Goal: Task Accomplishment & Management: Complete application form

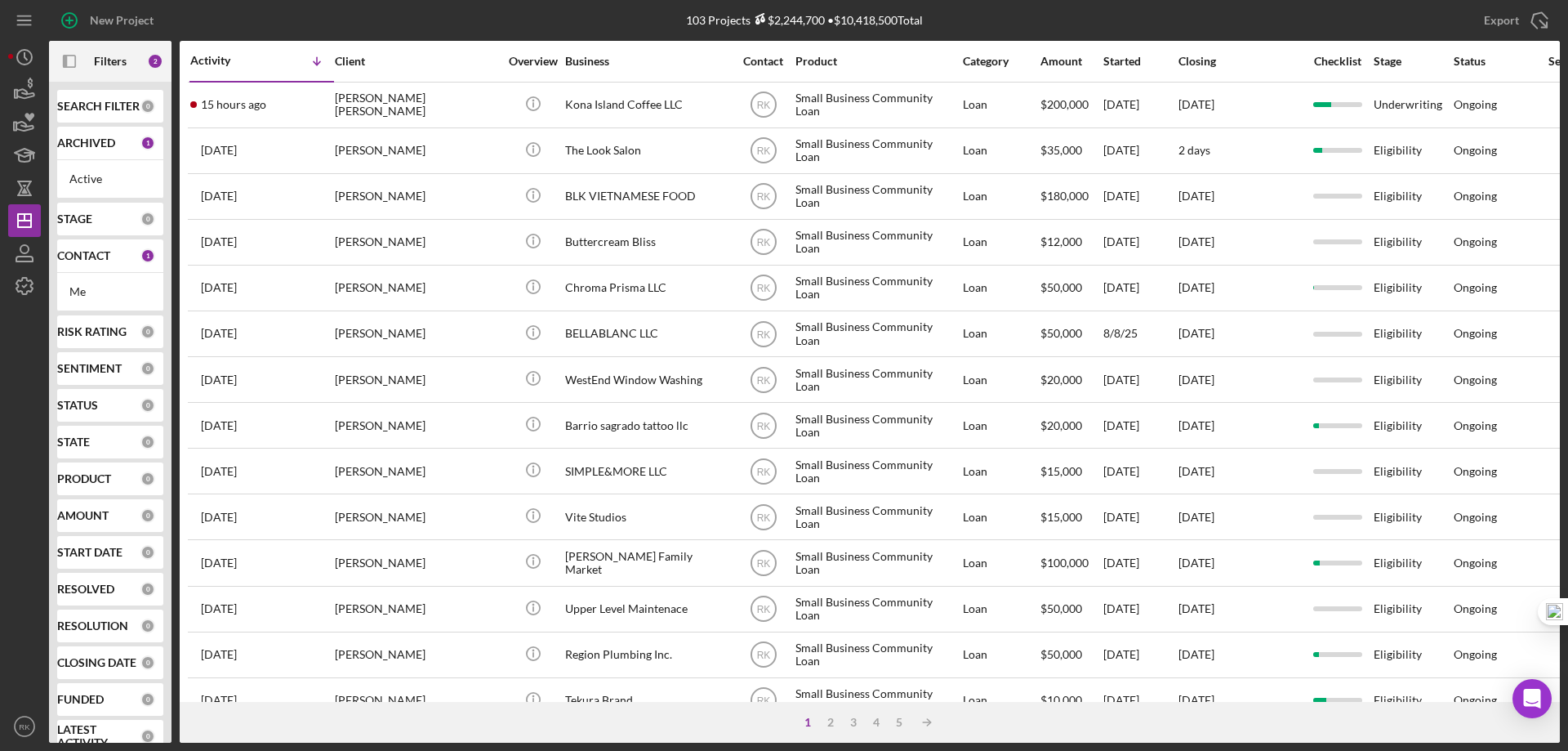
click at [75, 253] on b "CONTACT" at bounding box center [84, 256] width 53 height 13
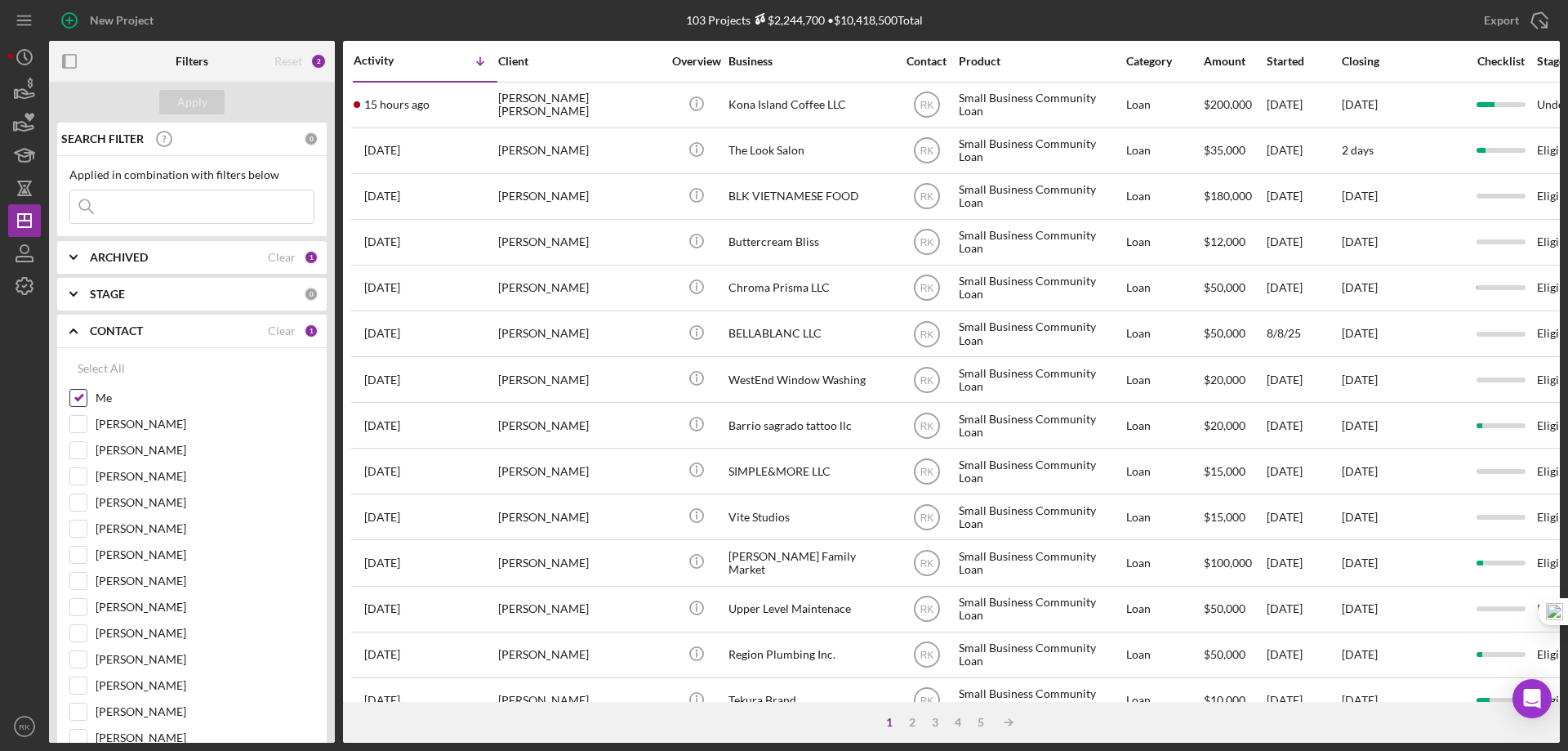
click at [77, 395] on input "Me" at bounding box center [78, 397] width 16 height 16
checkbox input "false"
click at [82, 559] on input "[PERSON_NAME]" at bounding box center [78, 554] width 16 height 16
checkbox input "true"
click at [95, 261] on b "ARCHIVED" at bounding box center [118, 258] width 58 height 13
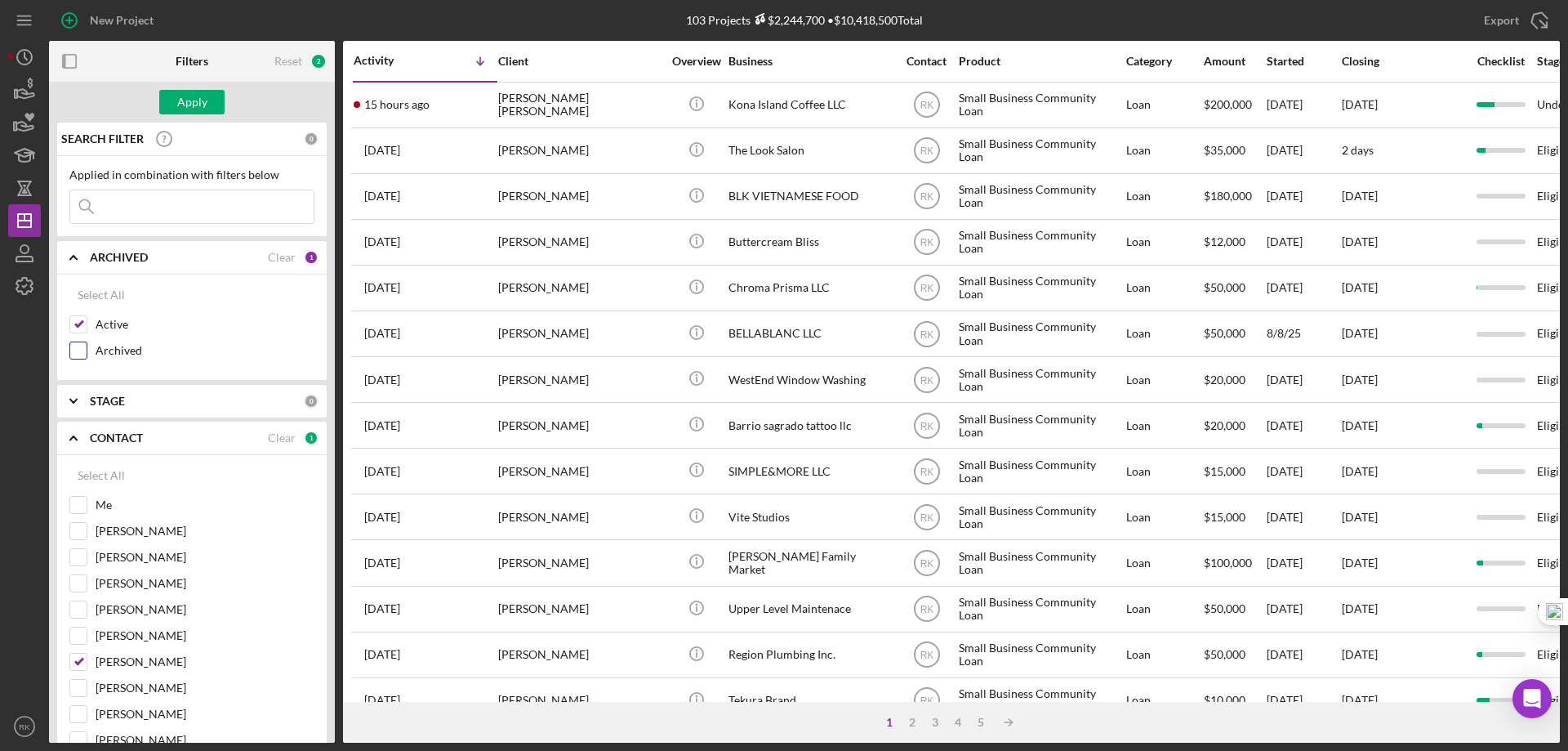
click at [86, 351] on input "Archived" at bounding box center [78, 350] width 16 height 16
checkbox input "true"
click at [190, 105] on div "Apply" at bounding box center [193, 102] width 31 height 25
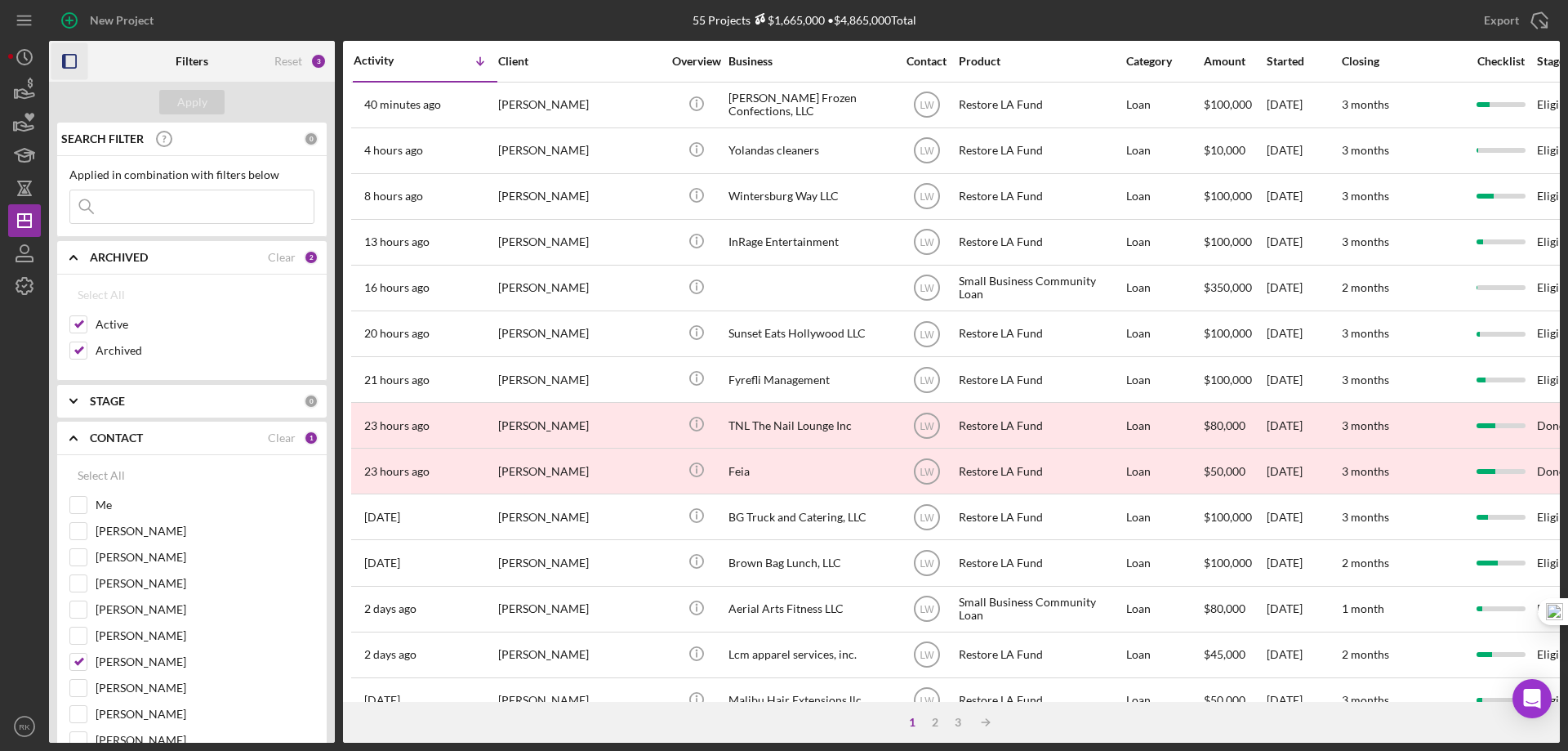
click at [73, 58] on icon "button" at bounding box center [70, 61] width 36 height 36
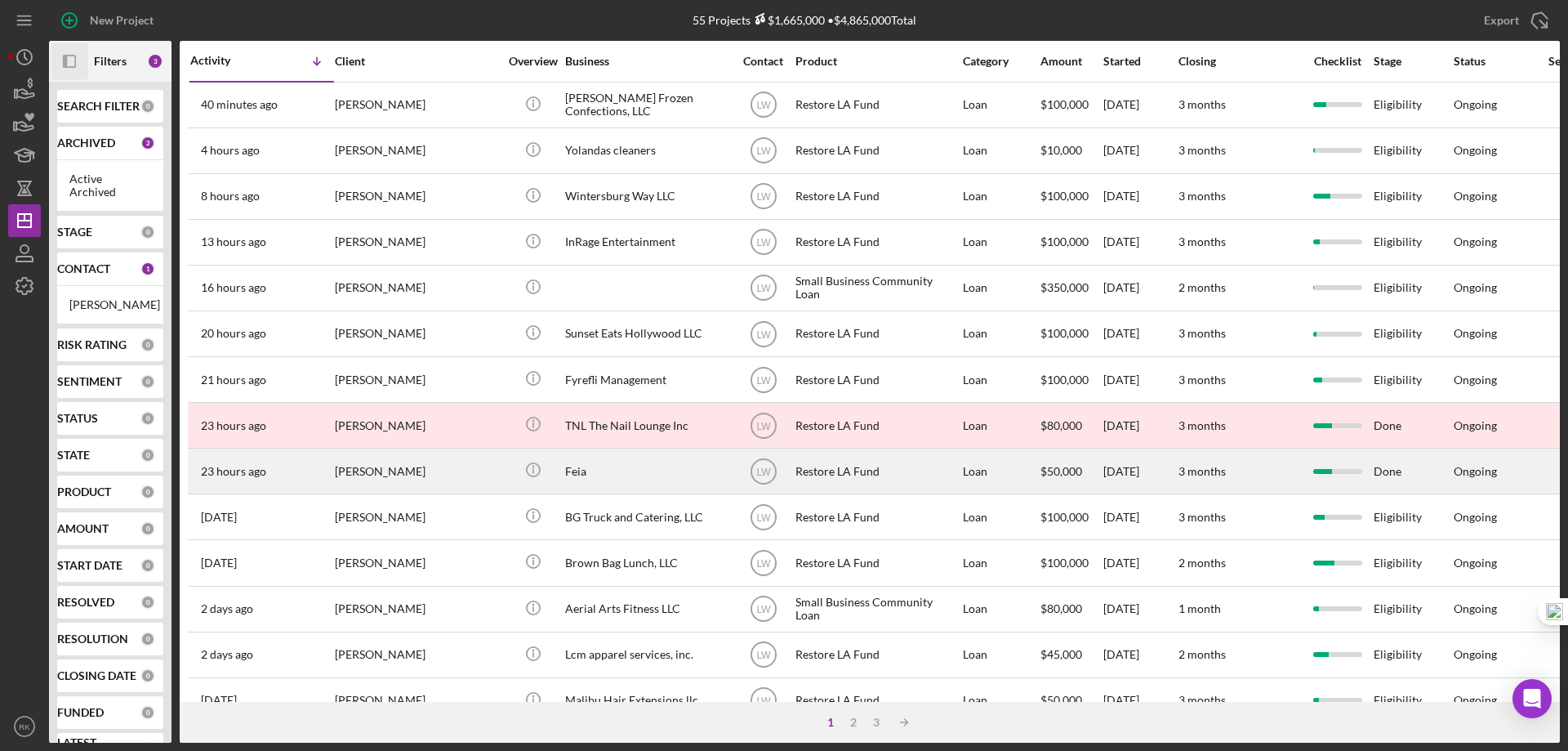
click at [573, 472] on div "Feia" at bounding box center [646, 470] width 163 height 43
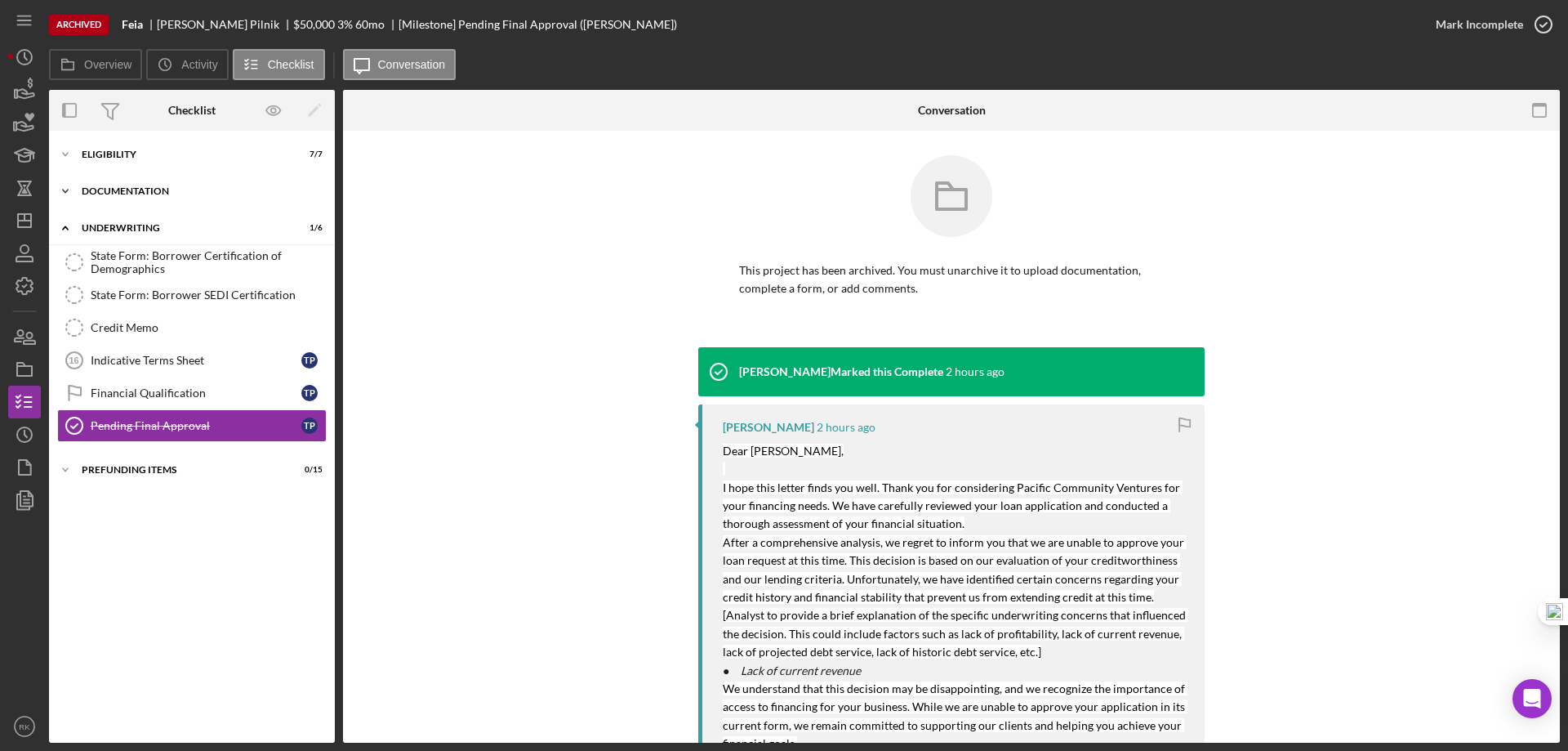
click at [104, 201] on div "Icon/Expander Documentation 11 / 20" at bounding box center [191, 191] width 286 height 32
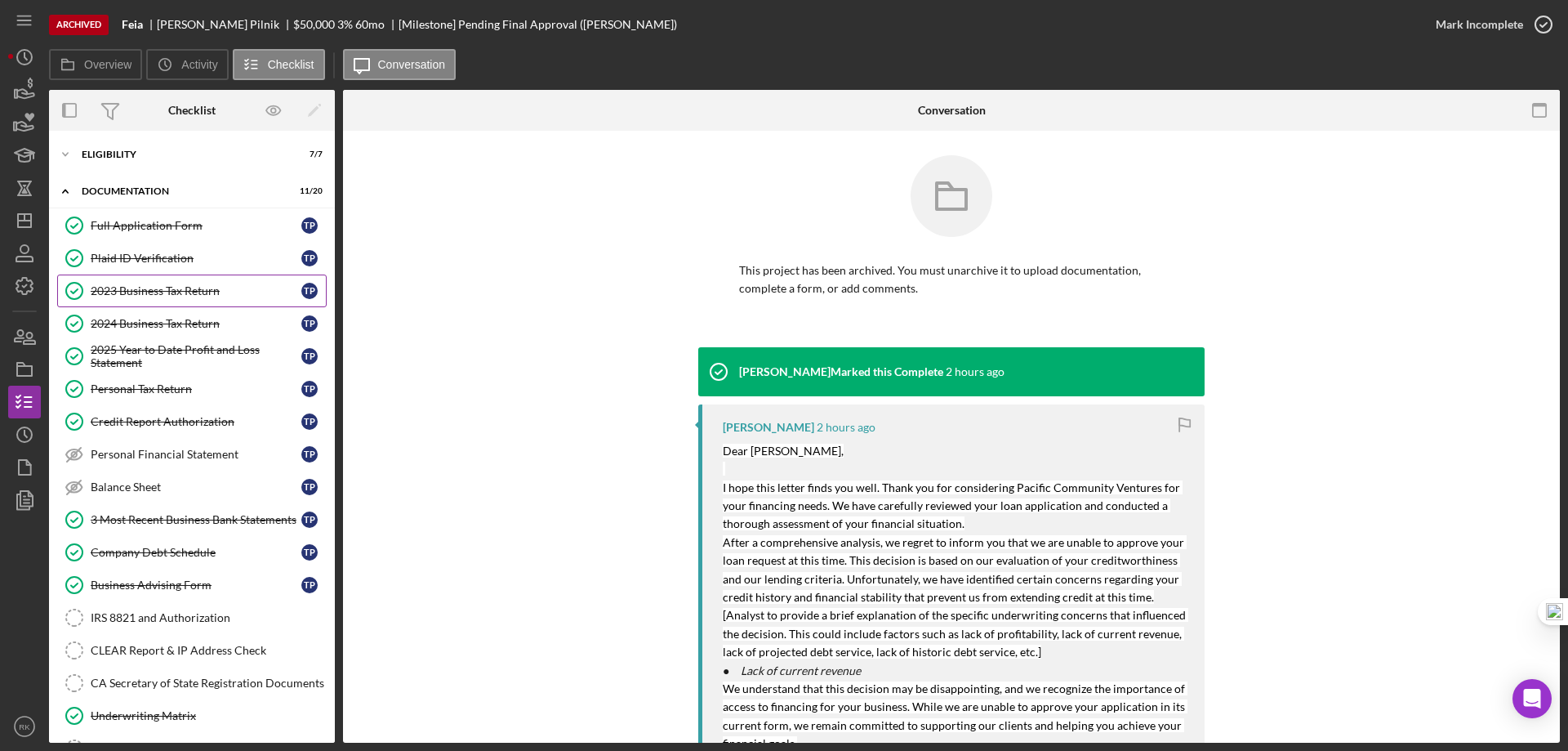
click at [147, 299] on link "2023 Business Tax Return 2023 Business Tax Return T P" at bounding box center [192, 290] width 269 height 32
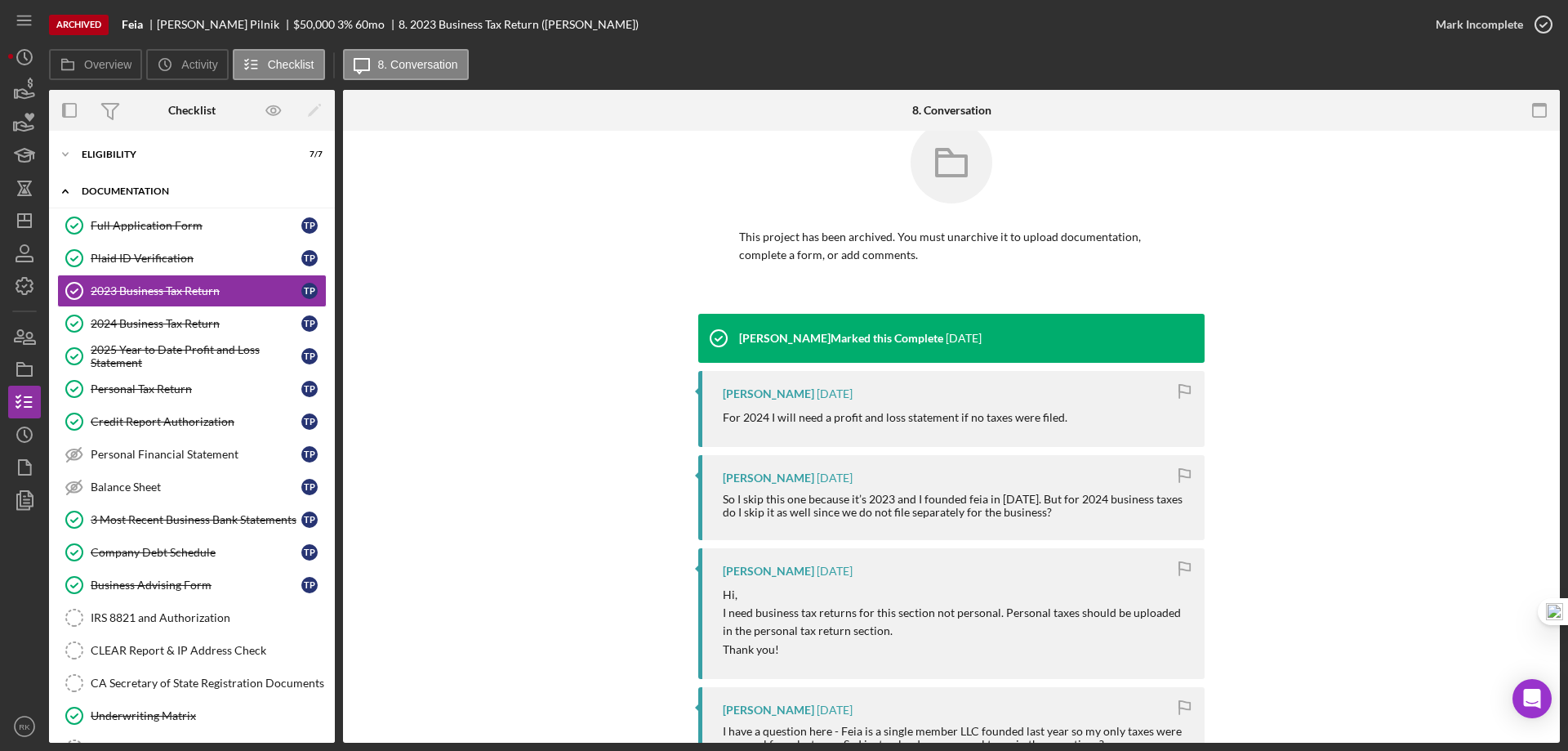
scroll to position [28, 0]
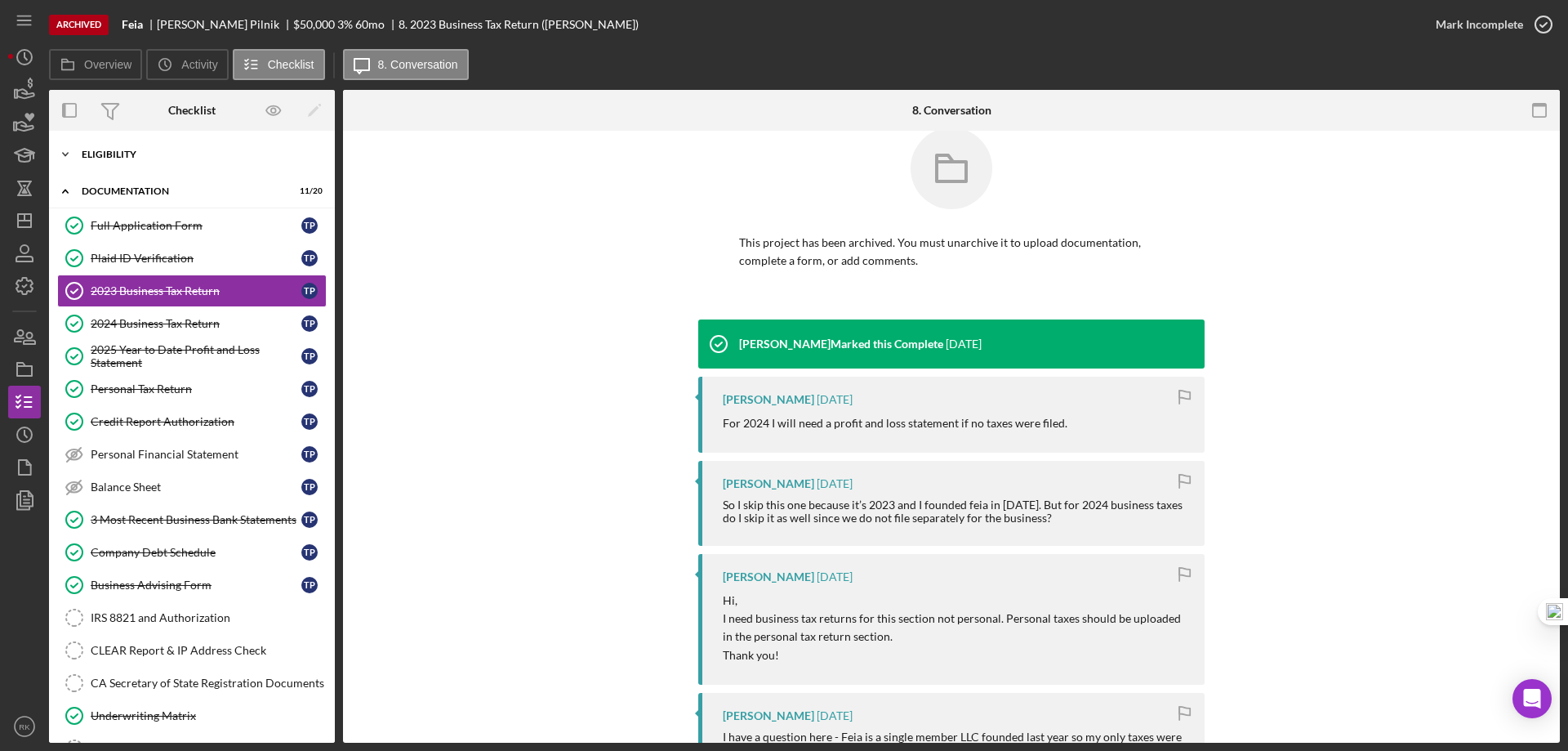
click at [107, 166] on div "Icon/Expander Eligibility 7 / 7" at bounding box center [191, 155] width 286 height 32
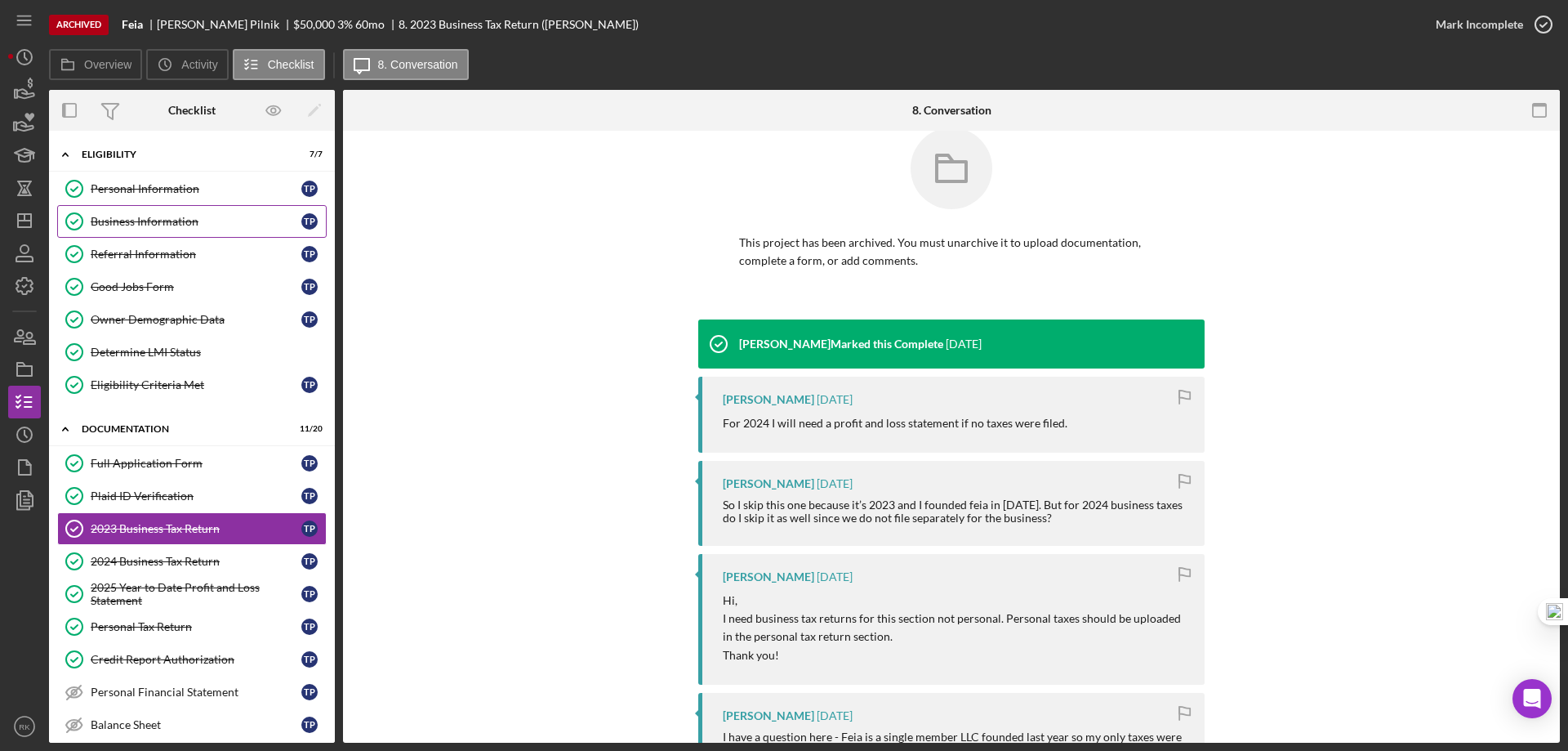
click at [132, 226] on div "Business Information" at bounding box center [196, 222] width 211 height 13
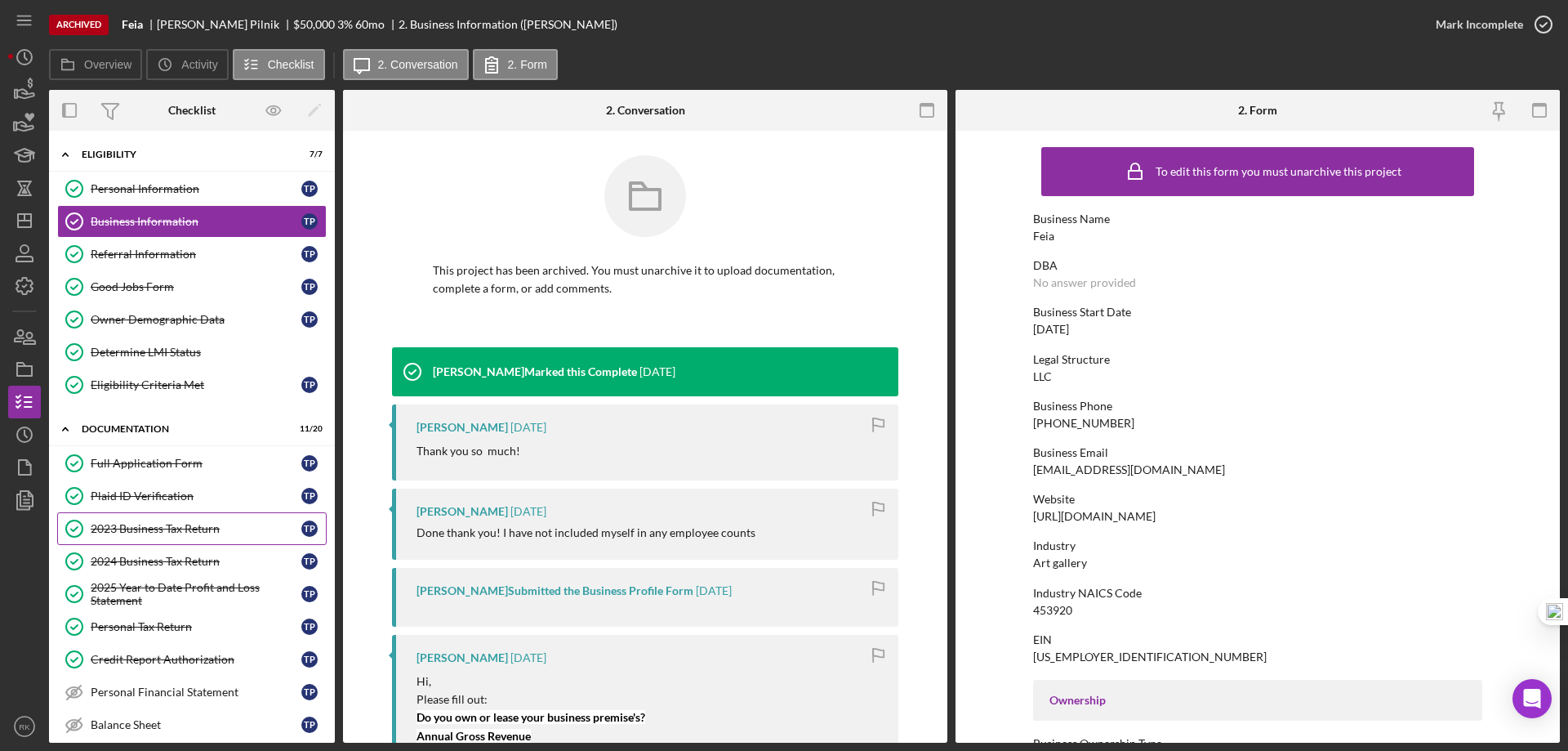
click at [156, 531] on div "2023 Business Tax Return" at bounding box center [196, 529] width 211 height 13
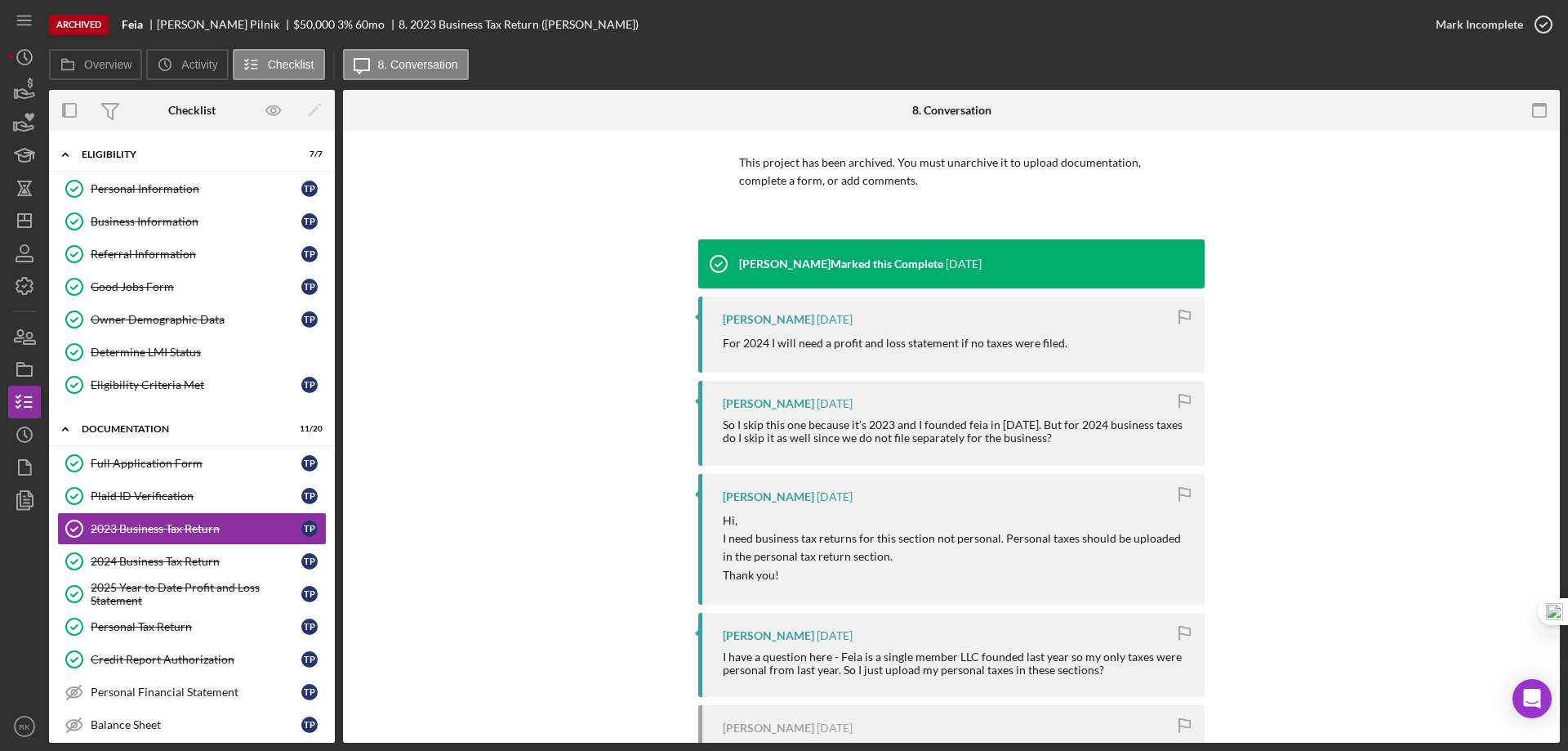
scroll to position [109, 0]
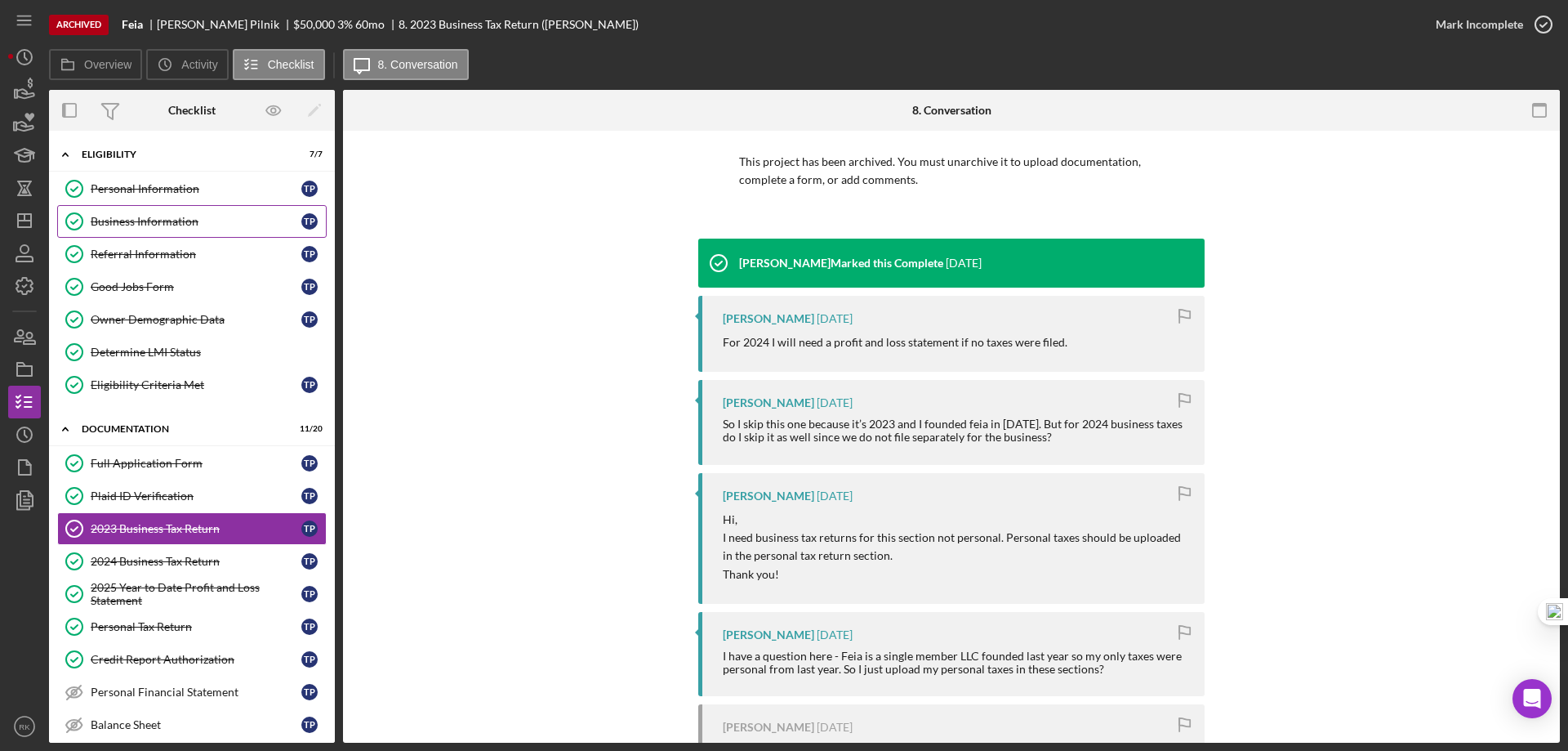
click at [147, 232] on link "Business Information Business Information T P" at bounding box center [192, 222] width 269 height 32
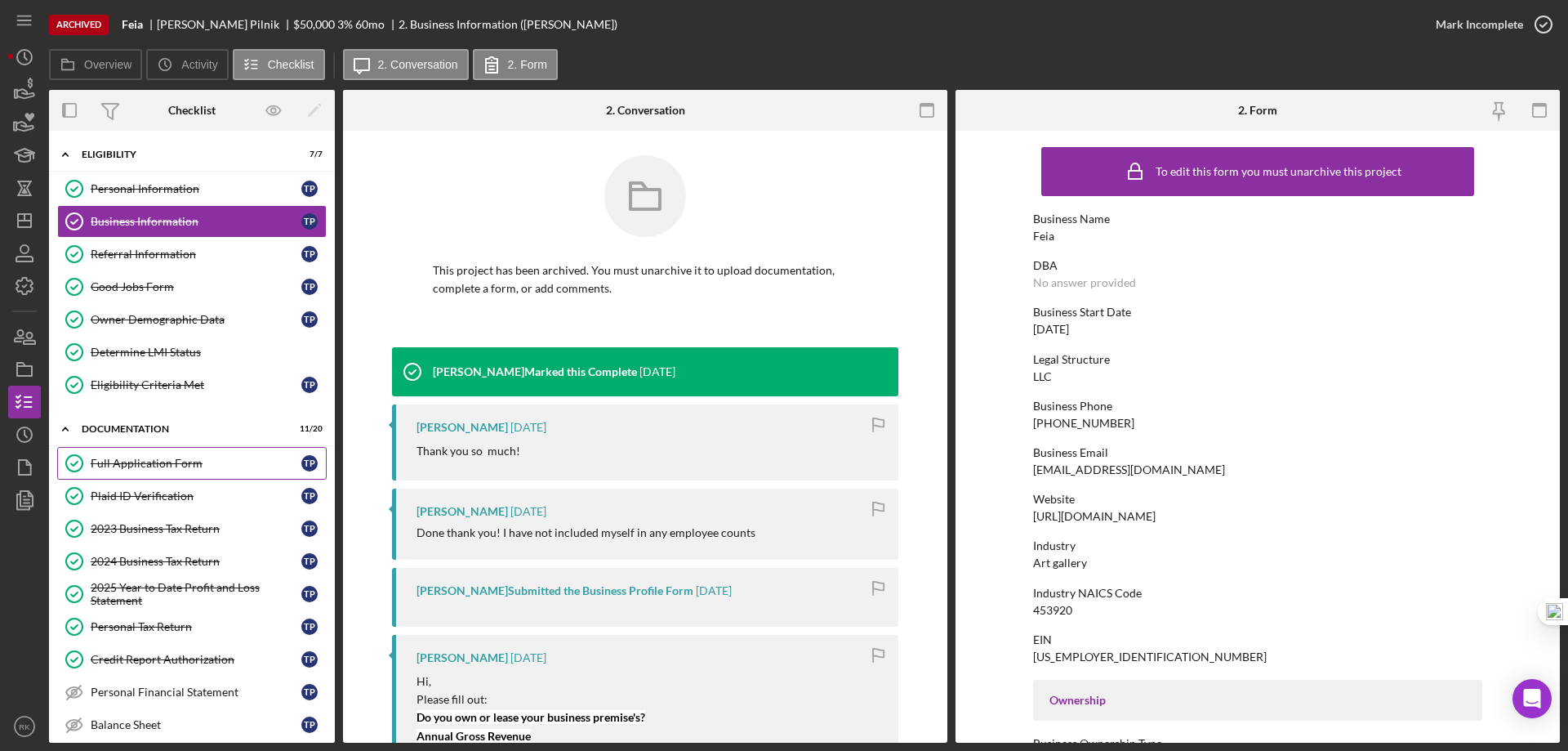
drag, startPoint x: 154, startPoint y: 465, endPoint x: 208, endPoint y: 455, distance: 54.9
click at [156, 465] on div "Full Application Form" at bounding box center [196, 463] width 211 height 13
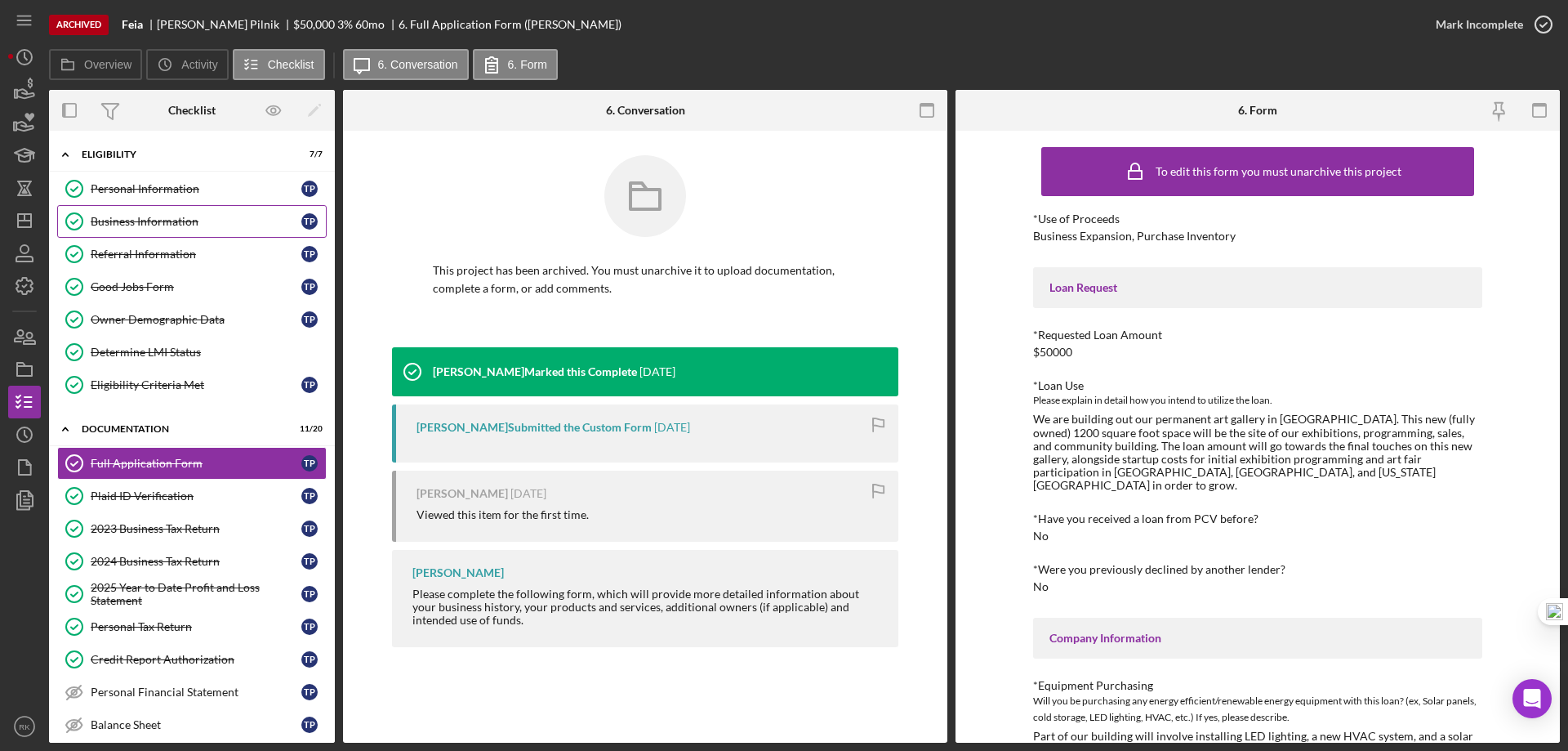
click at [156, 220] on div "Business Information" at bounding box center [196, 222] width 211 height 13
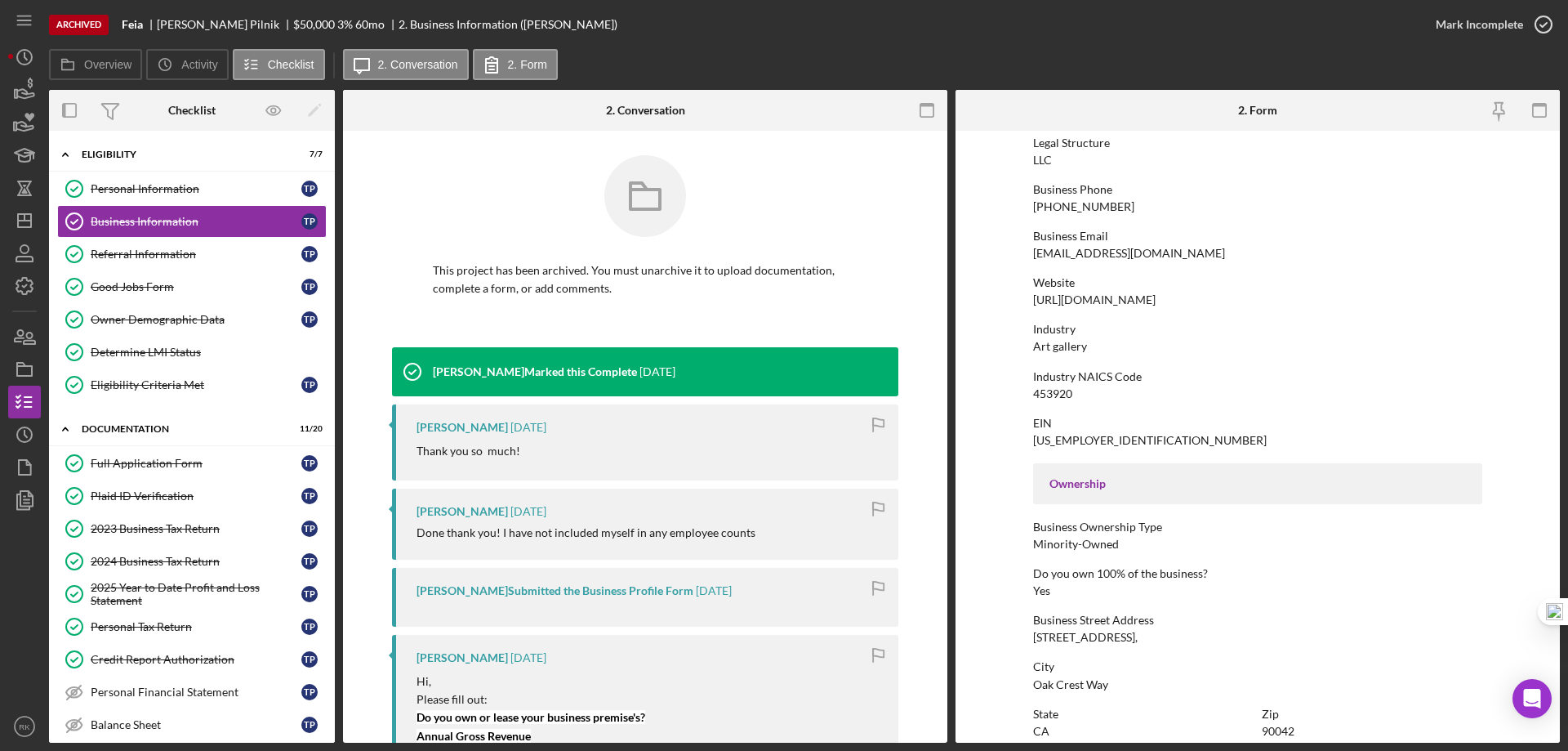
scroll to position [218, 0]
click at [160, 457] on div "Full Application Form" at bounding box center [196, 463] width 211 height 13
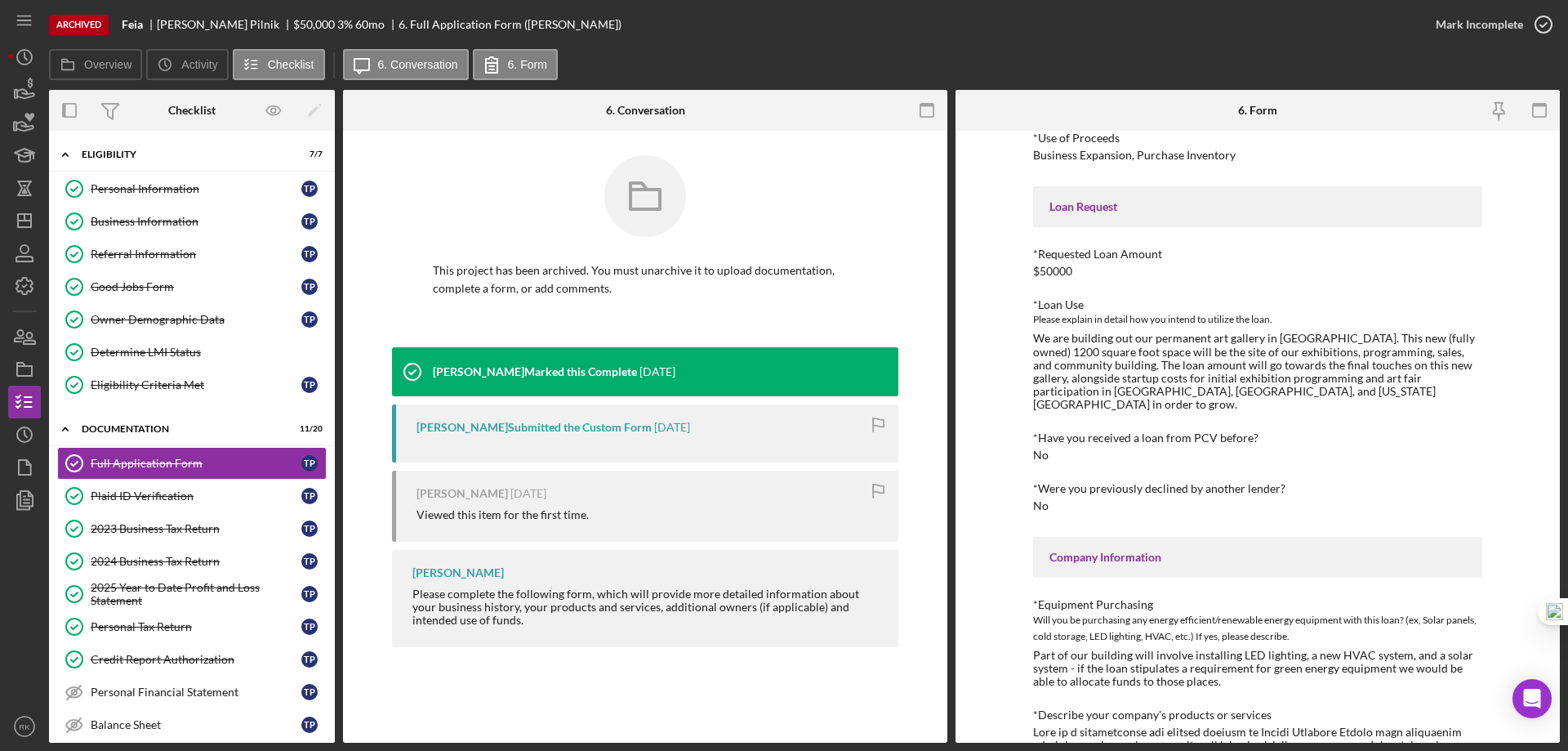
scroll to position [82, 0]
click at [143, 195] on div "Personal Information" at bounding box center [196, 189] width 211 height 13
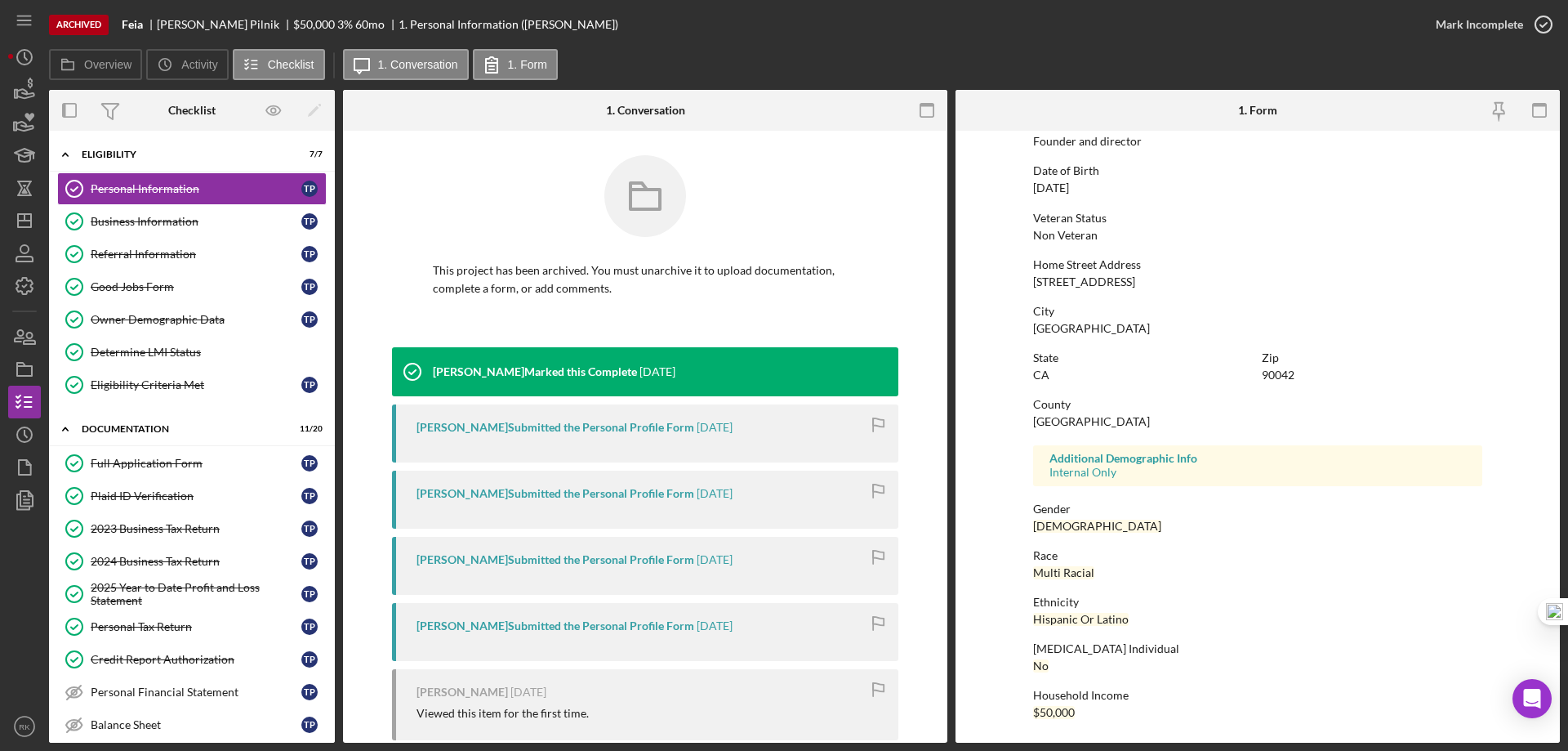
scroll to position [150, 0]
click at [151, 461] on div "Full Application Form" at bounding box center [196, 463] width 211 height 13
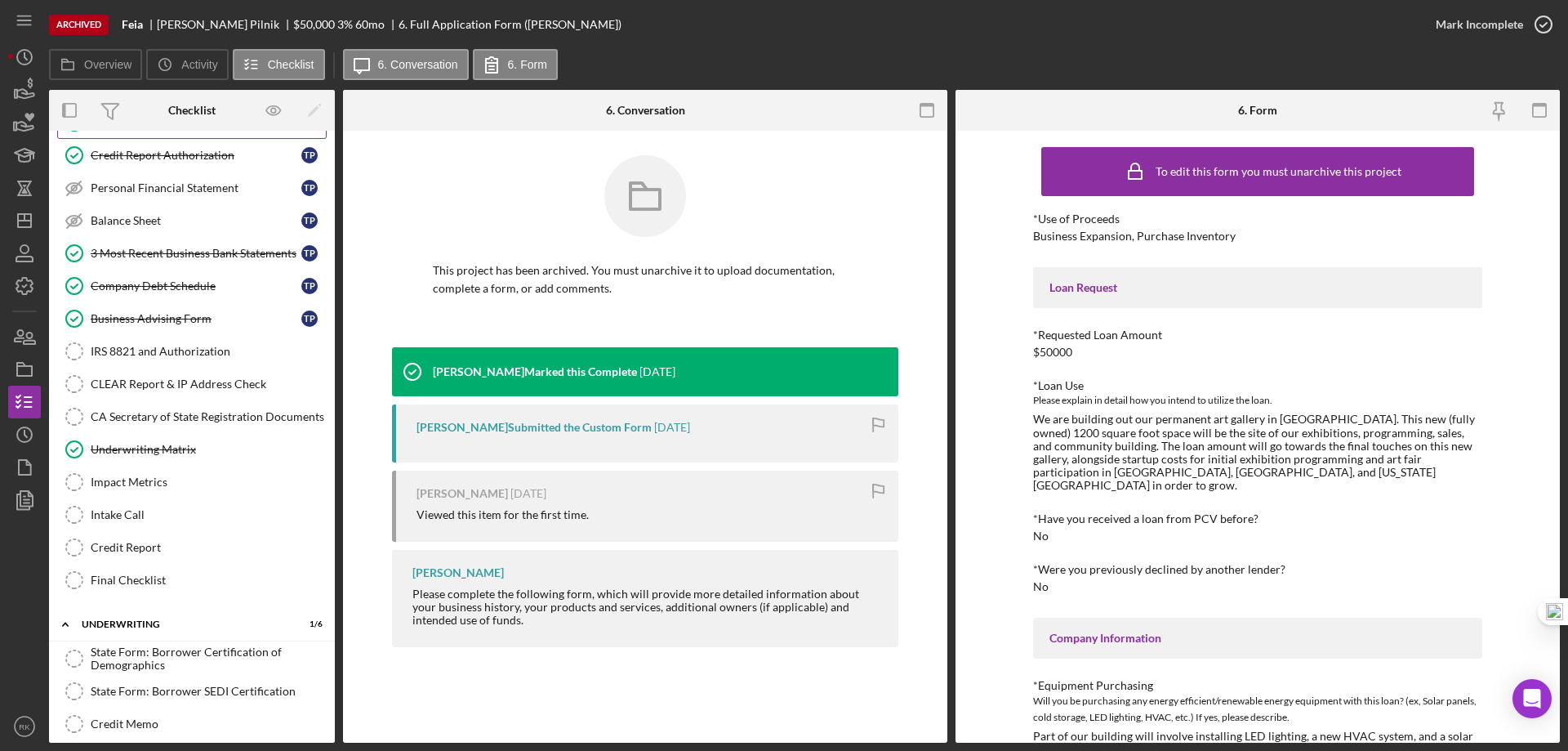
scroll to position [546, 0]
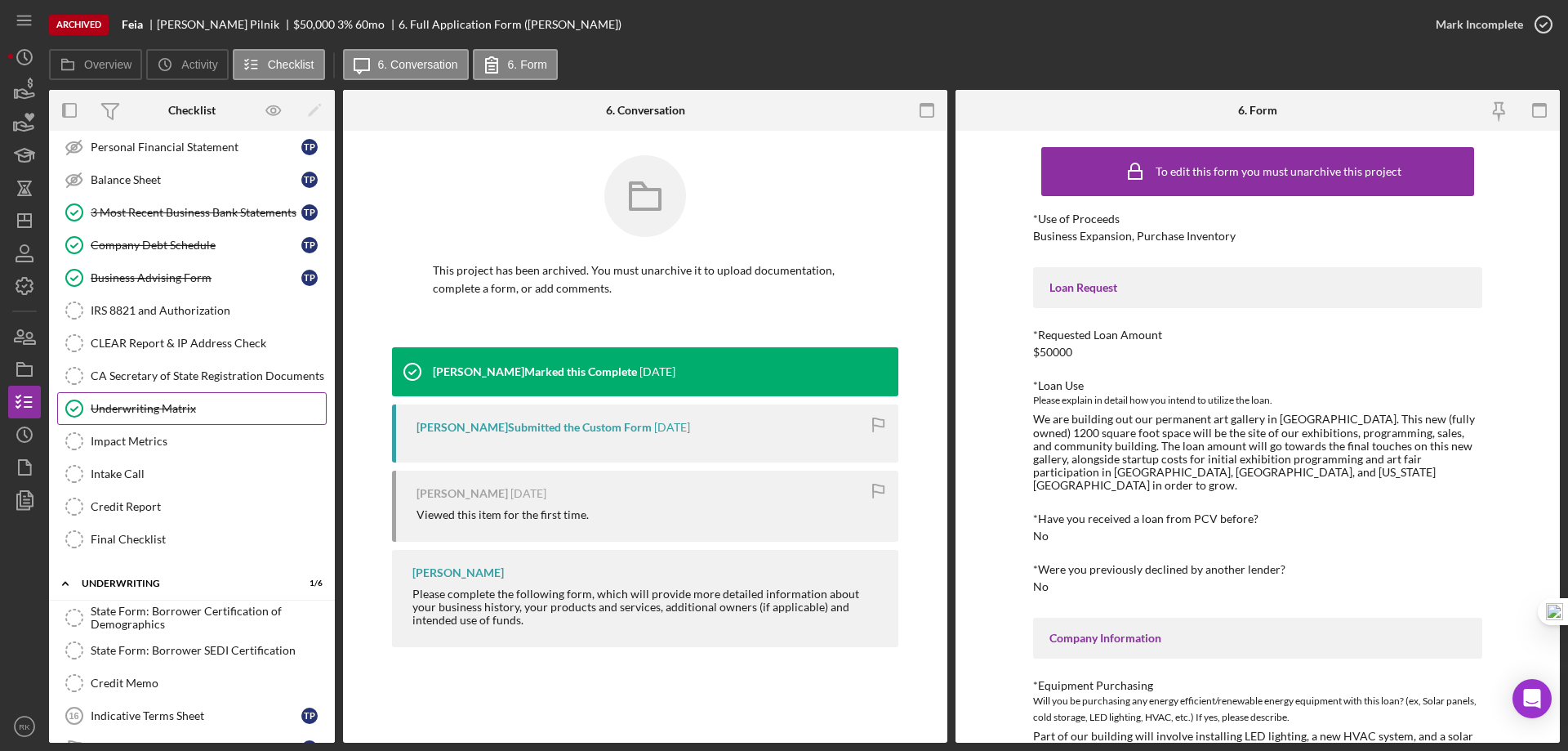
drag, startPoint x: 147, startPoint y: 401, endPoint x: 315, endPoint y: 403, distance: 168.0
click at [147, 402] on div "Underwriting Matrix" at bounding box center [208, 409] width 235 height 13
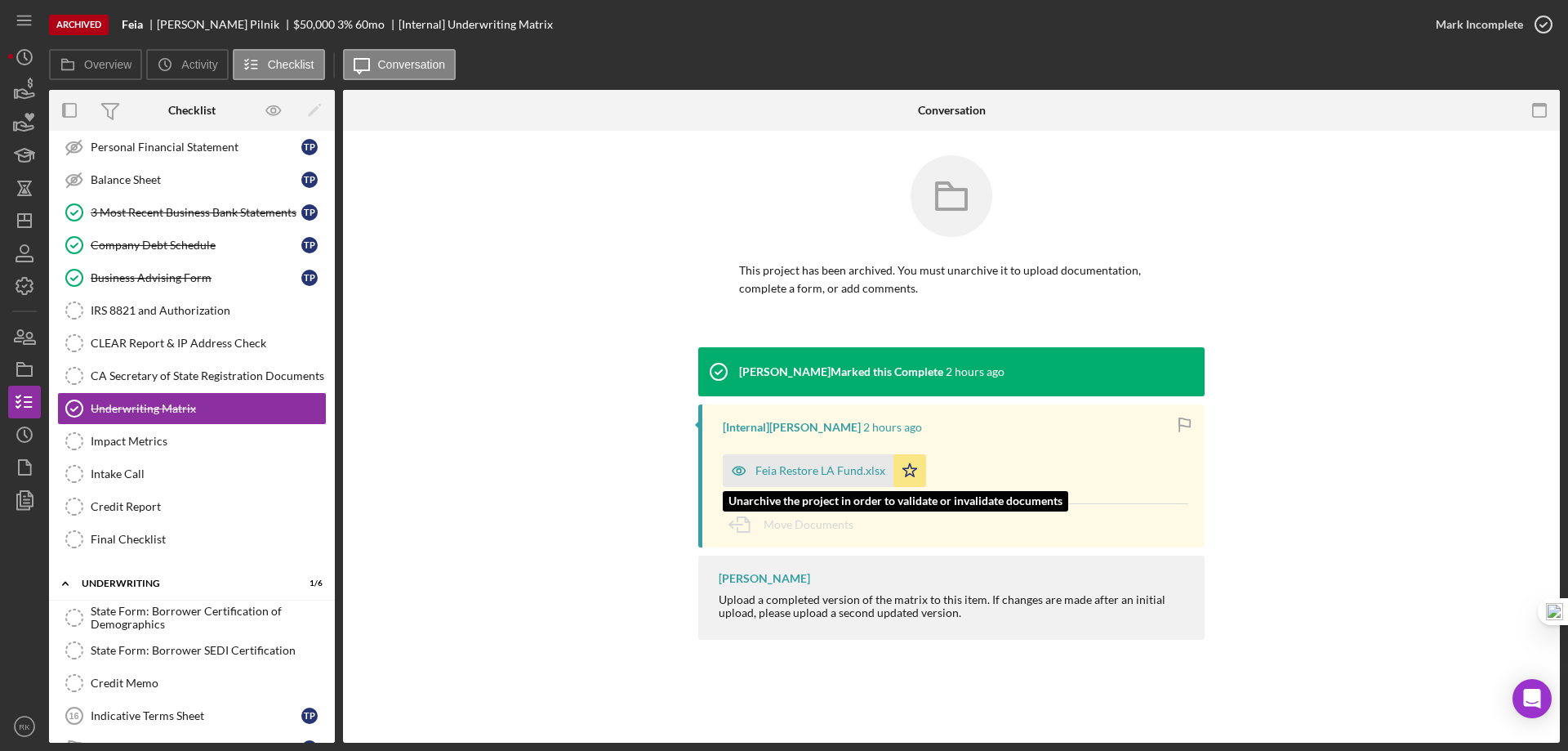
click at [801, 464] on div "Feia Restore LA Fund.xlsx" at bounding box center [820, 471] width 130 height 13
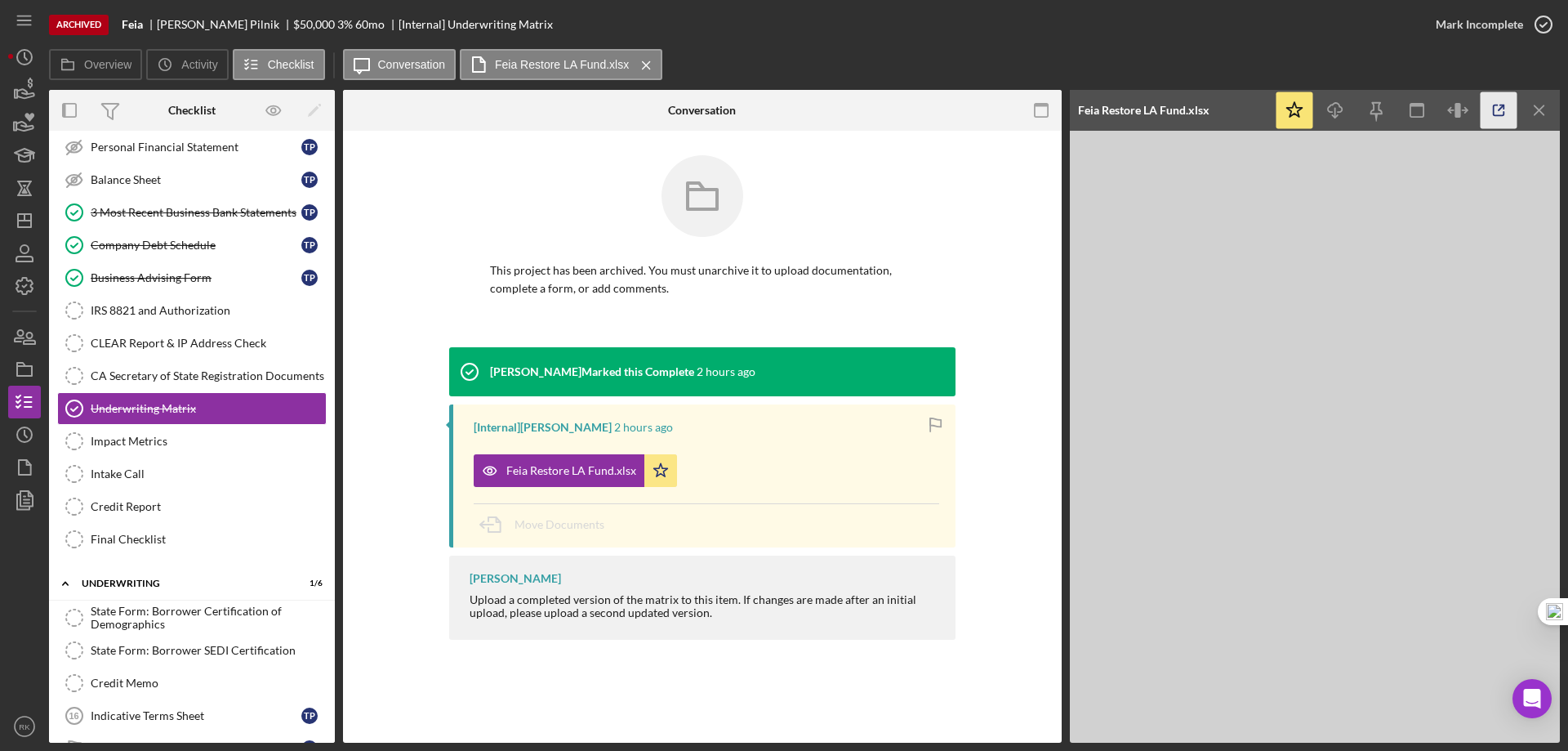
click at [1502, 111] on icon "button" at bounding box center [1499, 111] width 36 height 36
click at [1546, 114] on icon "Icon/Menu Close" at bounding box center [1540, 111] width 36 height 36
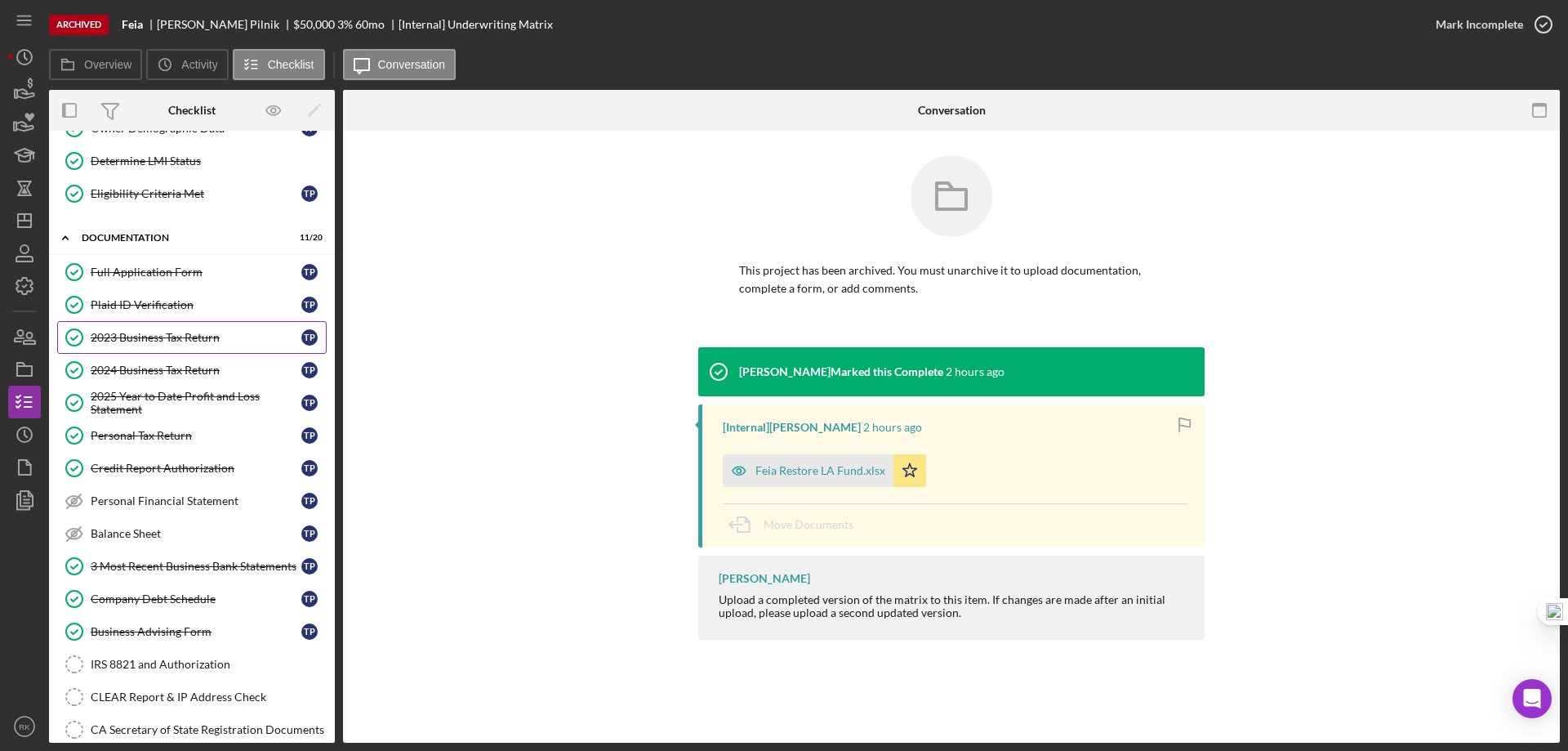
scroll to position [190, 0]
click at [189, 341] on div "2023 Business Tax Return" at bounding box center [196, 338] width 211 height 13
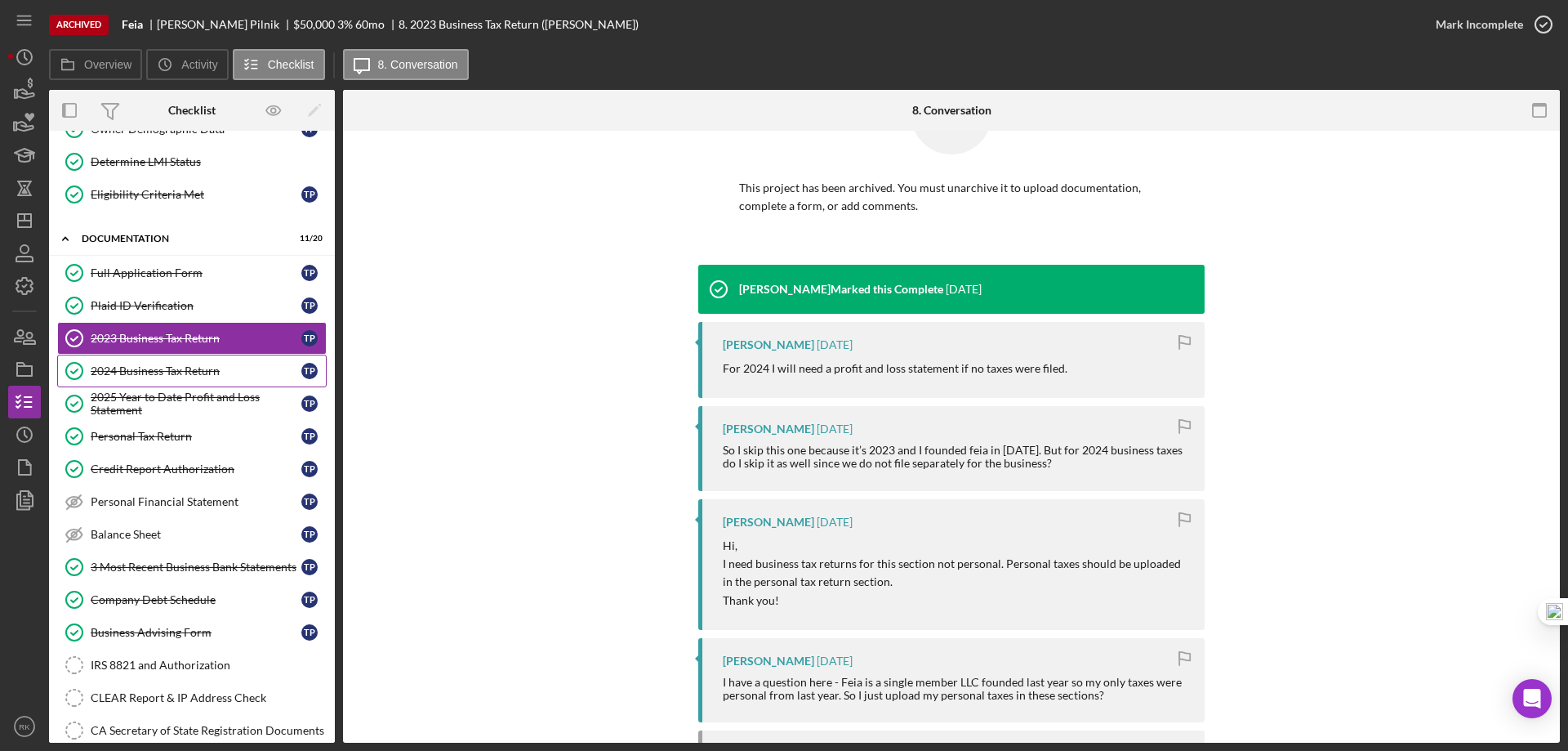
scroll to position [82, 0]
drag, startPoint x: 130, startPoint y: 376, endPoint x: 144, endPoint y: 376, distance: 14.0
click at [131, 376] on div "2024 Business Tax Return" at bounding box center [196, 371] width 211 height 13
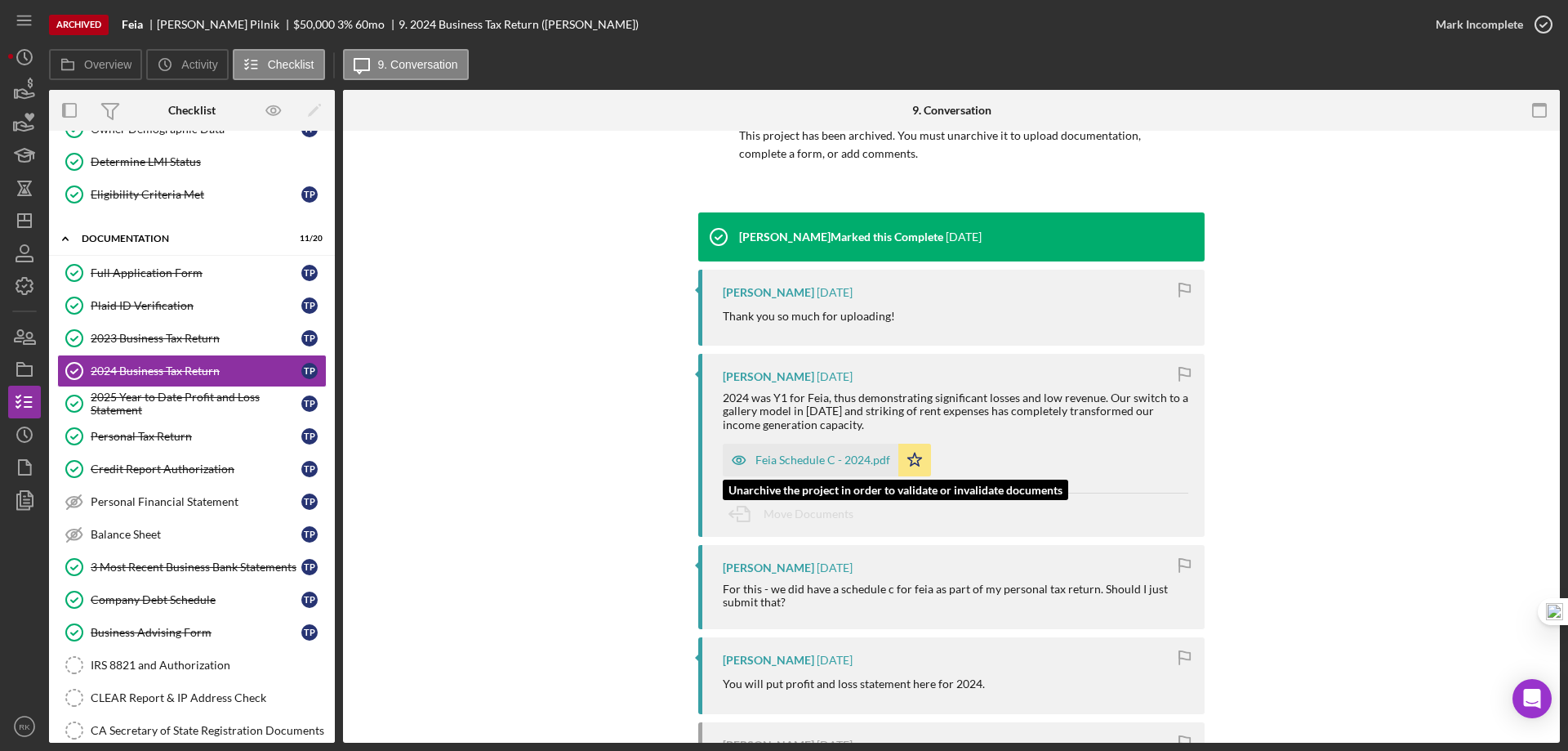
scroll to position [136, 0]
click at [810, 461] on div "Feia Schedule C - 2024.pdf" at bounding box center [822, 460] width 135 height 13
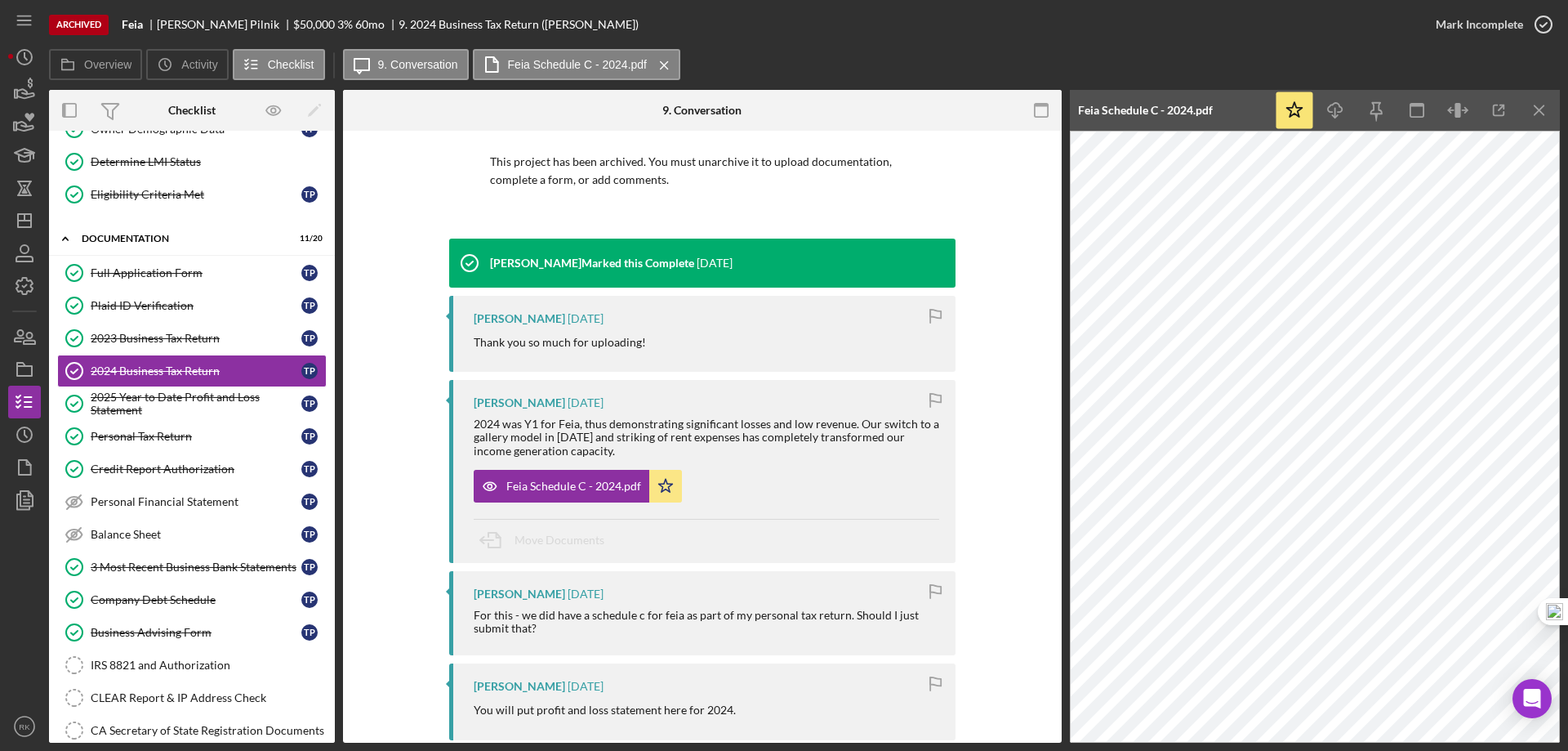
scroll to position [82, 0]
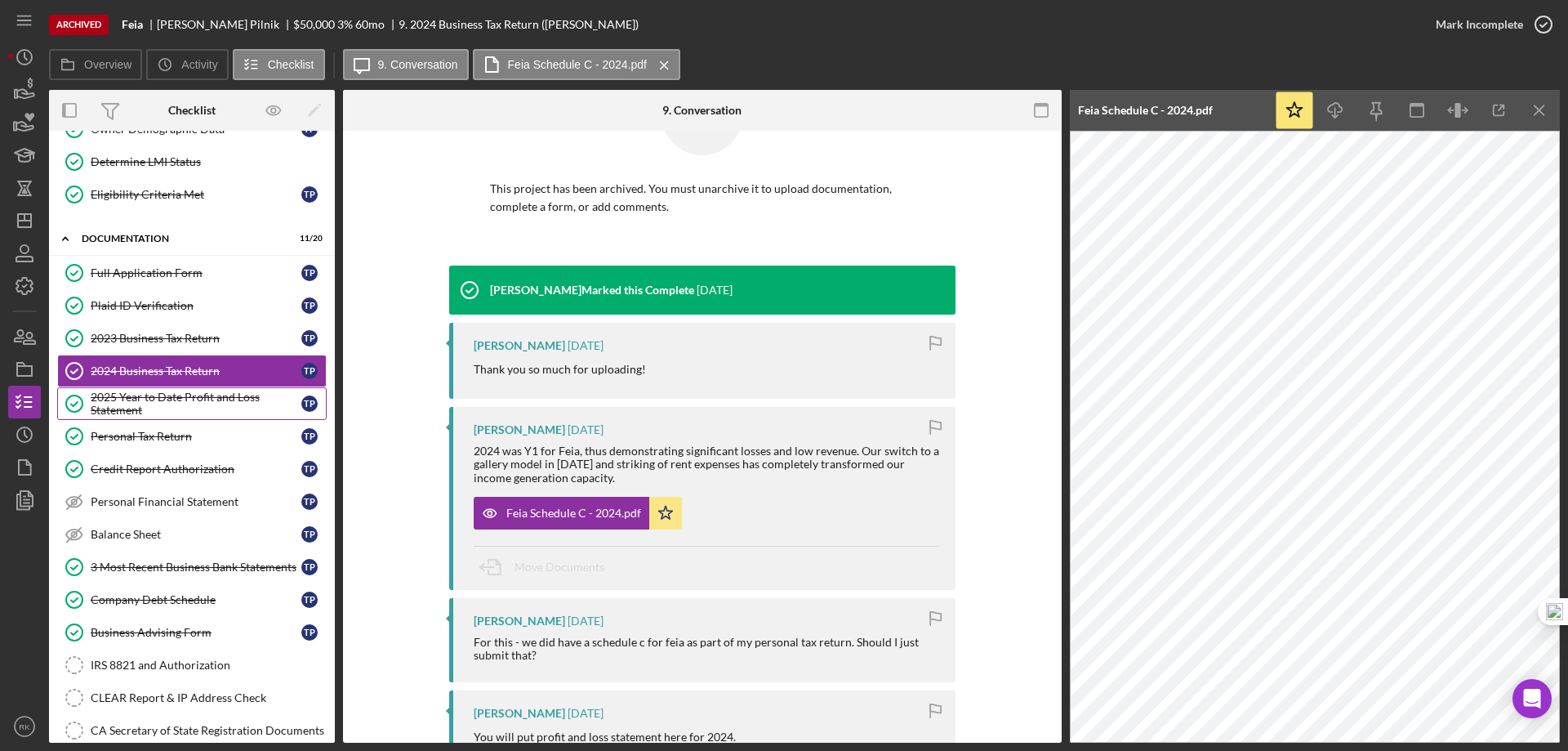
drag, startPoint x: 162, startPoint y: 391, endPoint x: 307, endPoint y: 400, distance: 145.3
click at [162, 391] on div "2025 Year to Date Profit and Loss Statement" at bounding box center [196, 403] width 211 height 26
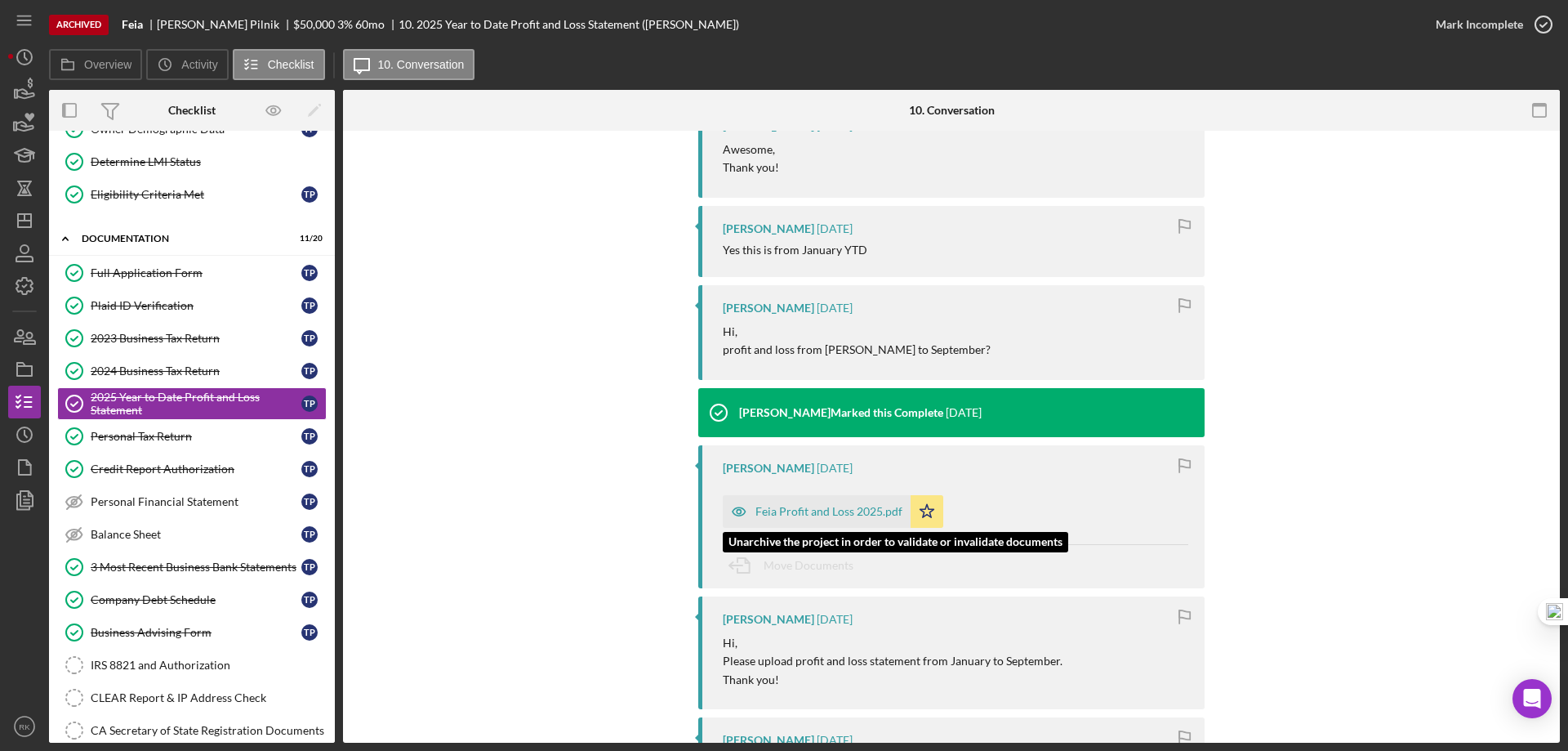
scroll to position [246, 0]
click at [828, 515] on div "Feia Profit and Loss 2025.pdf" at bounding box center [829, 511] width 147 height 13
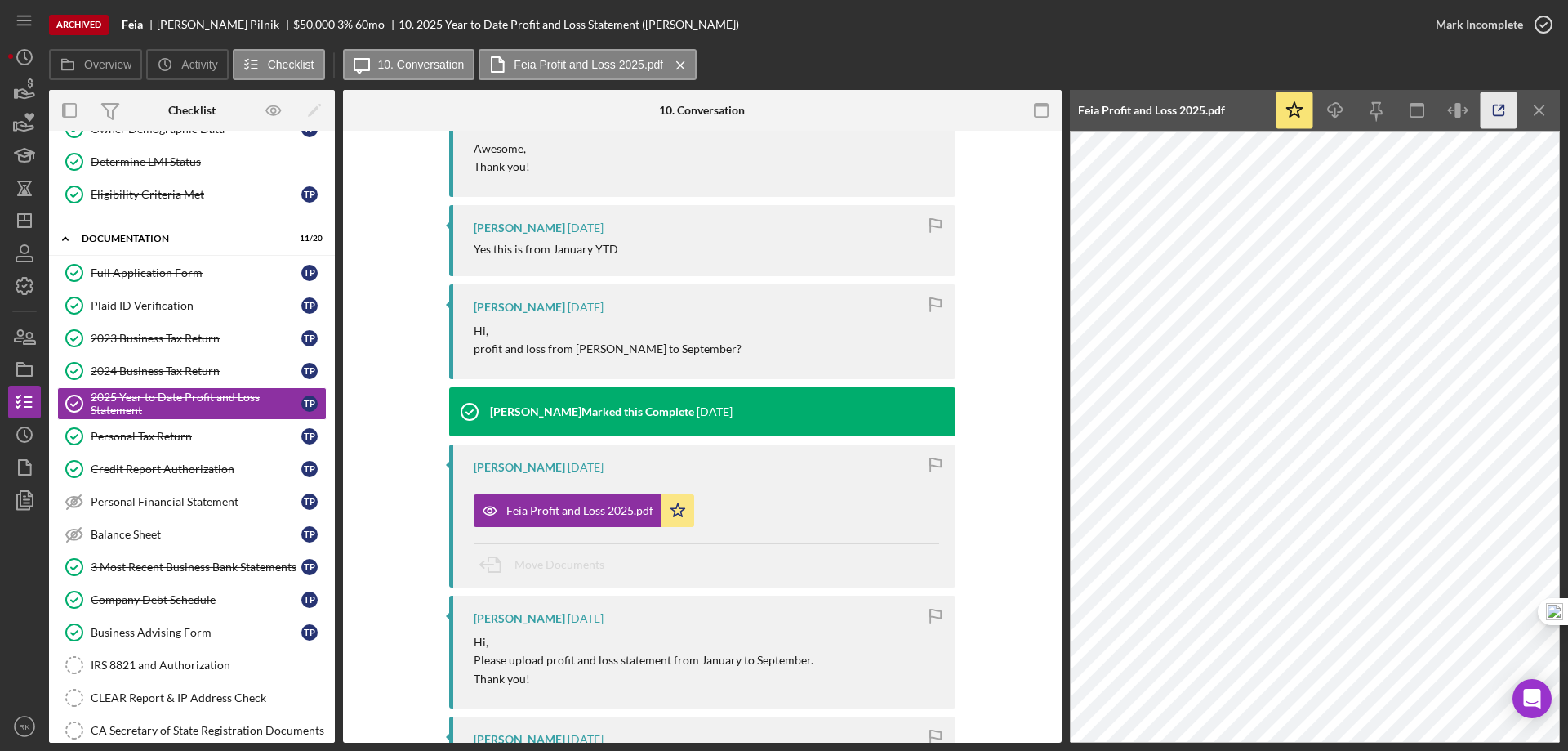
click at [1494, 116] on icon "button" at bounding box center [1498, 110] width 11 height 11
click at [142, 563] on div "3 Most Recent Business Bank Statements" at bounding box center [196, 568] width 211 height 13
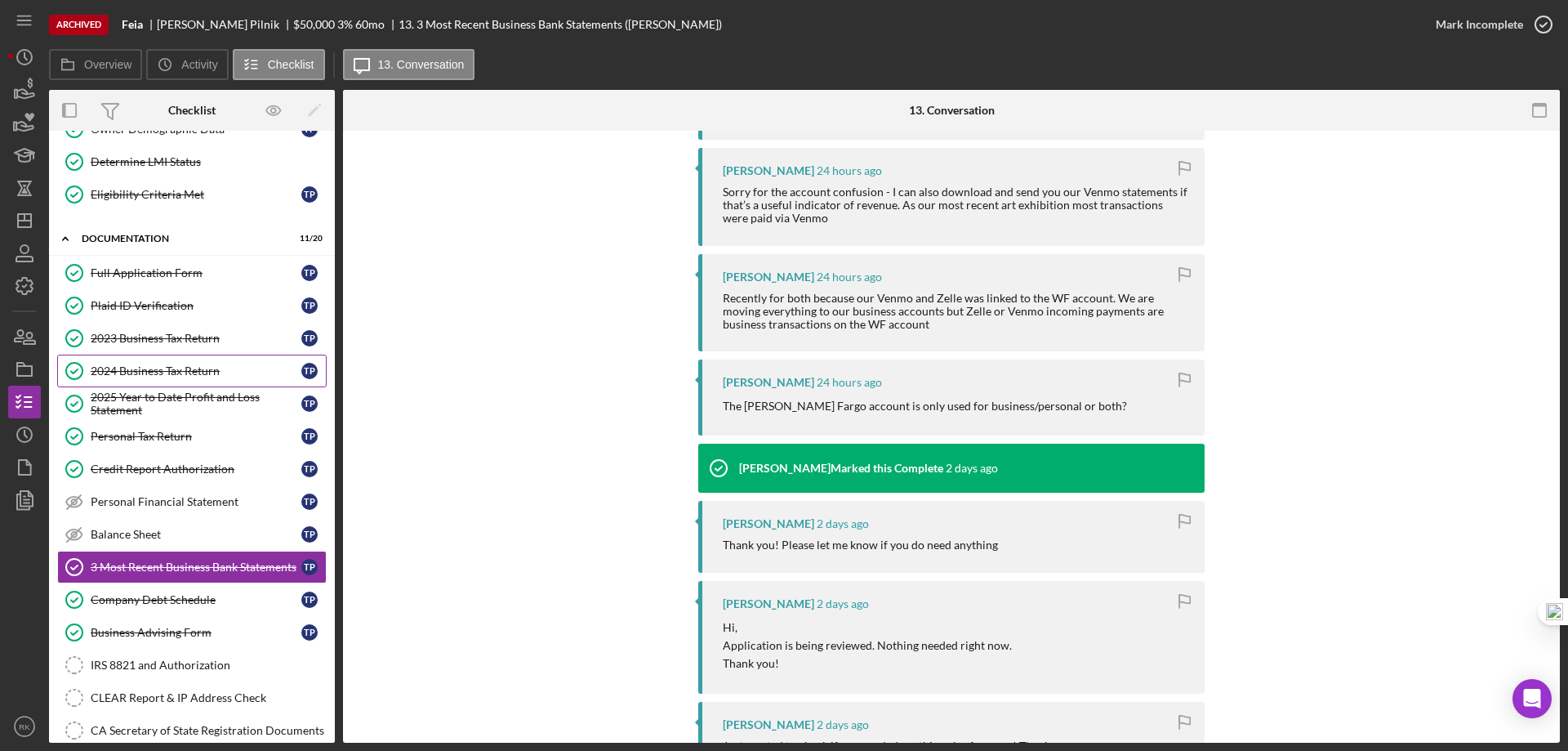
scroll to position [582, 0]
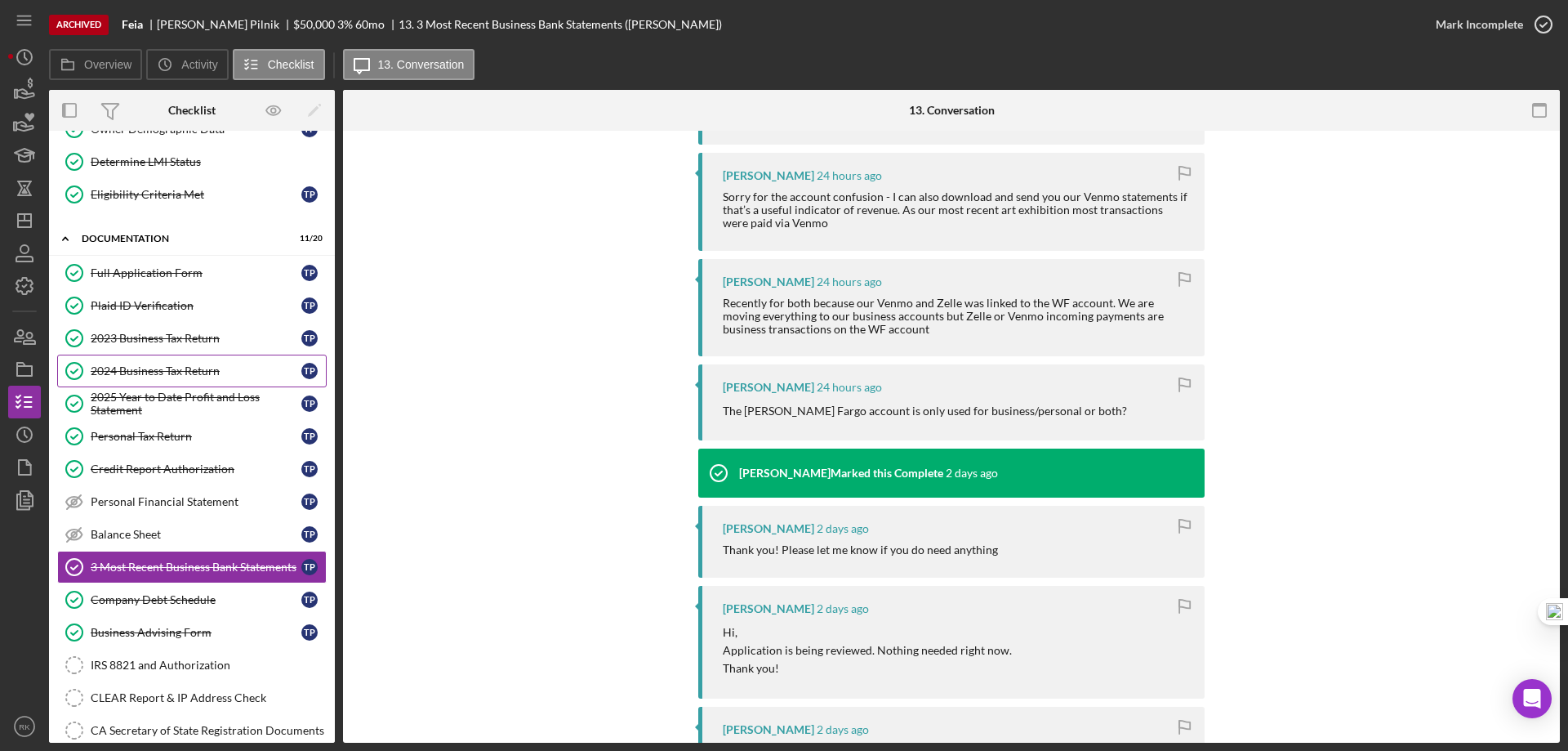
click at [190, 367] on div "2024 Business Tax Return" at bounding box center [196, 371] width 211 height 13
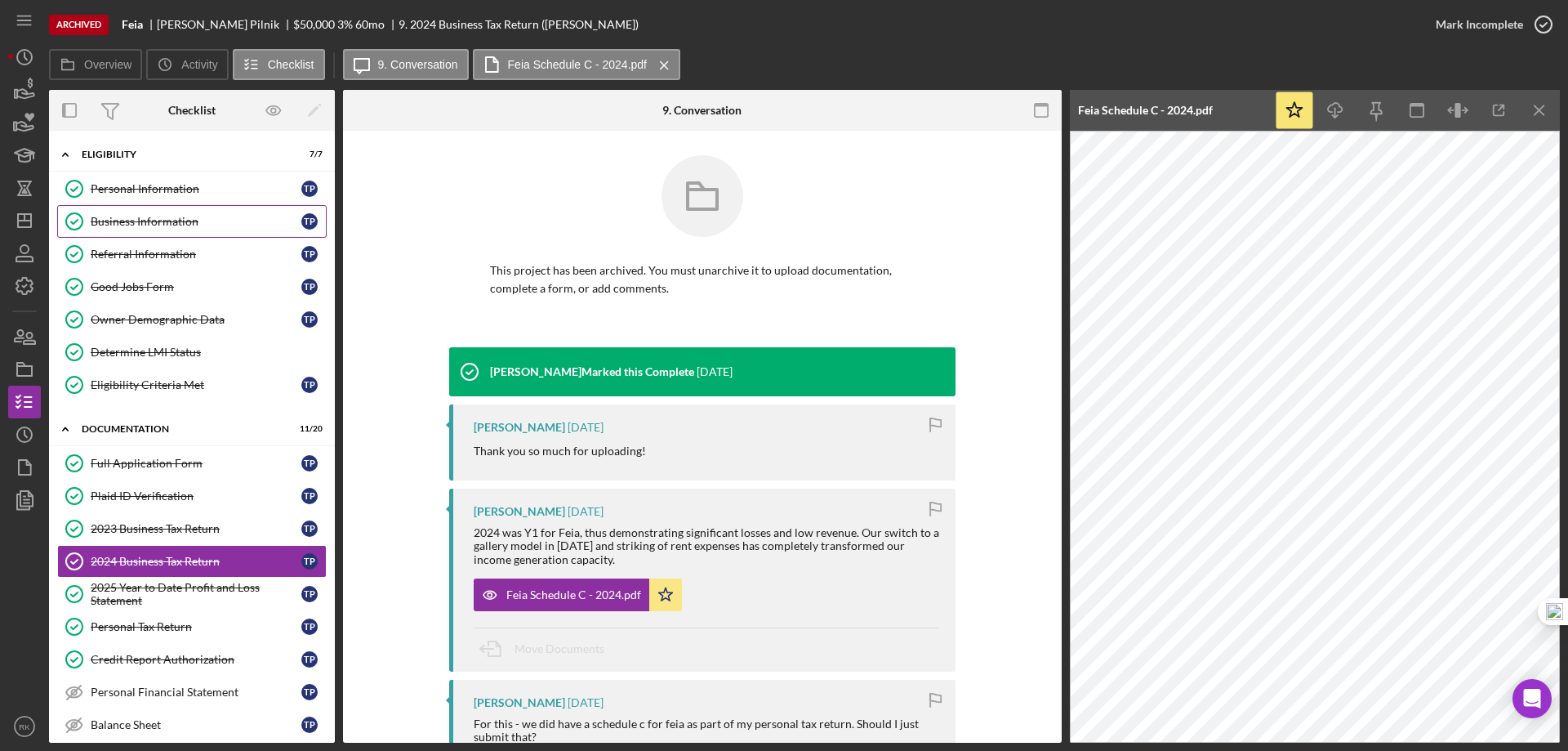
click at [166, 216] on div "Business Information" at bounding box center [196, 222] width 211 height 13
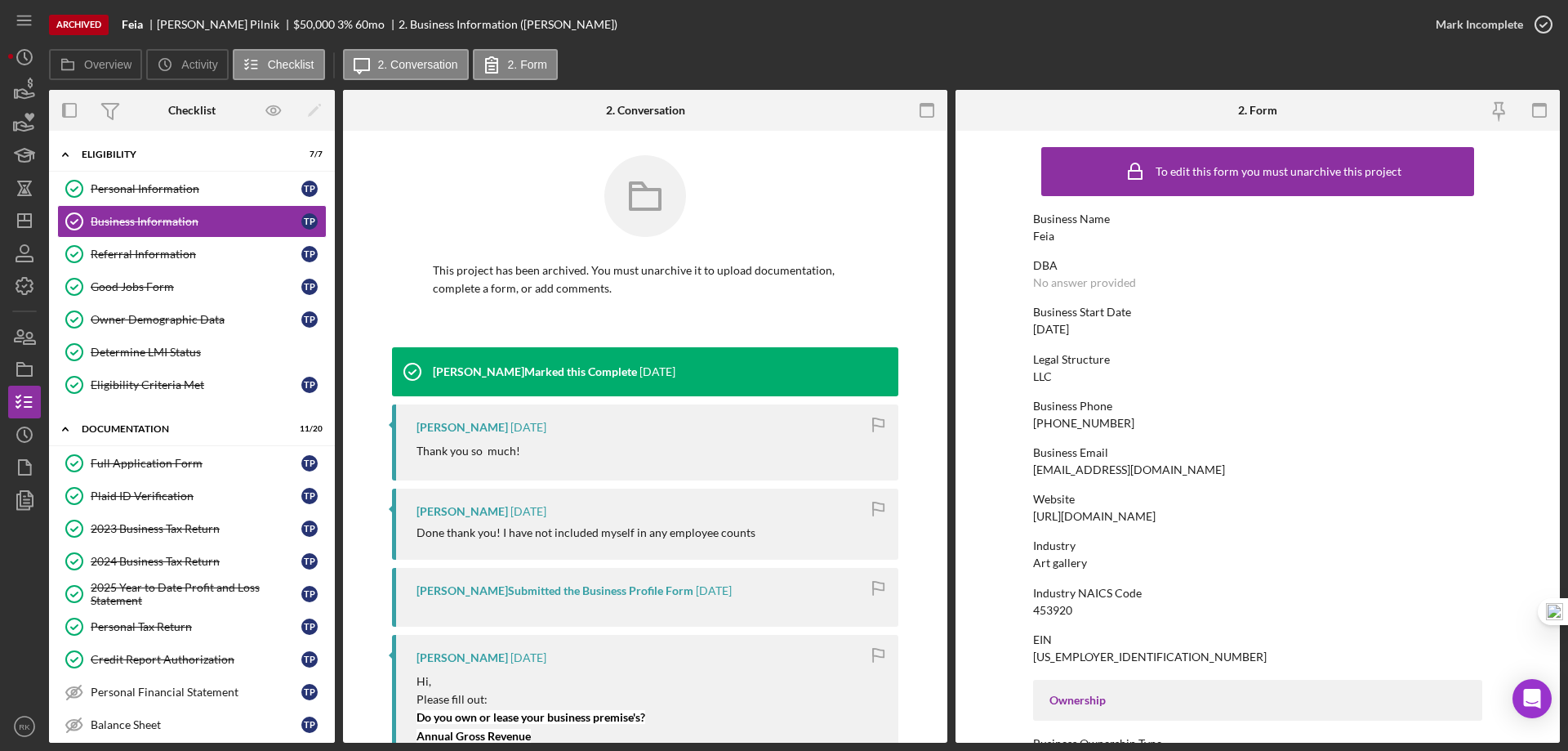
drag, startPoint x: 1107, startPoint y: 332, endPoint x: 1022, endPoint y: 331, distance: 85.0
click at [1022, 331] on form "To edit this form you must unarchive this project Business Name Feia DBA No ans…" at bounding box center [1258, 437] width 604 height 612
click at [1103, 337] on div "To edit this form you must unarchive this project Business Name Feia DBA No ans…" at bounding box center [1258, 746] width 449 height 1216
drag, startPoint x: 1025, startPoint y: 328, endPoint x: 1099, endPoint y: 328, distance: 74.0
click at [1099, 328] on form "To edit this form you must unarchive this project Business Name Feia DBA No ans…" at bounding box center [1258, 437] width 604 height 612
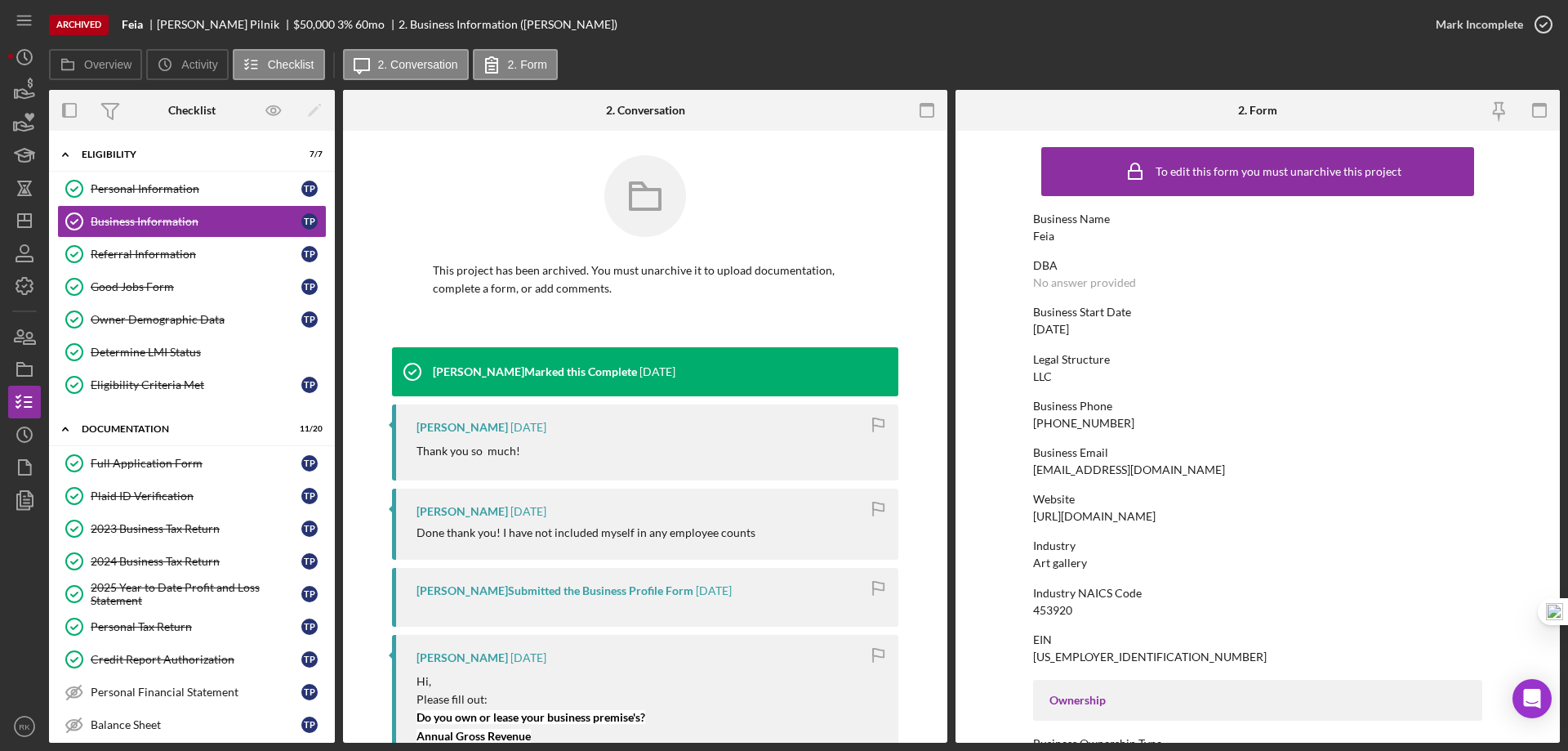
copy div "05/01/2024"
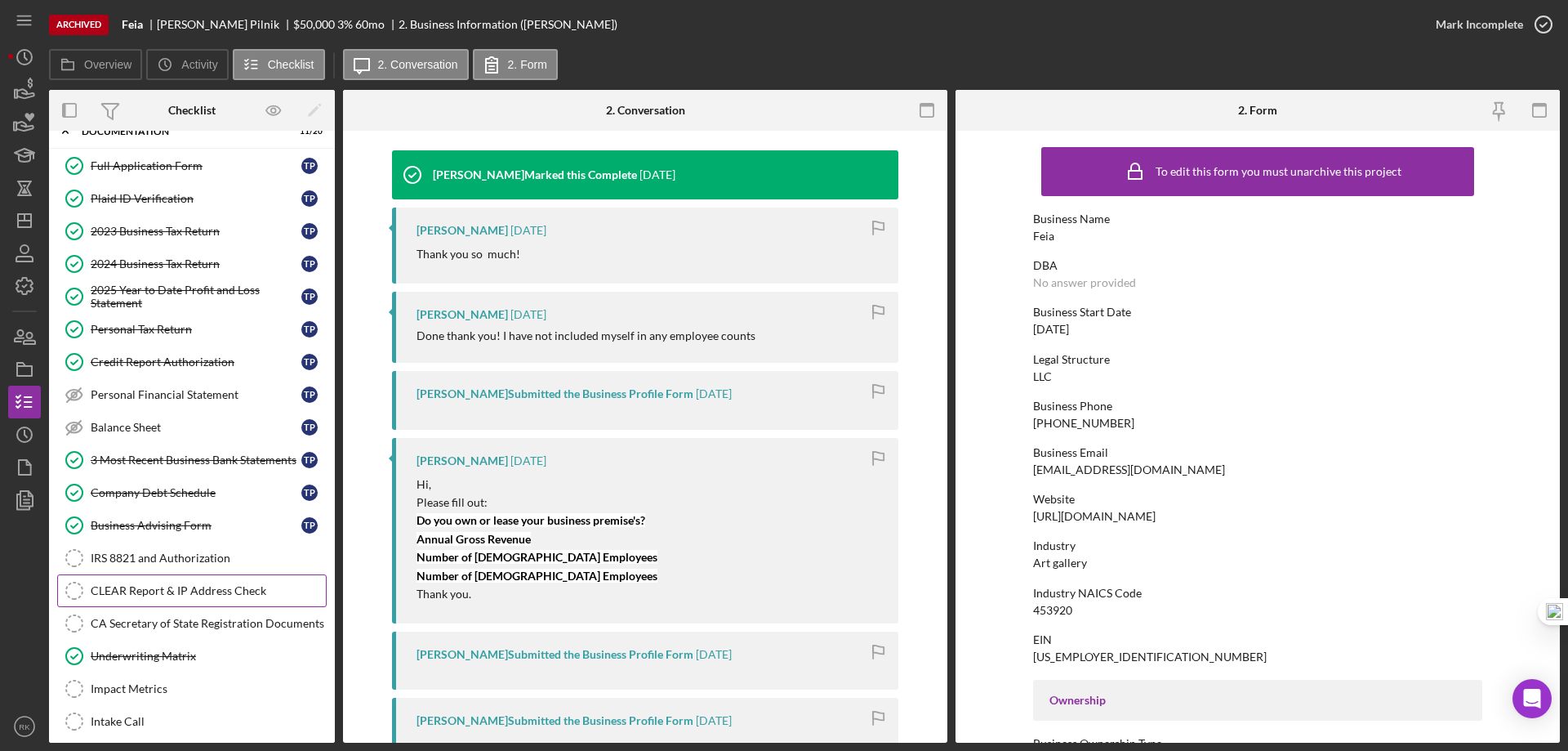
scroll to position [300, 0]
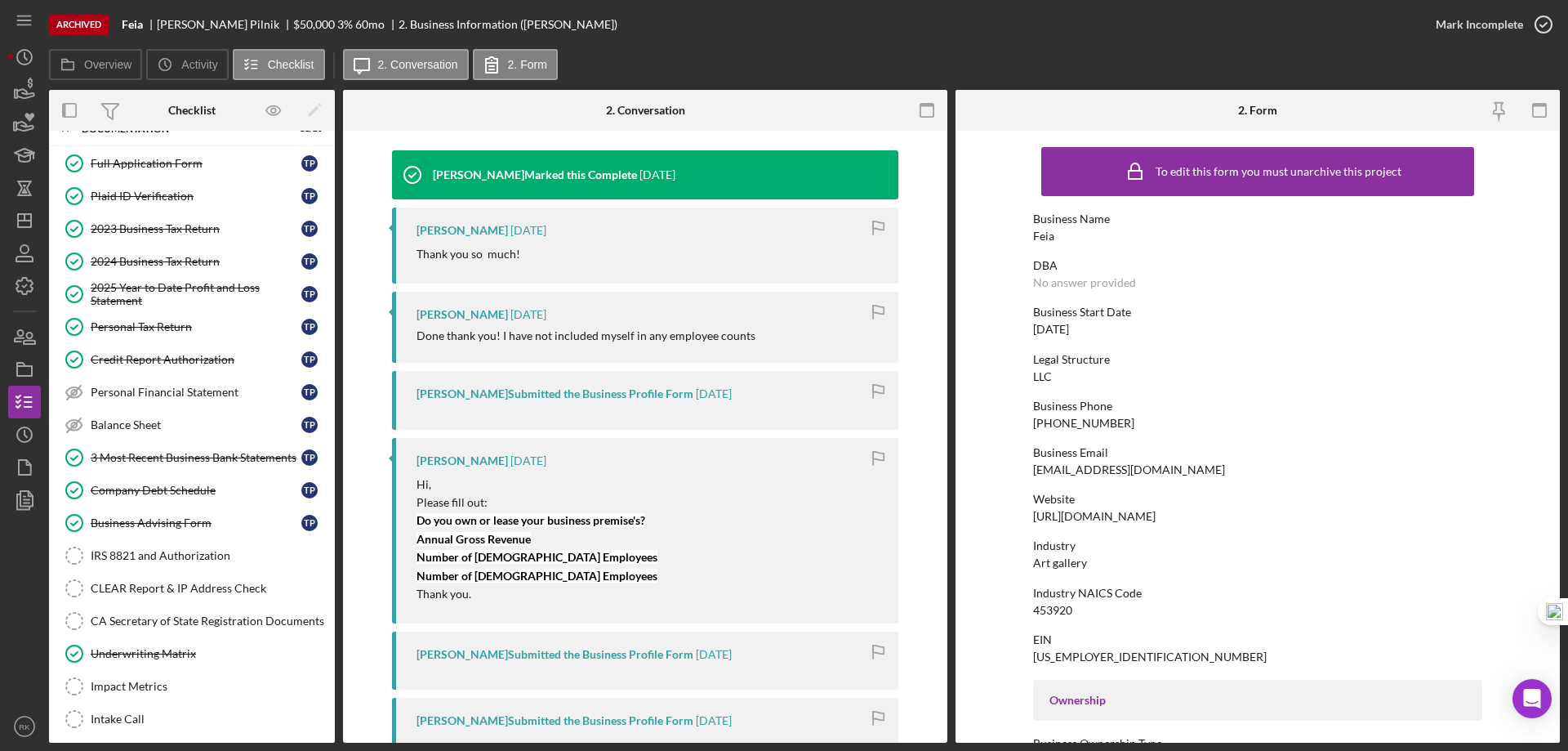
drag, startPoint x: 158, startPoint y: 466, endPoint x: 362, endPoint y: 442, distance: 205.4
click at [158, 464] on div "3 Most Recent Business Bank Statements" at bounding box center [196, 458] width 211 height 13
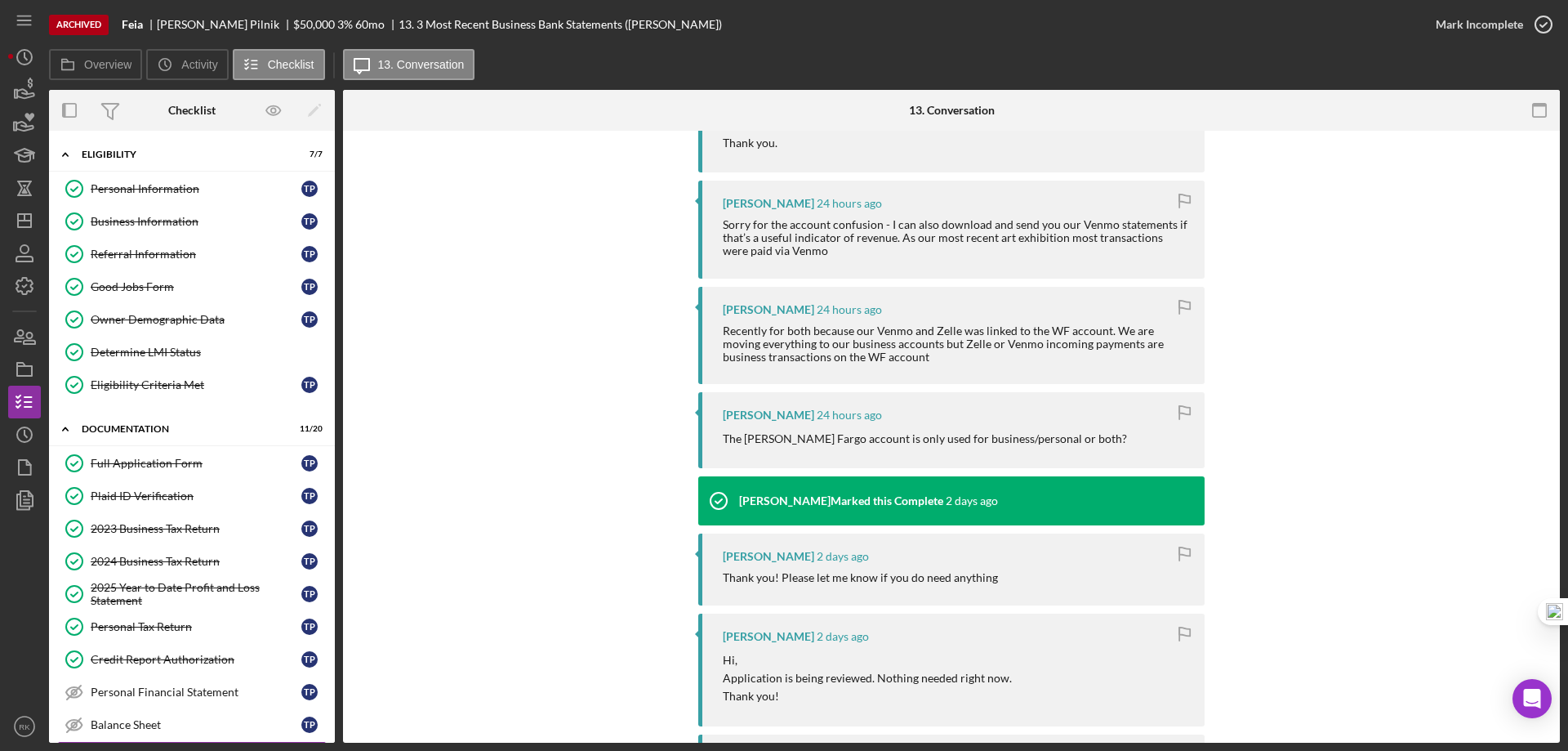
scroll to position [585, 0]
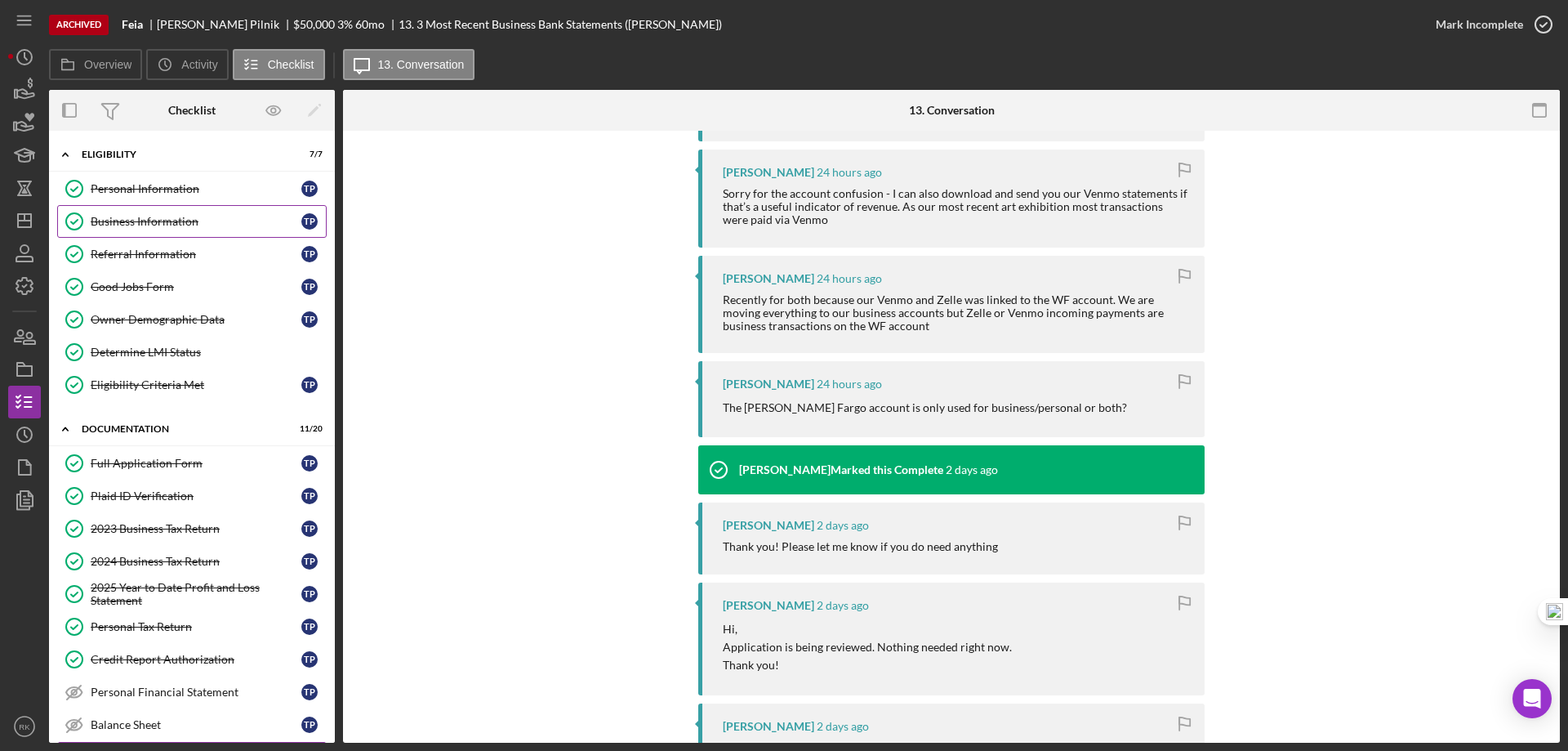
click at [138, 223] on div "Business Information" at bounding box center [196, 222] width 211 height 13
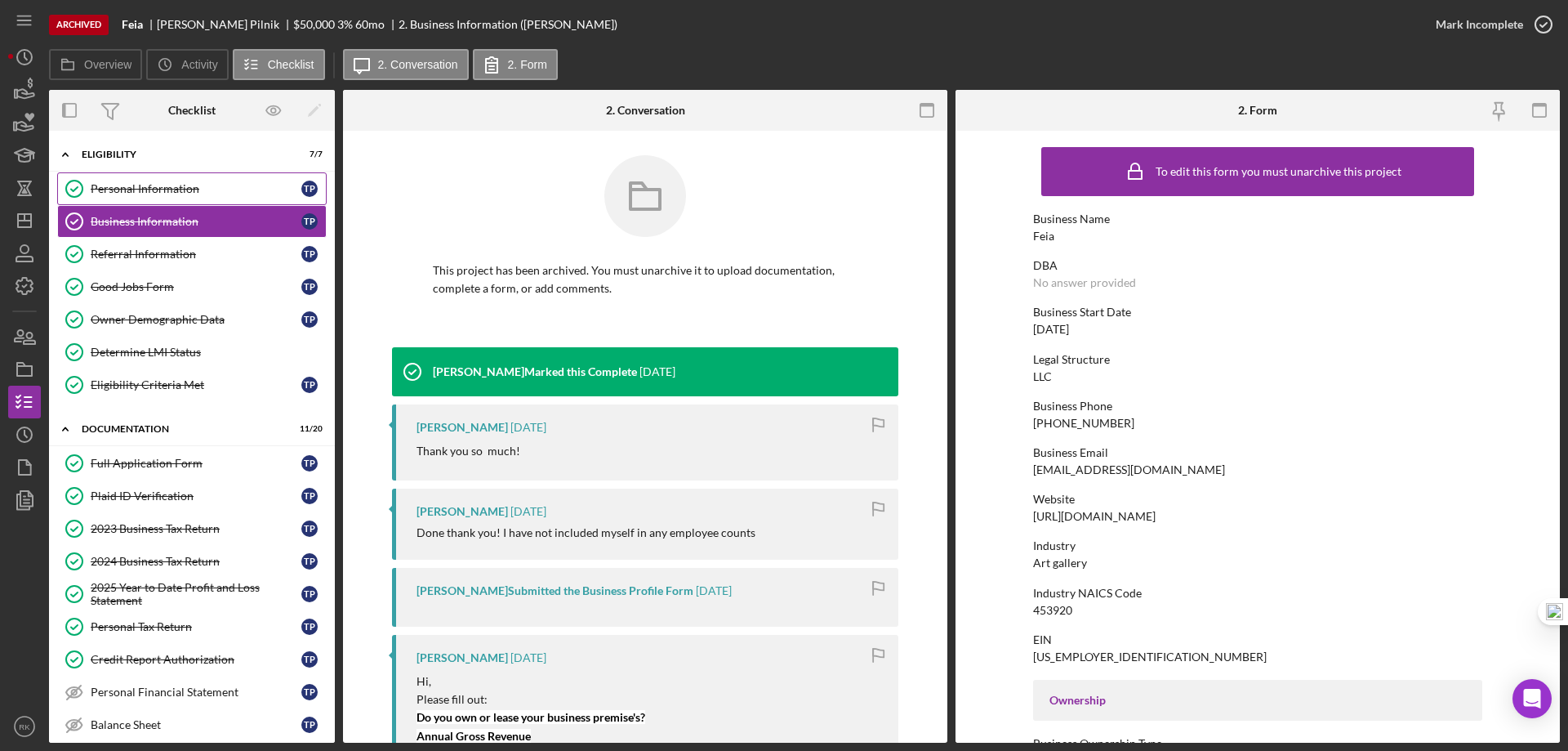
click at [142, 193] on div "Personal Information" at bounding box center [196, 189] width 211 height 13
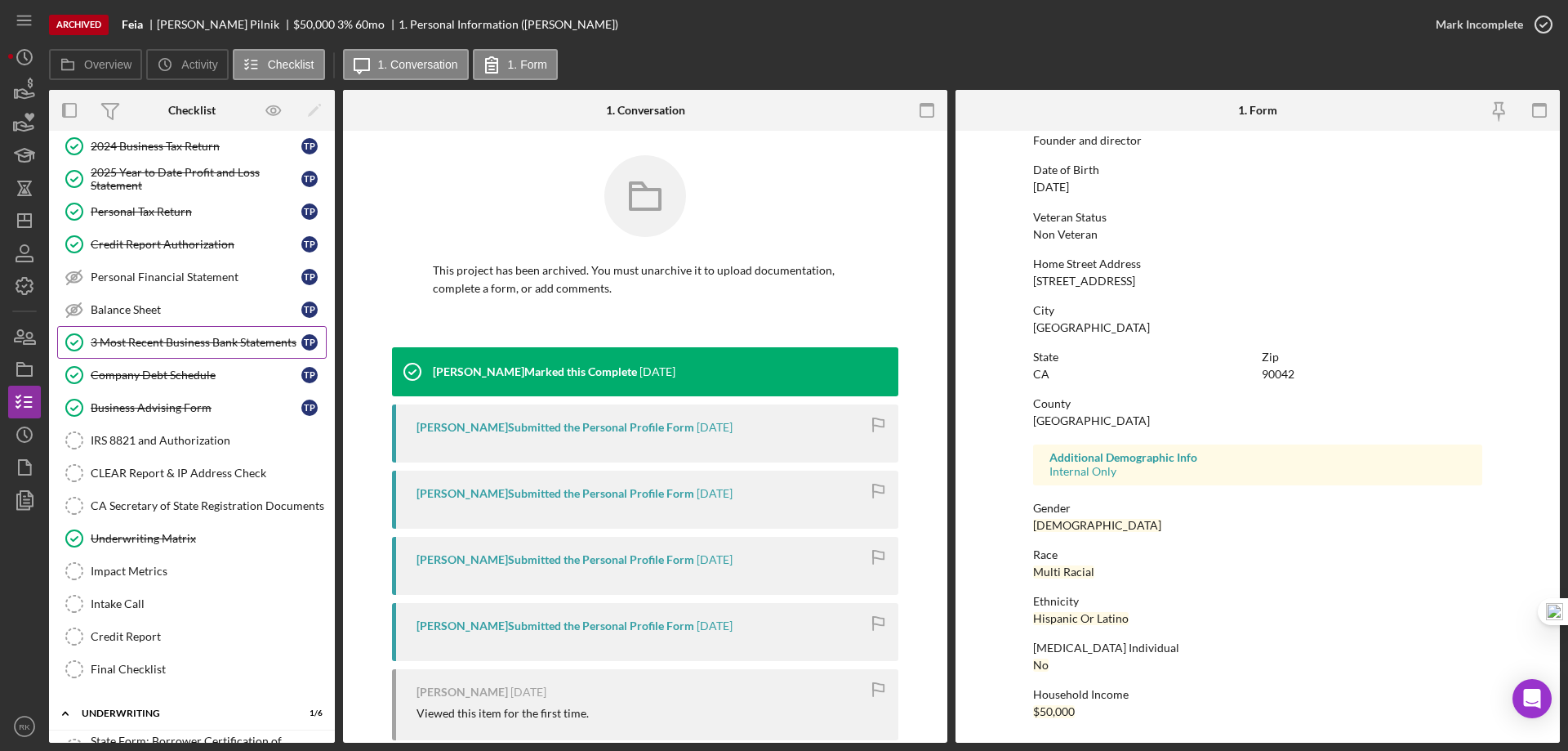
scroll to position [416, 0]
drag, startPoint x: 157, startPoint y: 348, endPoint x: 540, endPoint y: 408, distance: 387.7
click at [157, 348] on div "3 Most Recent Business Bank Statements" at bounding box center [196, 342] width 211 height 13
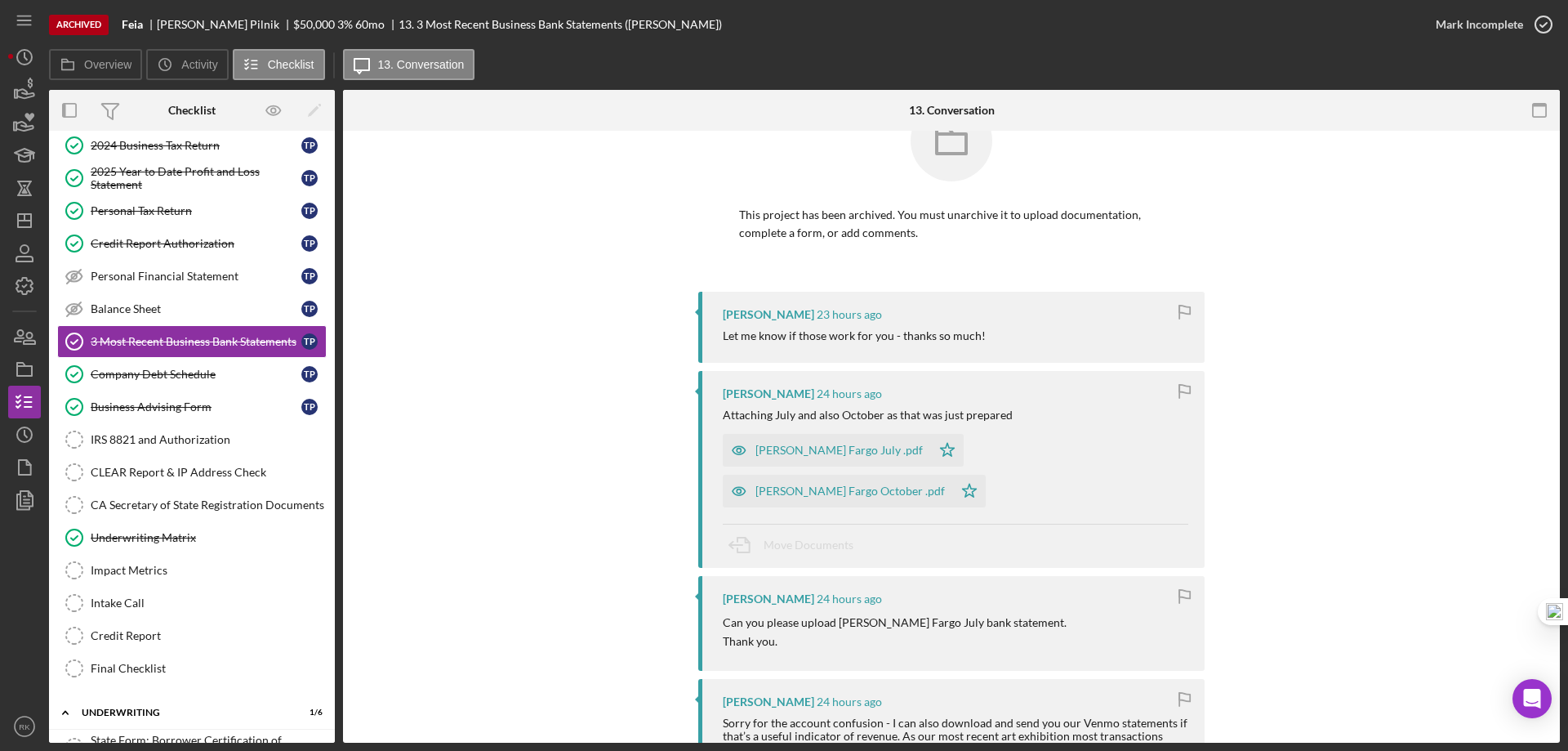
scroll to position [54, 0]
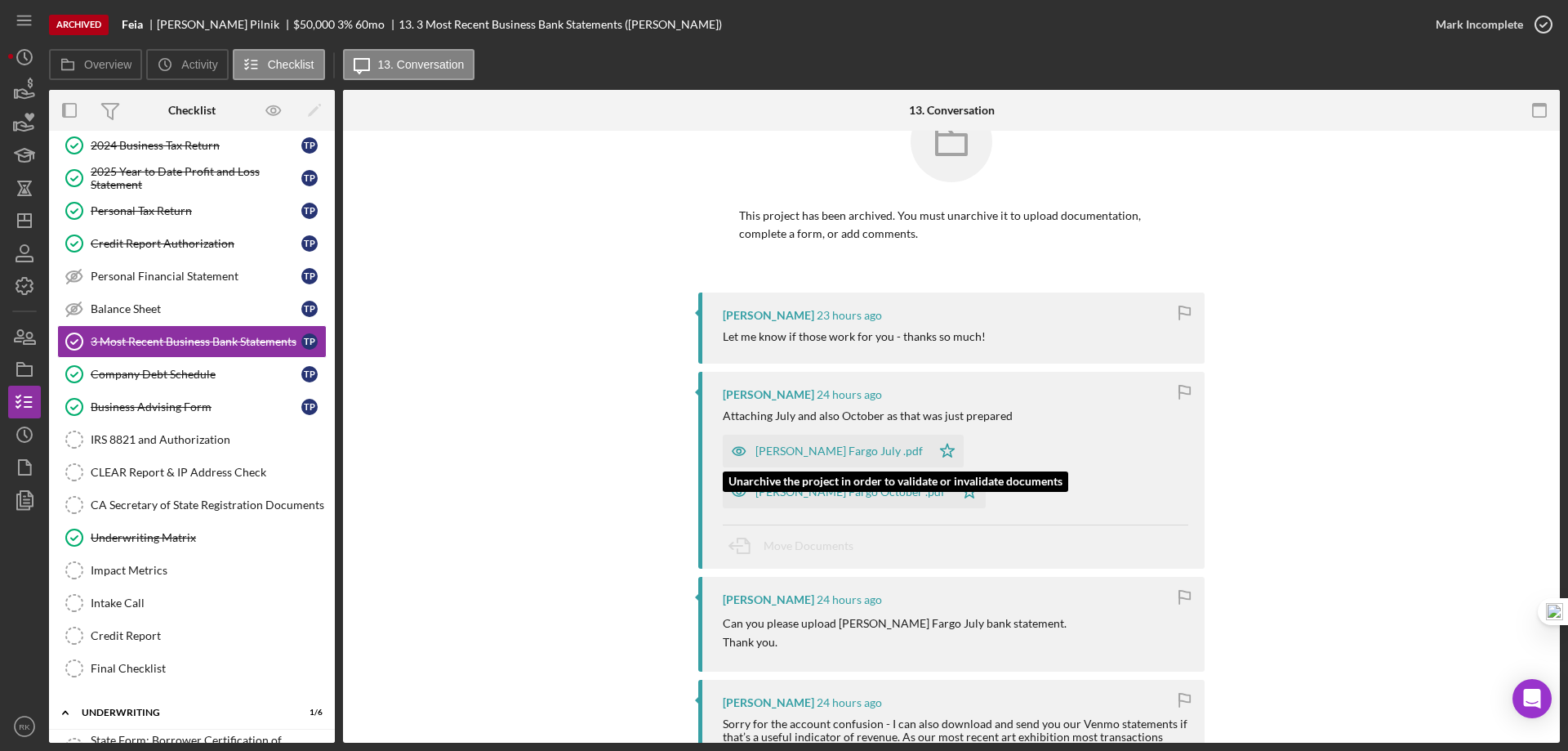
click at [808, 449] on div "Wells Fargo July .pdf" at bounding box center [838, 451] width 167 height 13
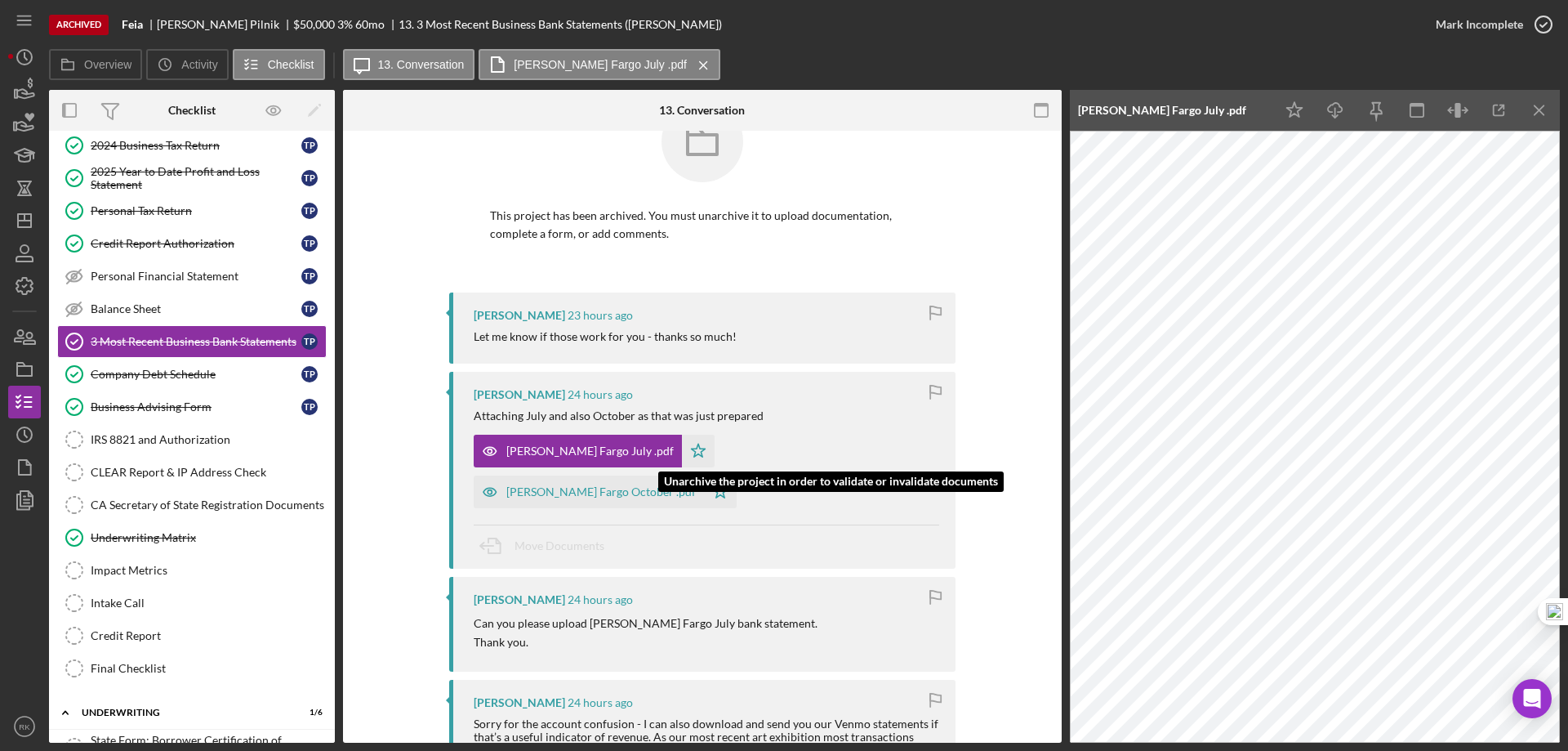
click at [696, 485] on div "Wells Fargo October .pdf" at bounding box center [601, 492] width 189 height 13
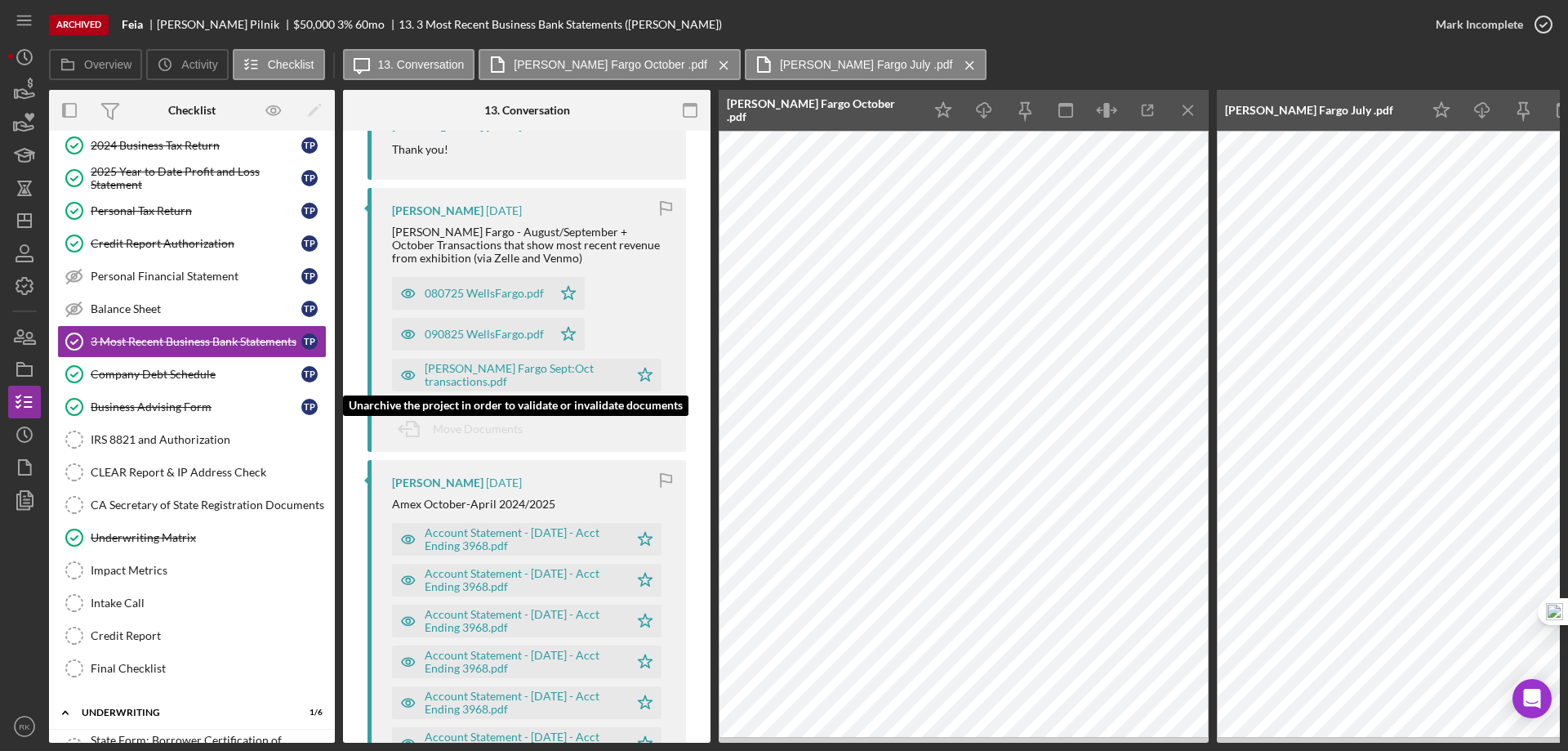
scroll to position [1716, 0]
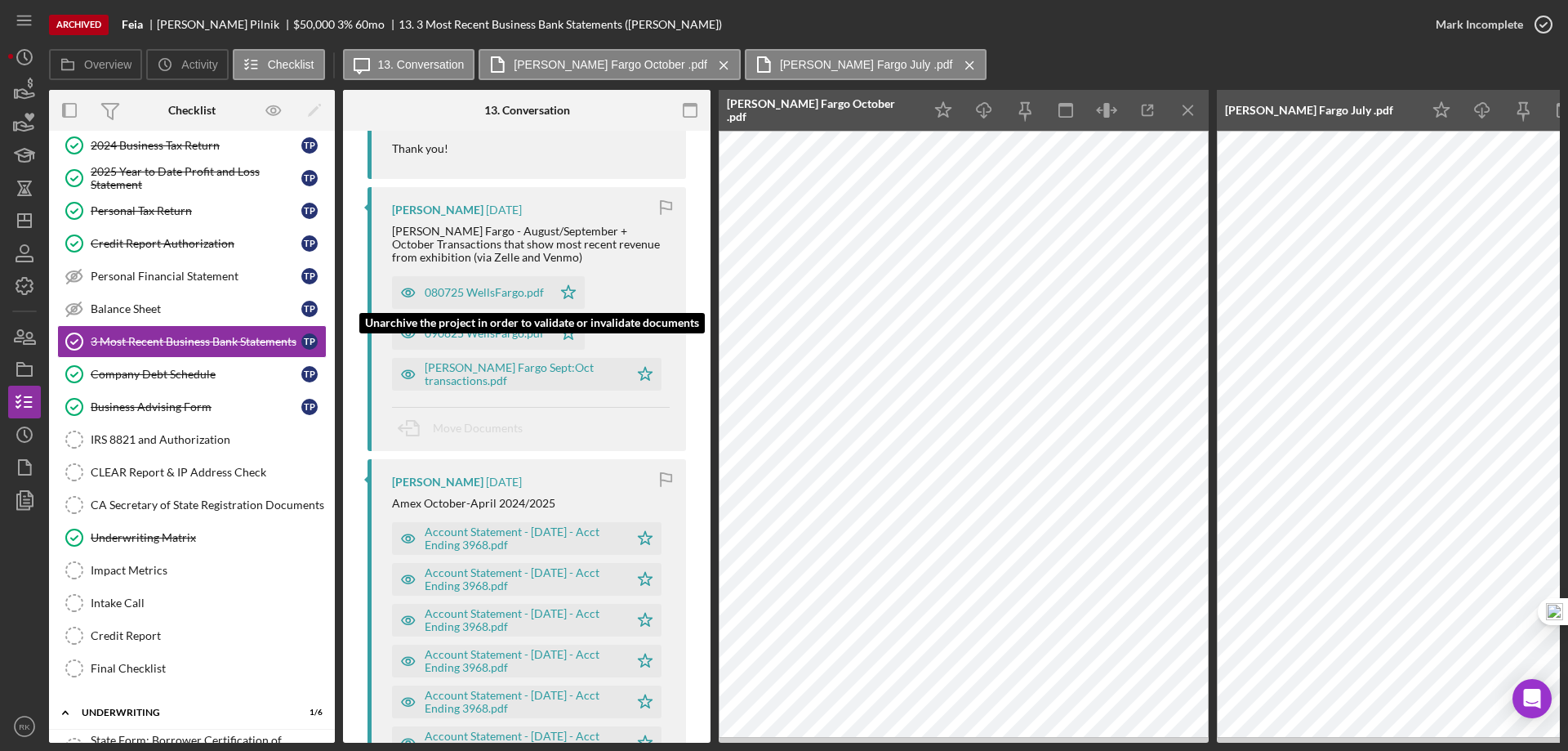
click at [478, 286] on div "080725 WellsFargo.pdf" at bounding box center [484, 292] width 119 height 13
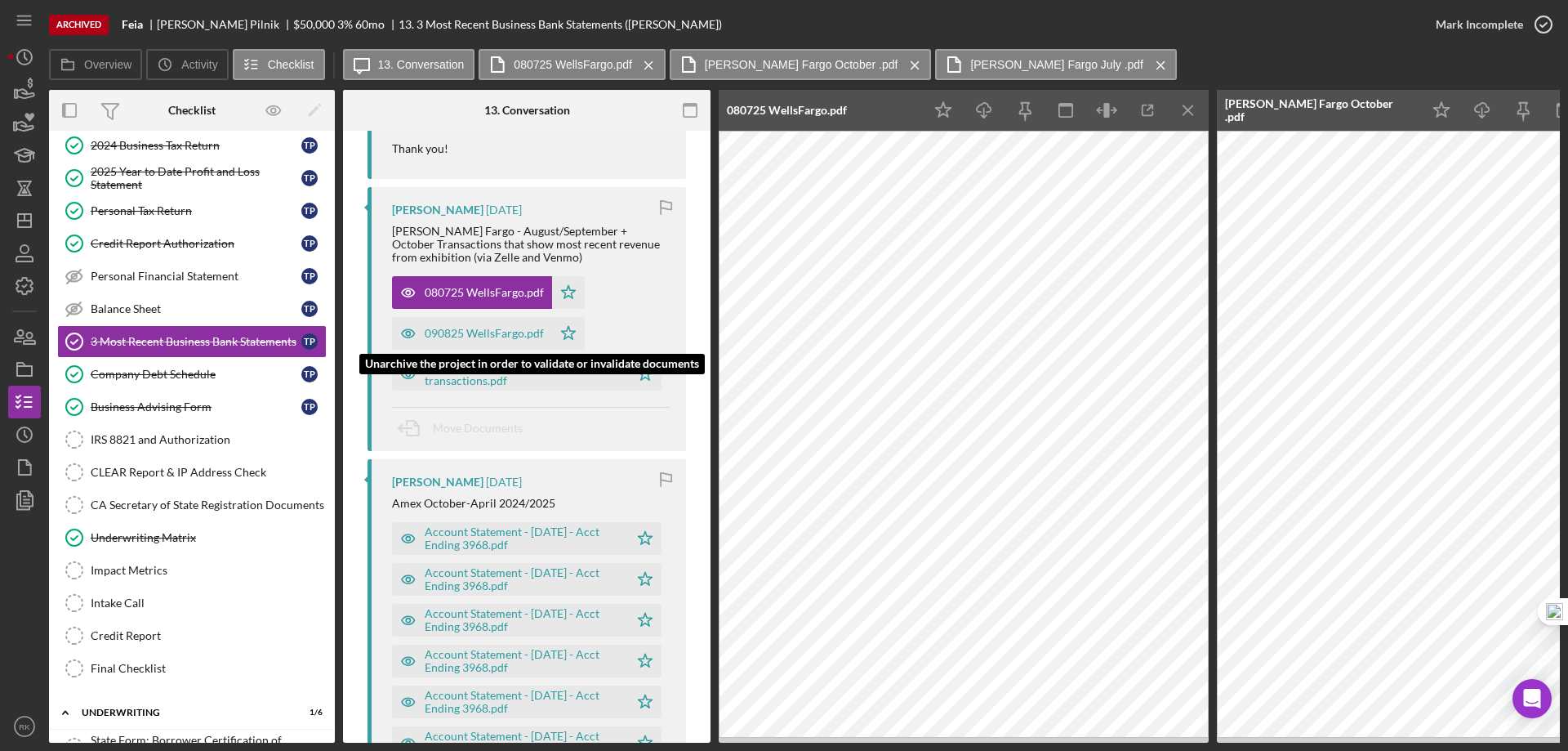
click at [486, 327] on div "090825 WellsFargo.pdf" at bounding box center [484, 333] width 119 height 13
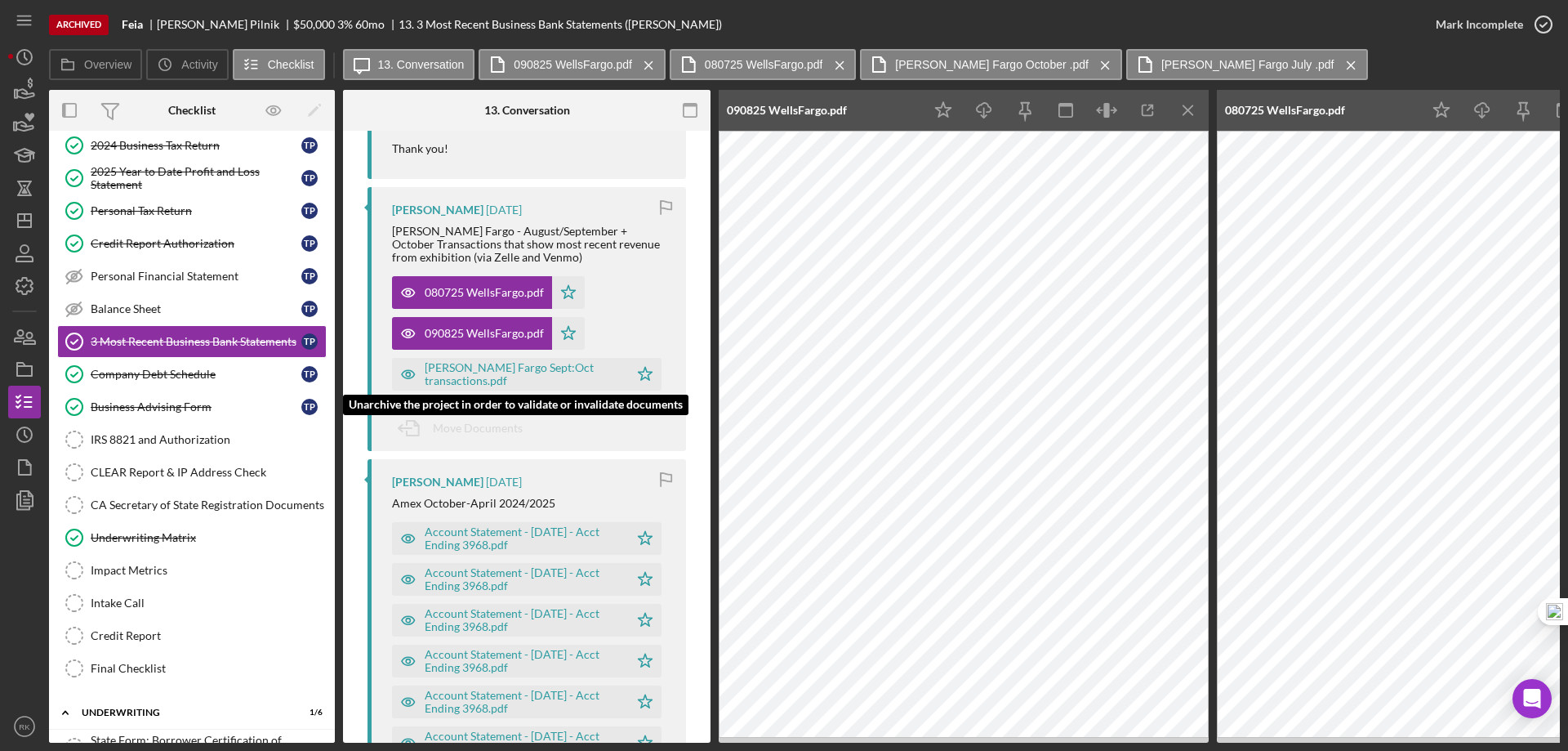
click at [497, 361] on div "Wells Fargo Sept:Oct transactions.pdf" at bounding box center [522, 374] width 196 height 26
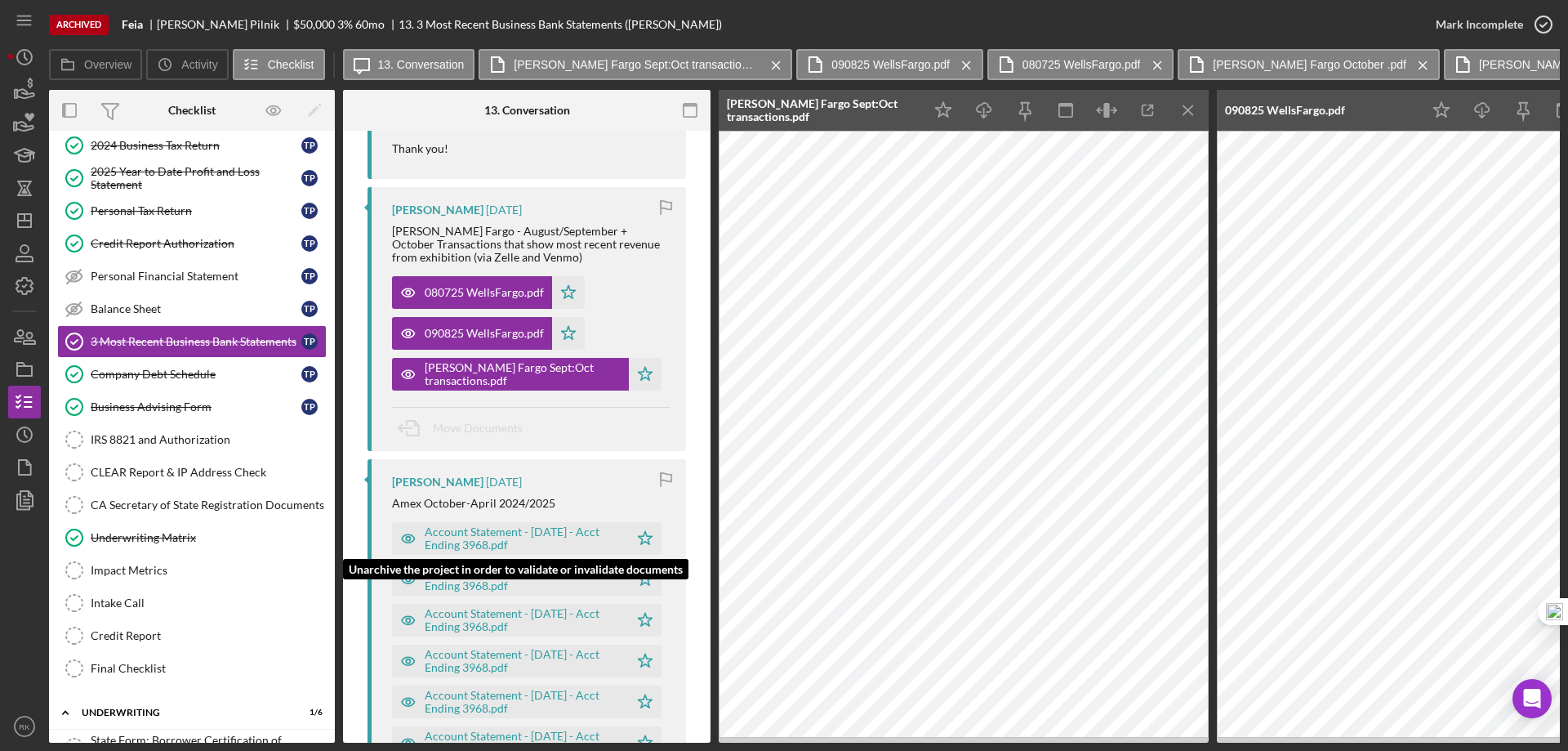
click at [501, 526] on div "Account Statement - April 2025 - Acct Ending 3968.pdf" at bounding box center [522, 538] width 196 height 26
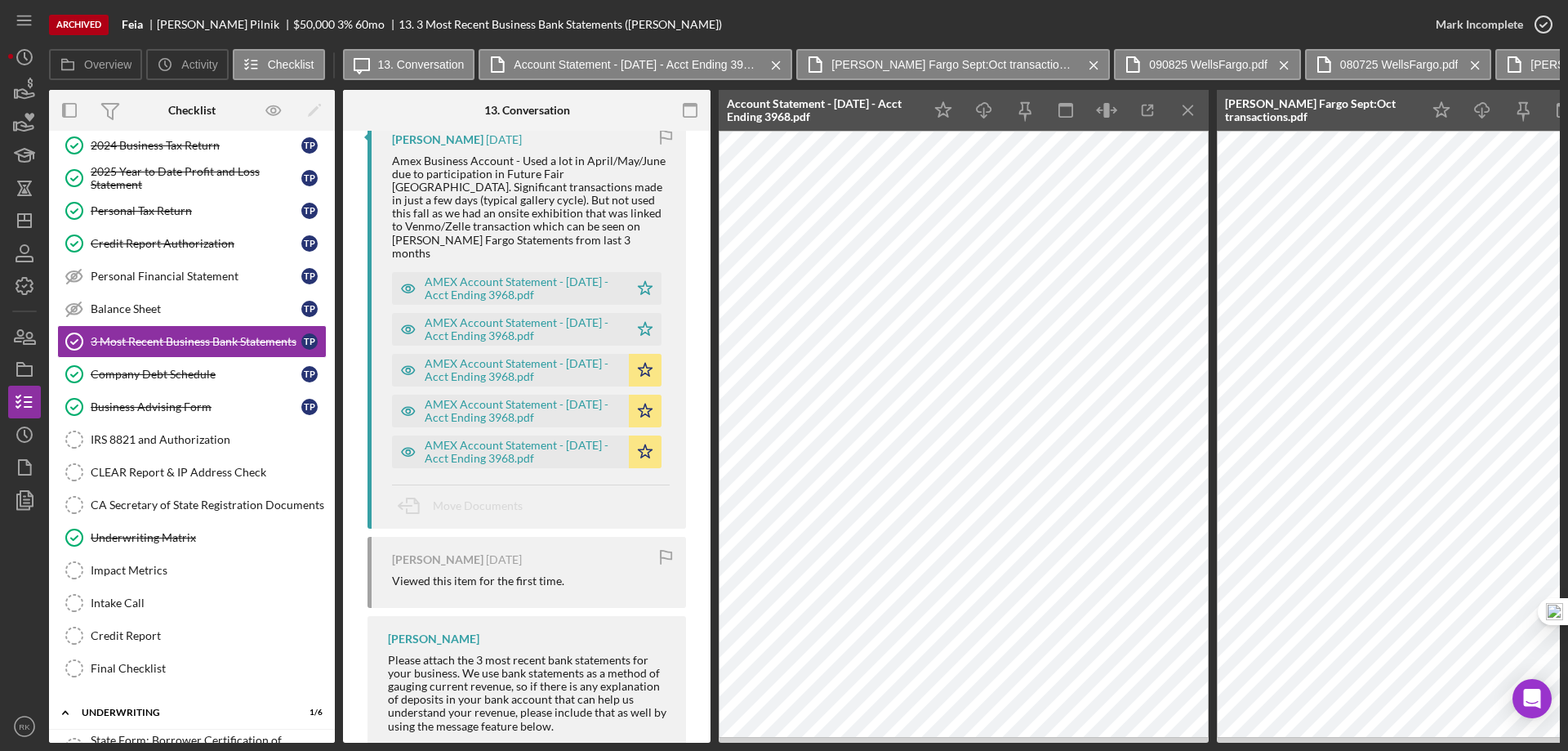
scroll to position [2905, 0]
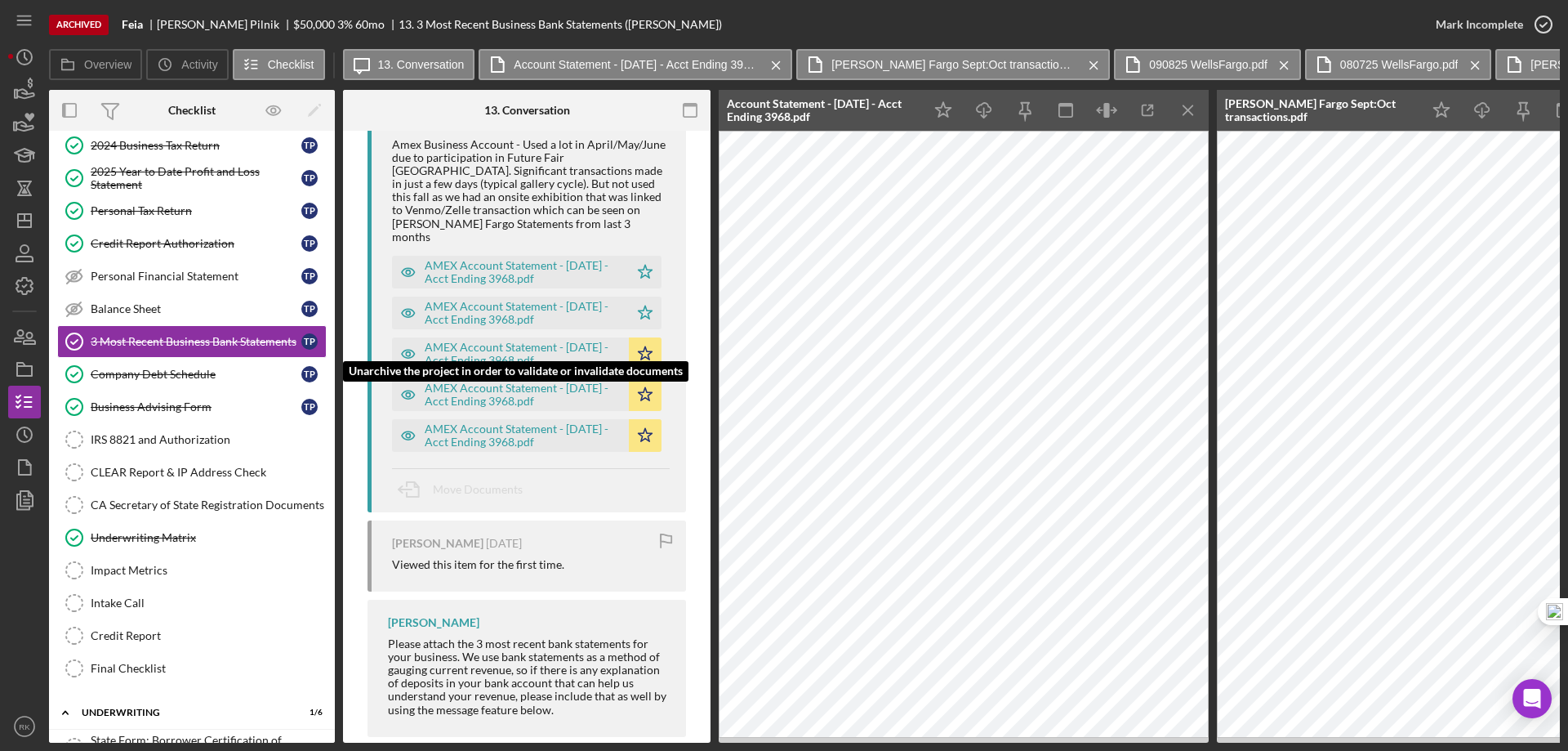
click at [489, 341] on div "AMEX Account Statement - September 2025 - Acct Ending 3968.pdf" at bounding box center [522, 354] width 196 height 26
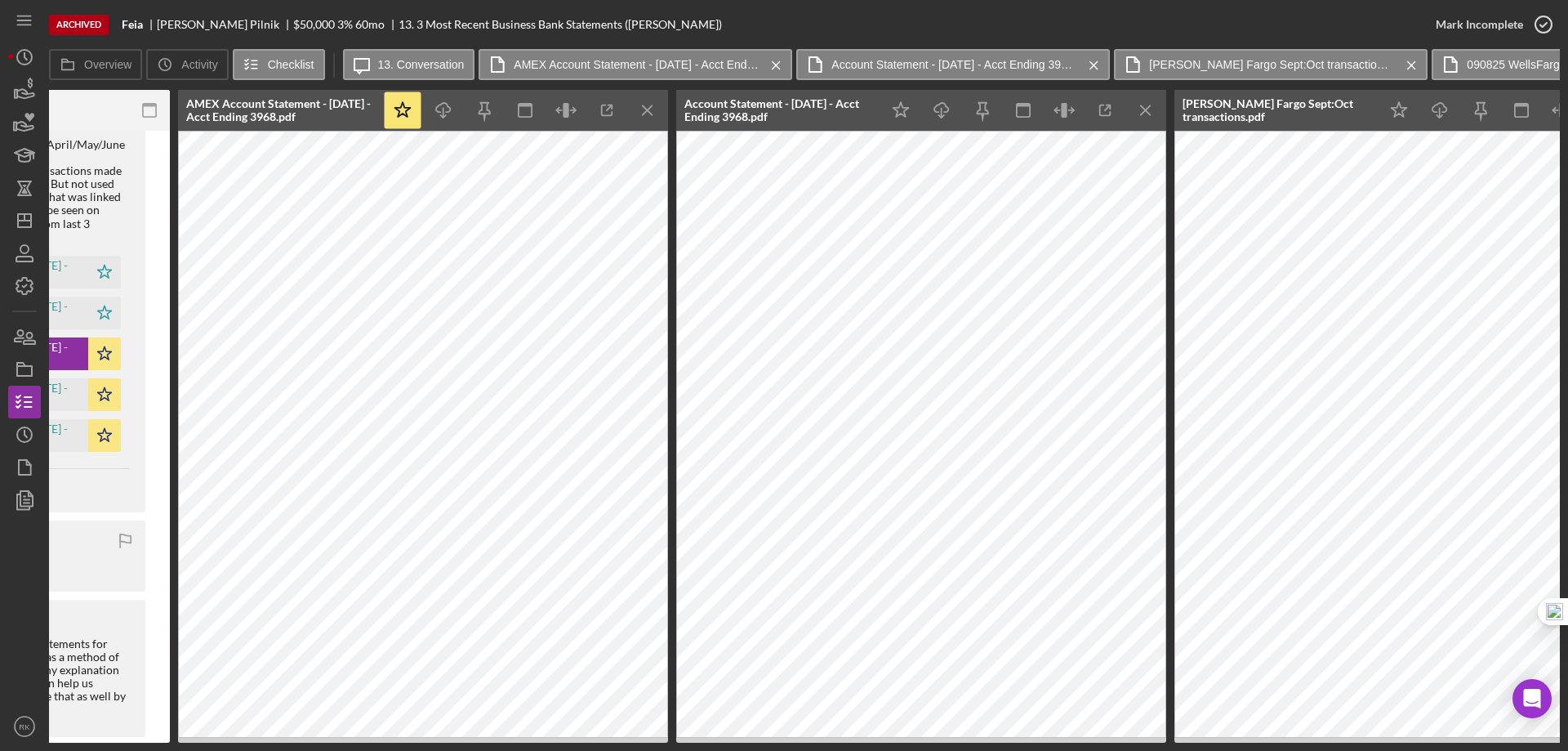
scroll to position [0, 543]
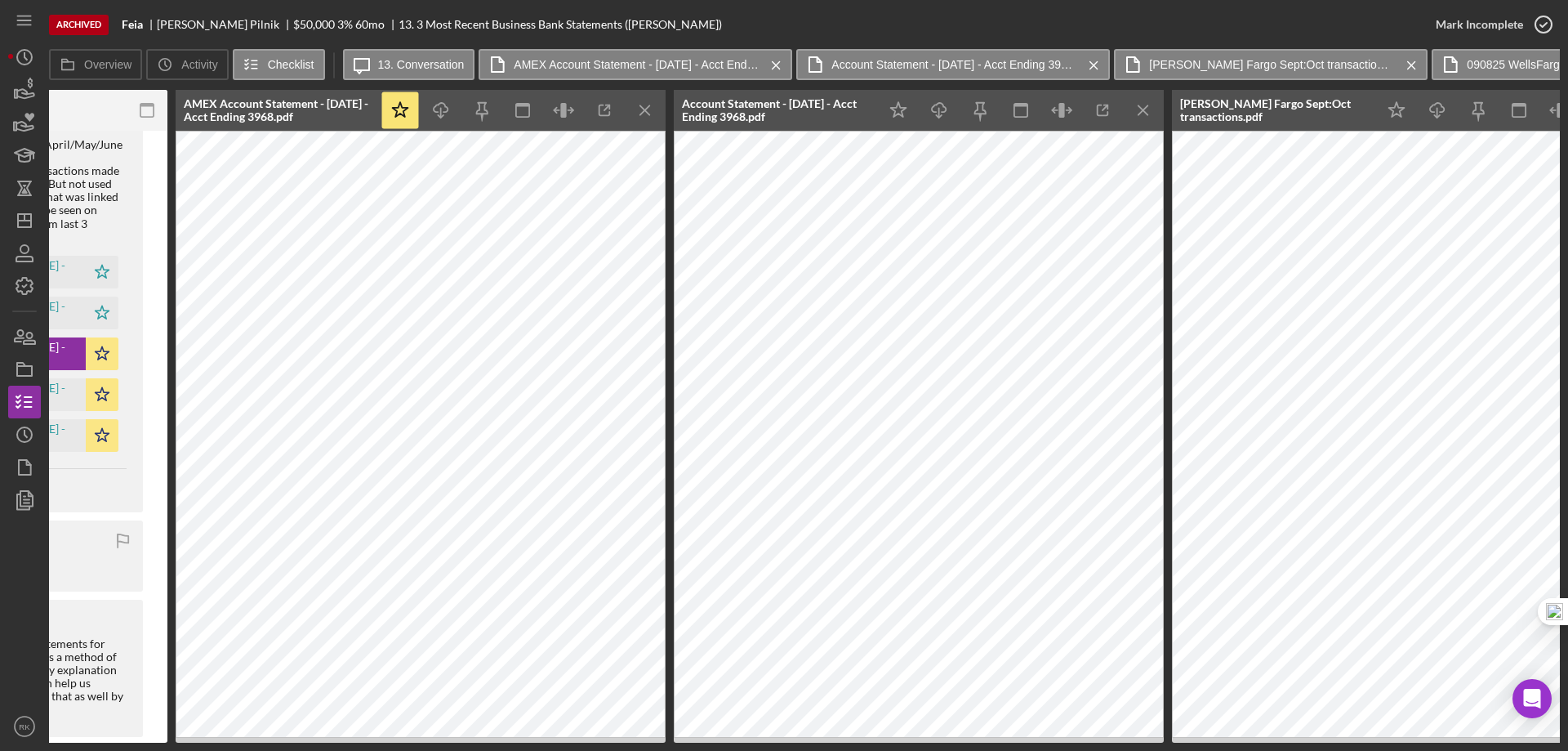
click at [1143, 108] on icon "Icon/Menu Close" at bounding box center [1144, 111] width 36 height 36
click at [1148, 111] on icon "Icon/Menu Close" at bounding box center [1144, 111] width 36 height 36
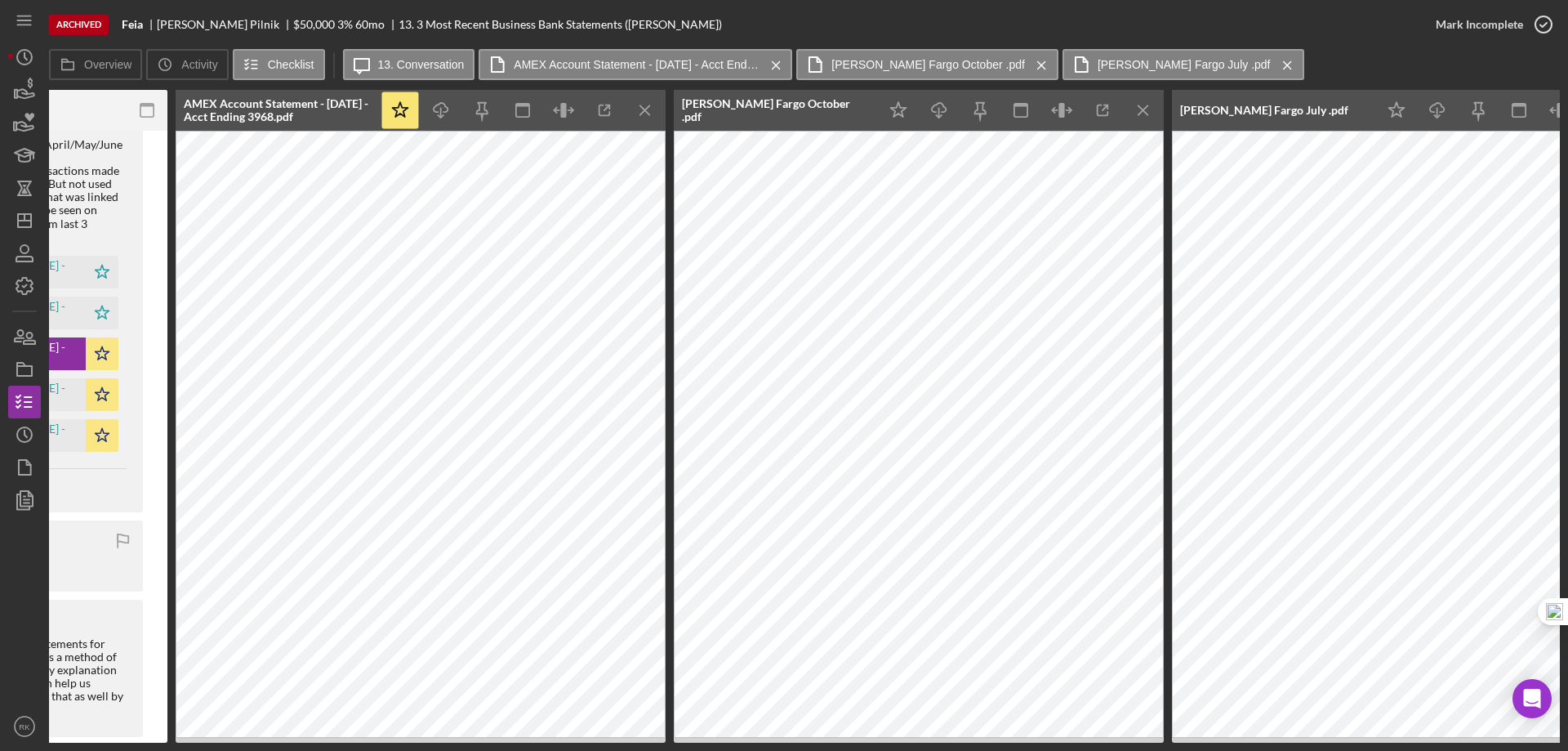
click at [1148, 111] on icon "Icon/Menu Close" at bounding box center [1144, 111] width 36 height 36
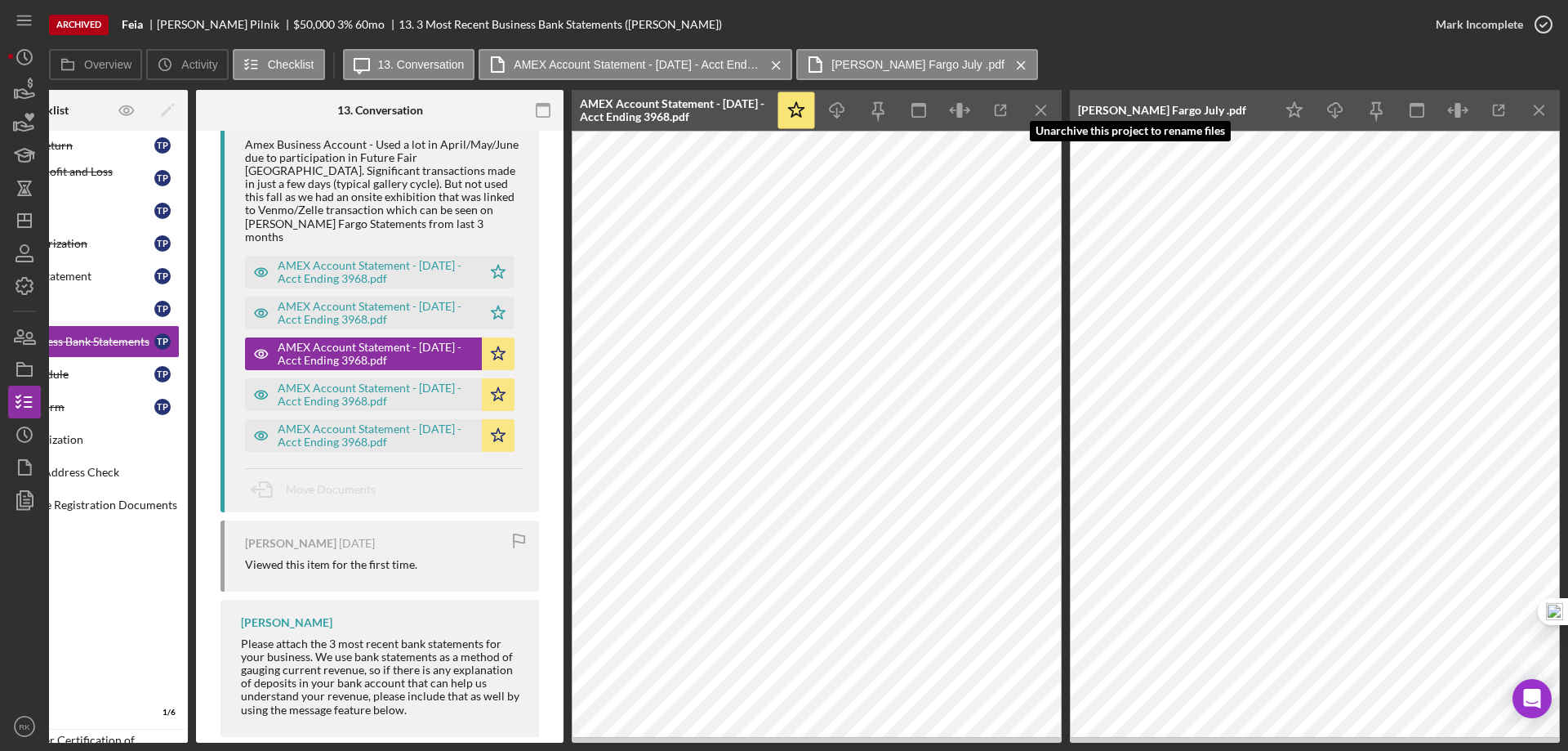
scroll to position [0, 147]
click at [1545, 111] on icon "Icon/Menu Close" at bounding box center [1540, 111] width 36 height 36
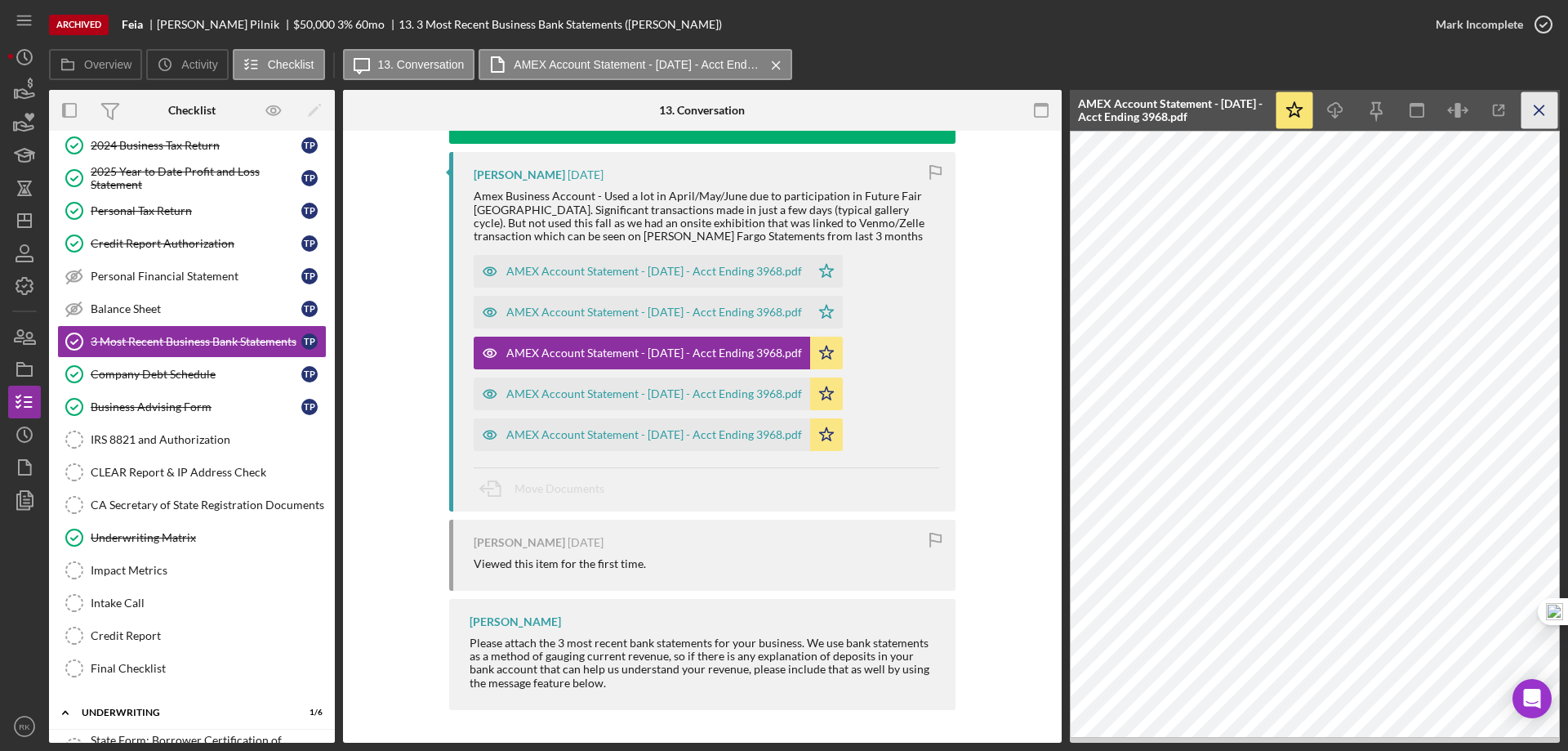
scroll to position [0, 0]
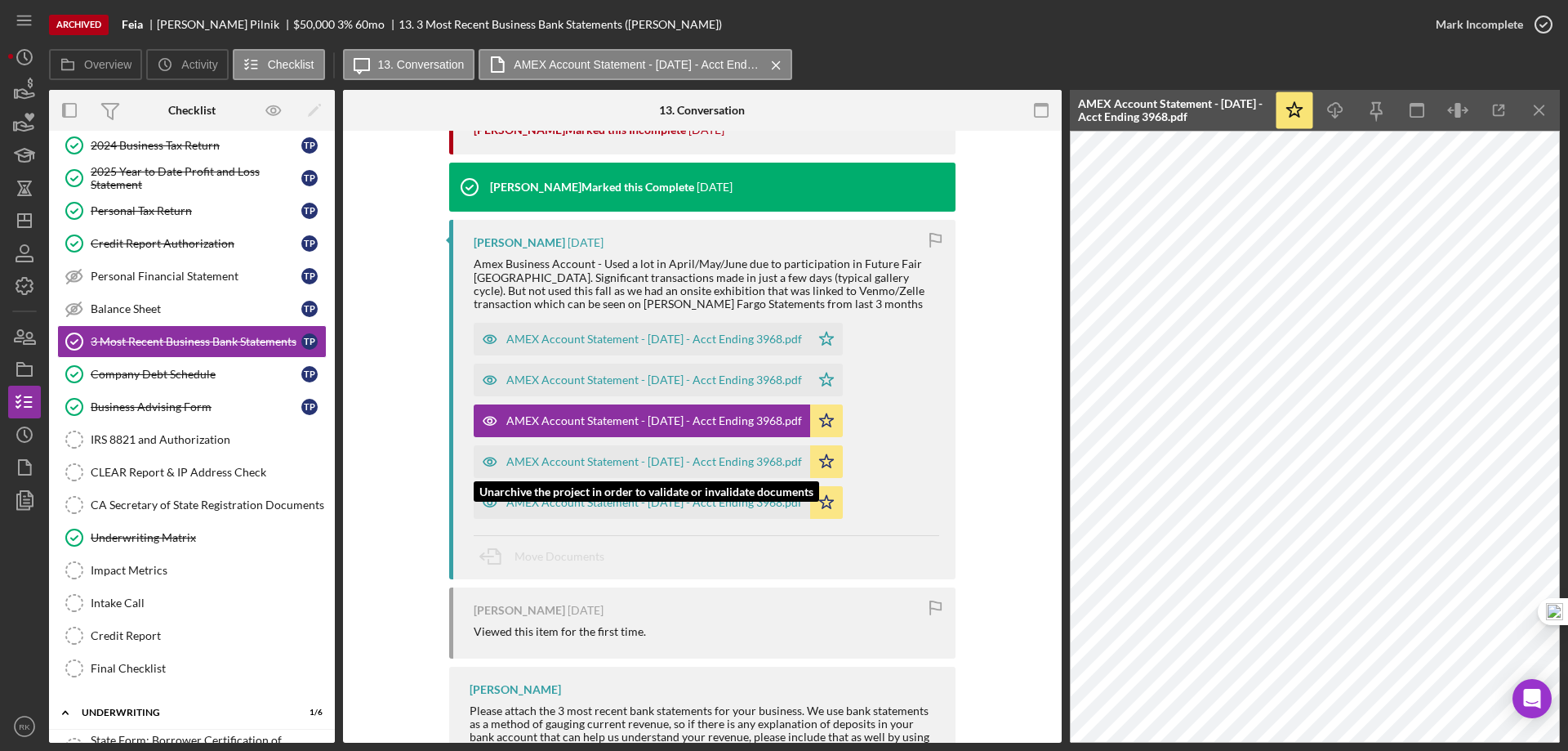
click at [704, 455] on div "AMEX Account Statement - August 2025 - Acct Ending 3968.pdf" at bounding box center [654, 461] width 296 height 13
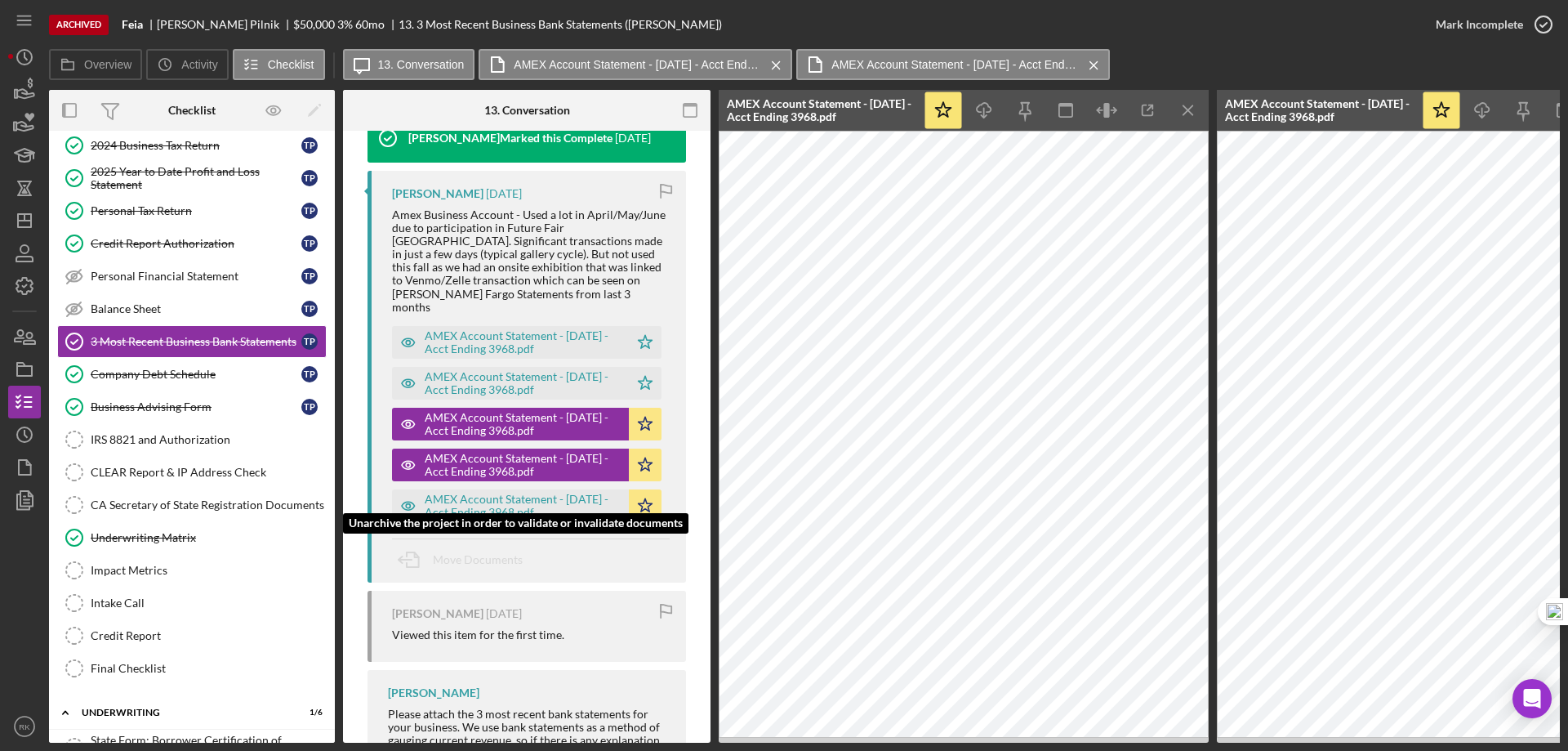
click at [511, 493] on div "AMEX Account Statement - July 2025 - Acct Ending 3968.pdf" at bounding box center [522, 505] width 196 height 26
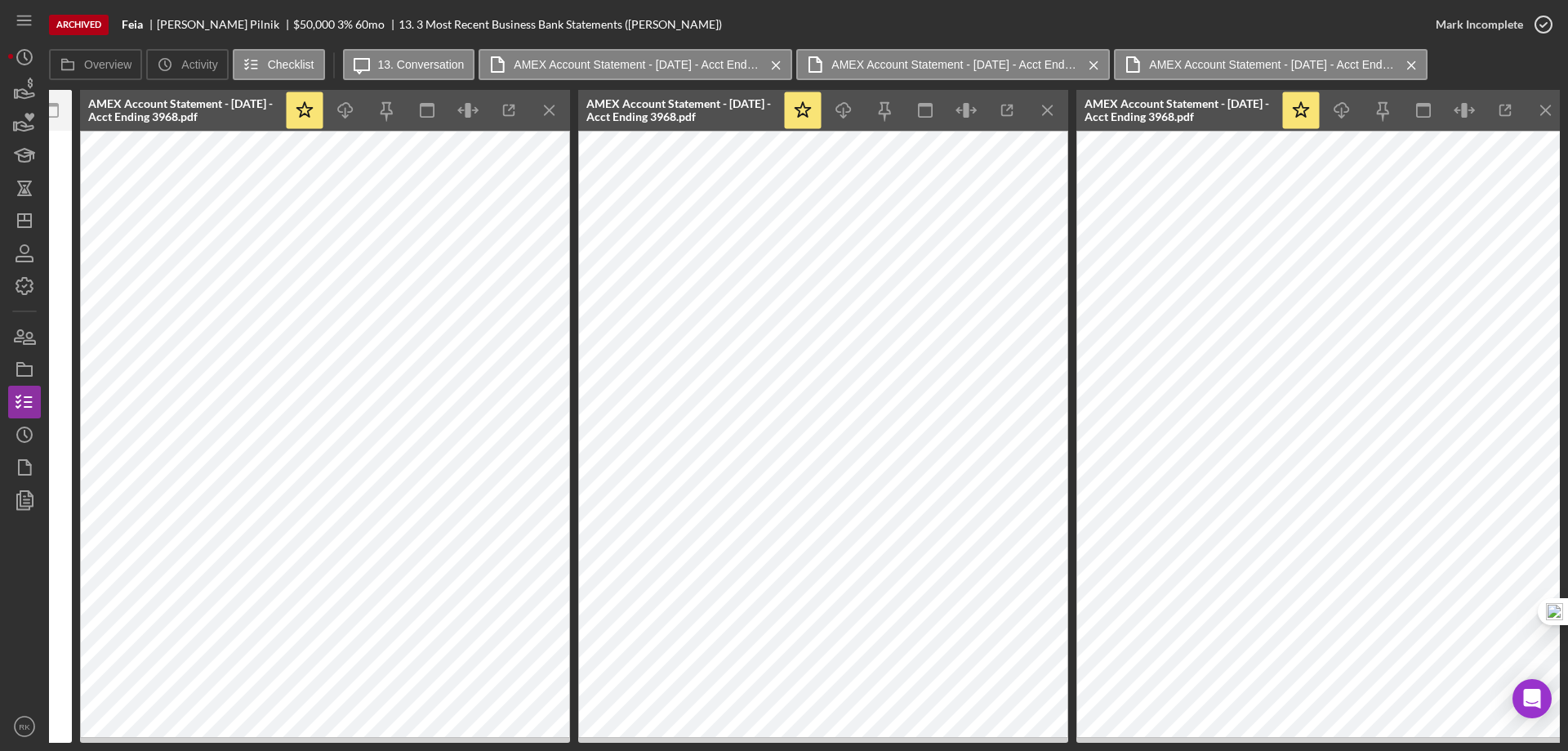
scroll to position [0, 646]
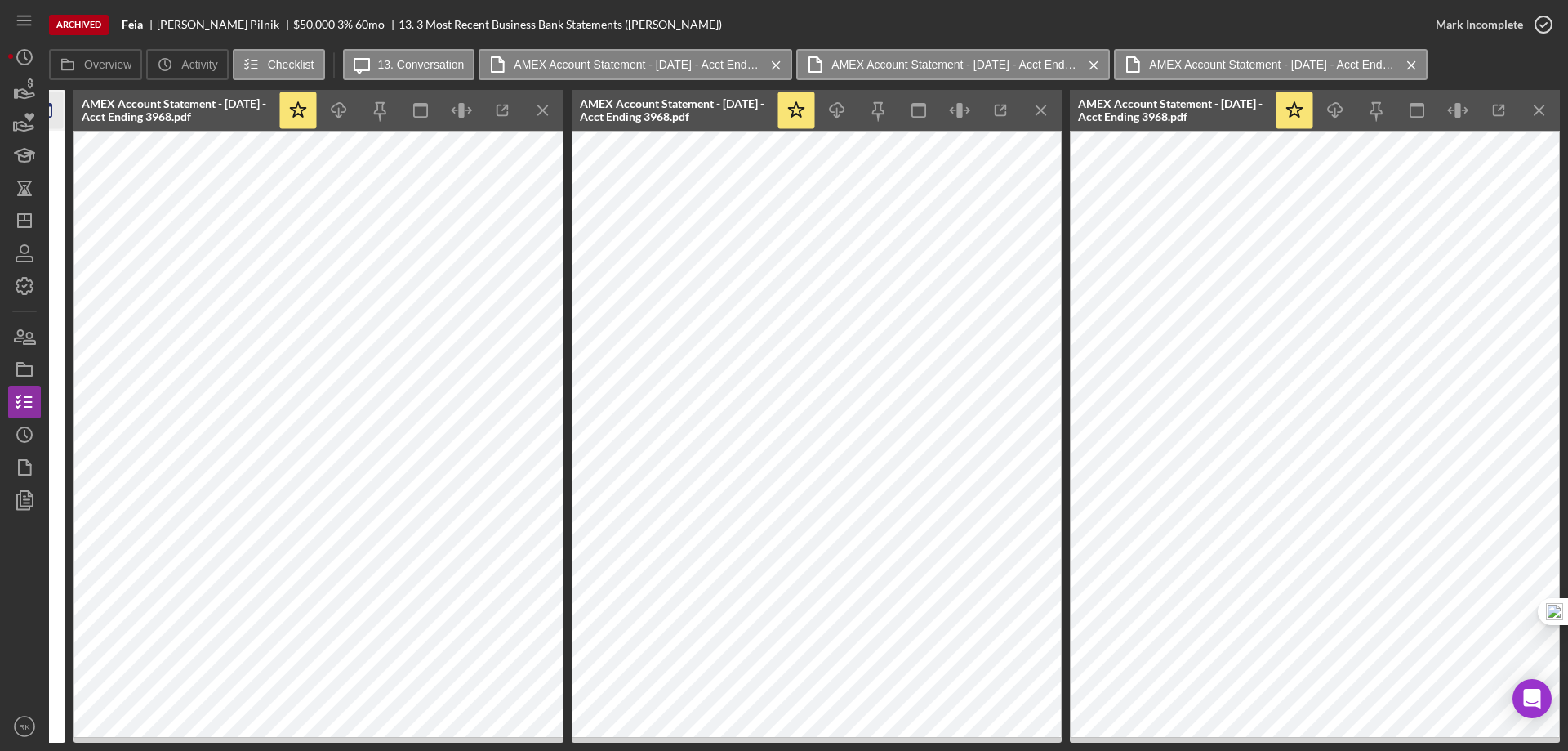
click at [543, 115] on icon "Icon/Menu Close" at bounding box center [543, 111] width 36 height 36
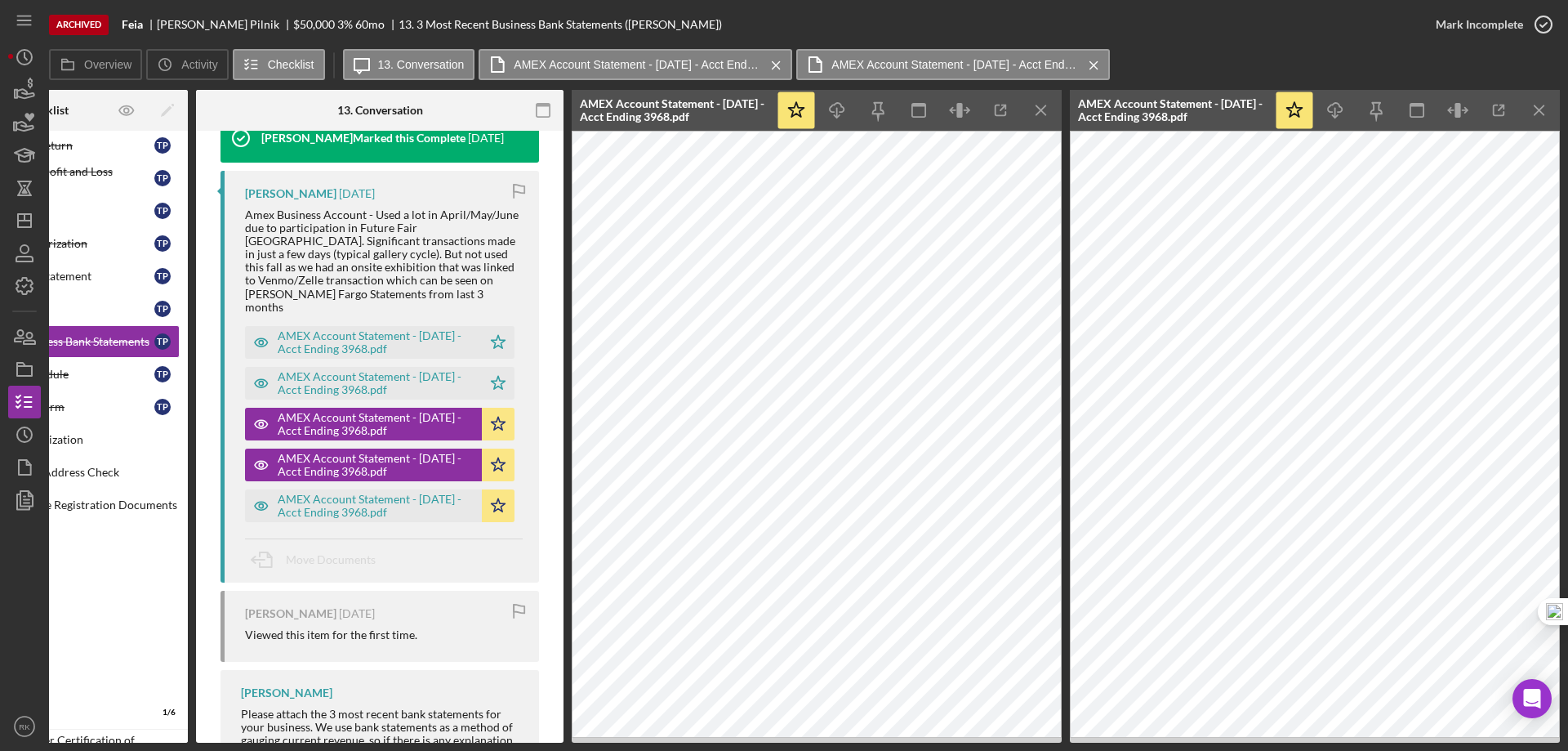
scroll to position [0, 147]
click at [1045, 104] on icon "Icon/Menu Close" at bounding box center [1042, 111] width 36 height 36
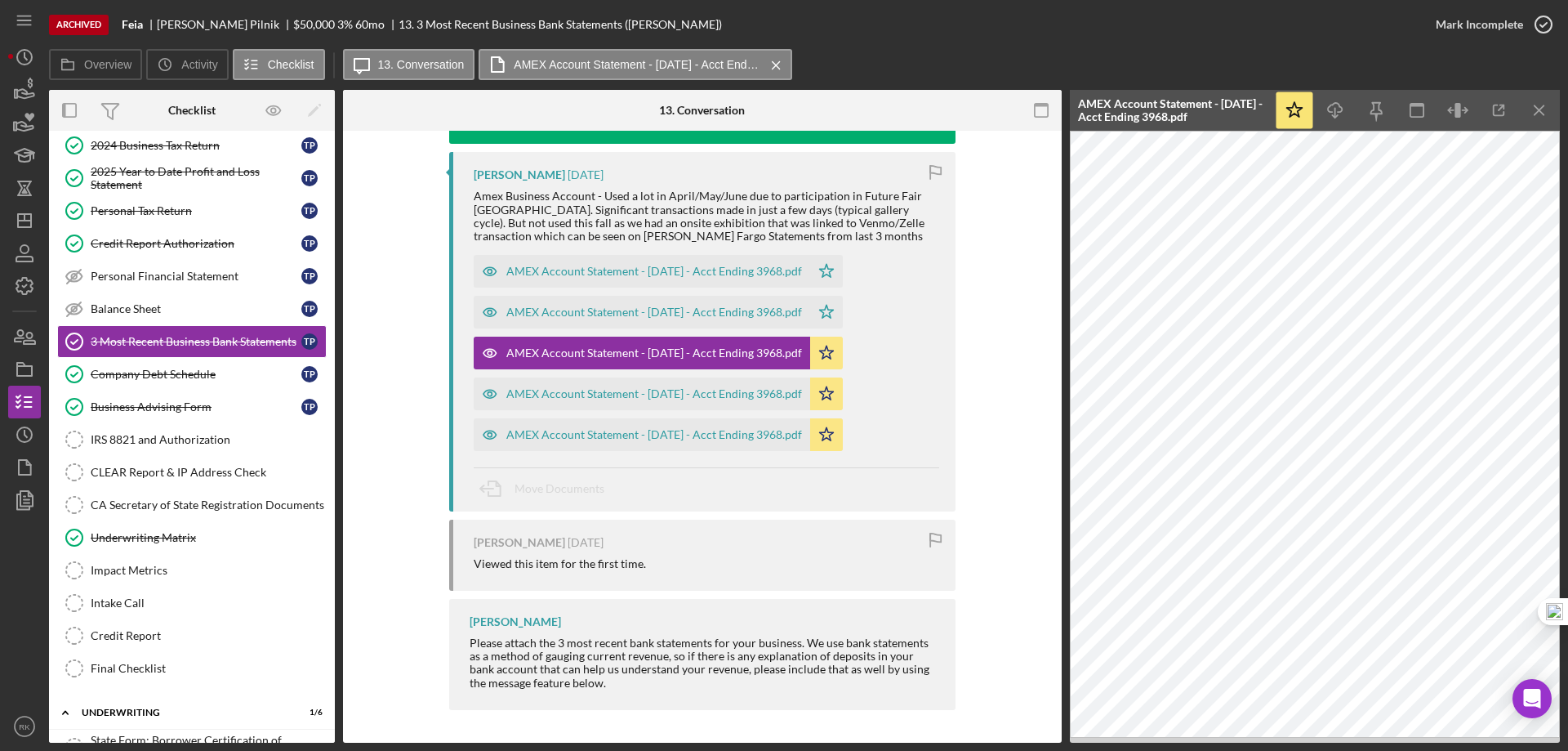
scroll to position [0, 0]
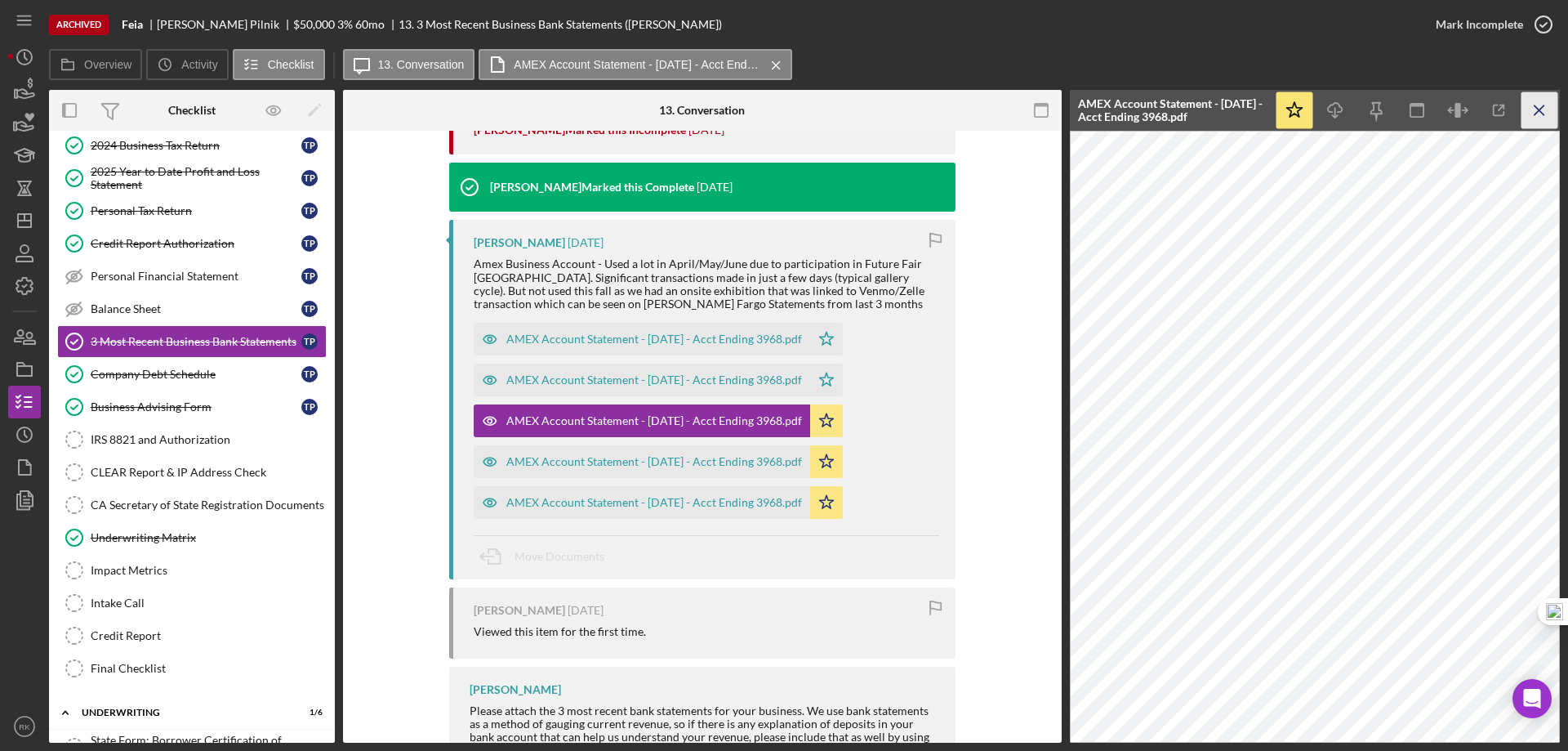
click at [1530, 110] on icon "Icon/Menu Close" at bounding box center [1540, 111] width 36 height 36
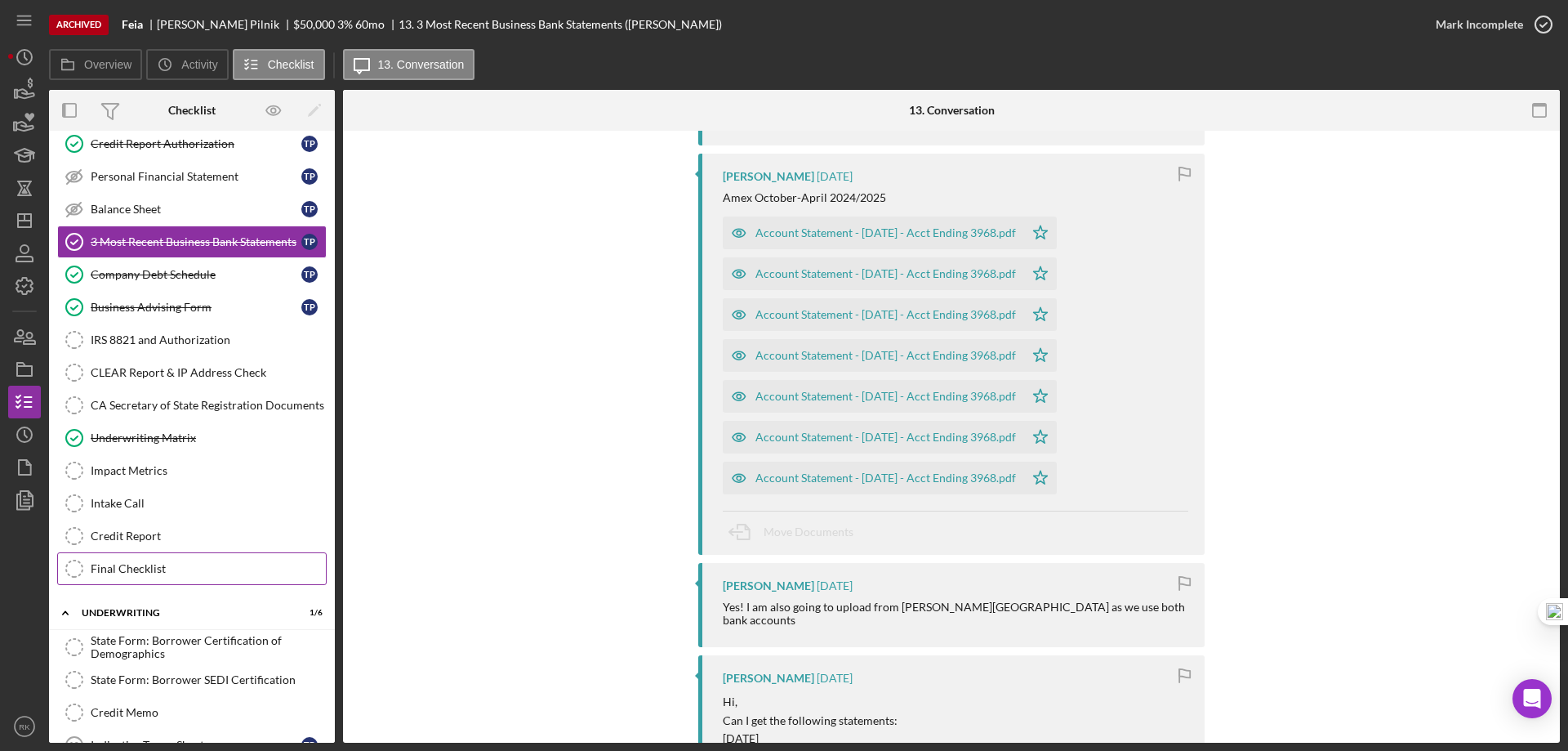
scroll to position [517, 0]
click at [144, 570] on div "Final Checklist" at bounding box center [208, 569] width 235 height 13
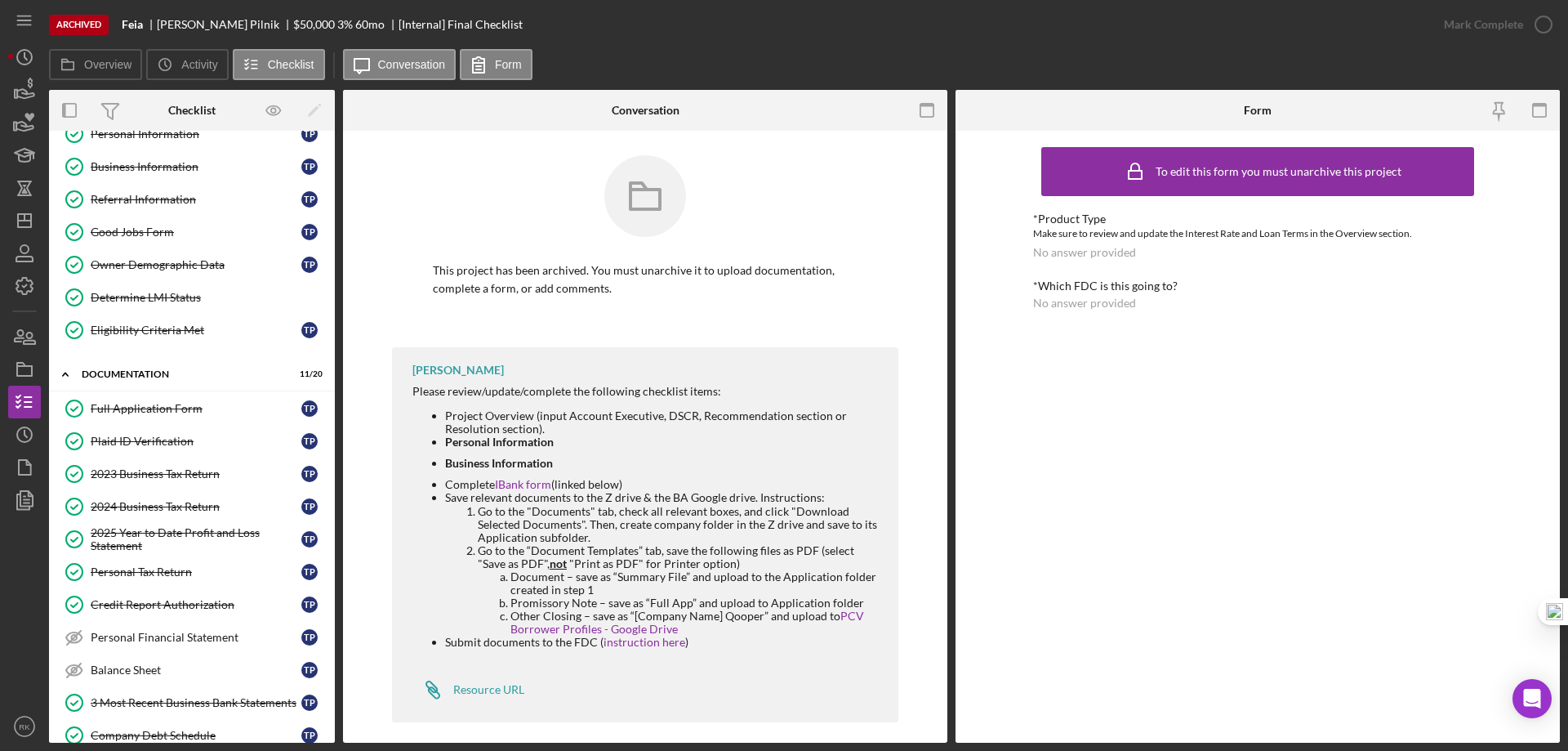
scroll to position [54, 0]
click at [175, 338] on link "Eligibility Criteria Met Eligibility Criteria Met T P" at bounding box center [192, 331] width 269 height 32
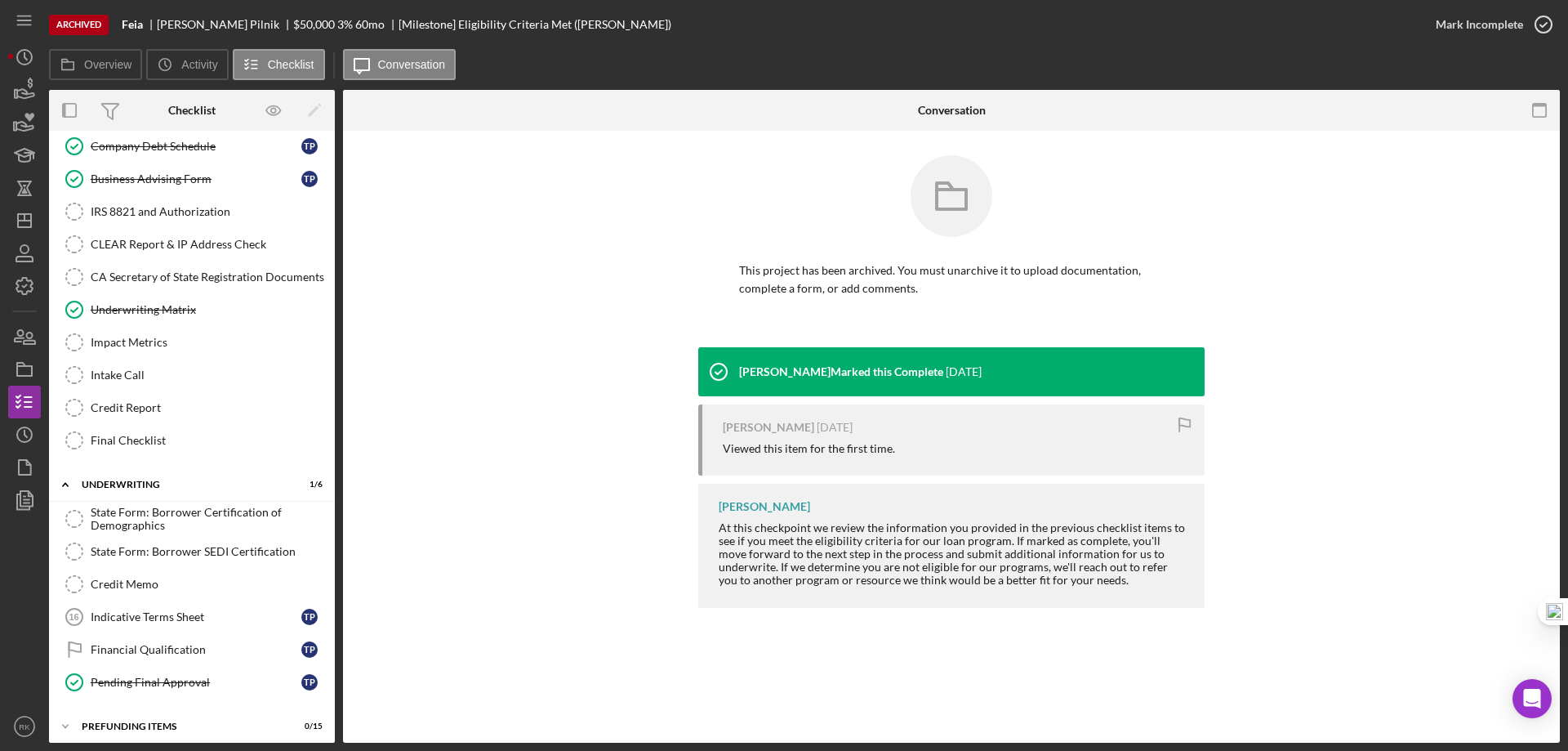
scroll to position [653, 0]
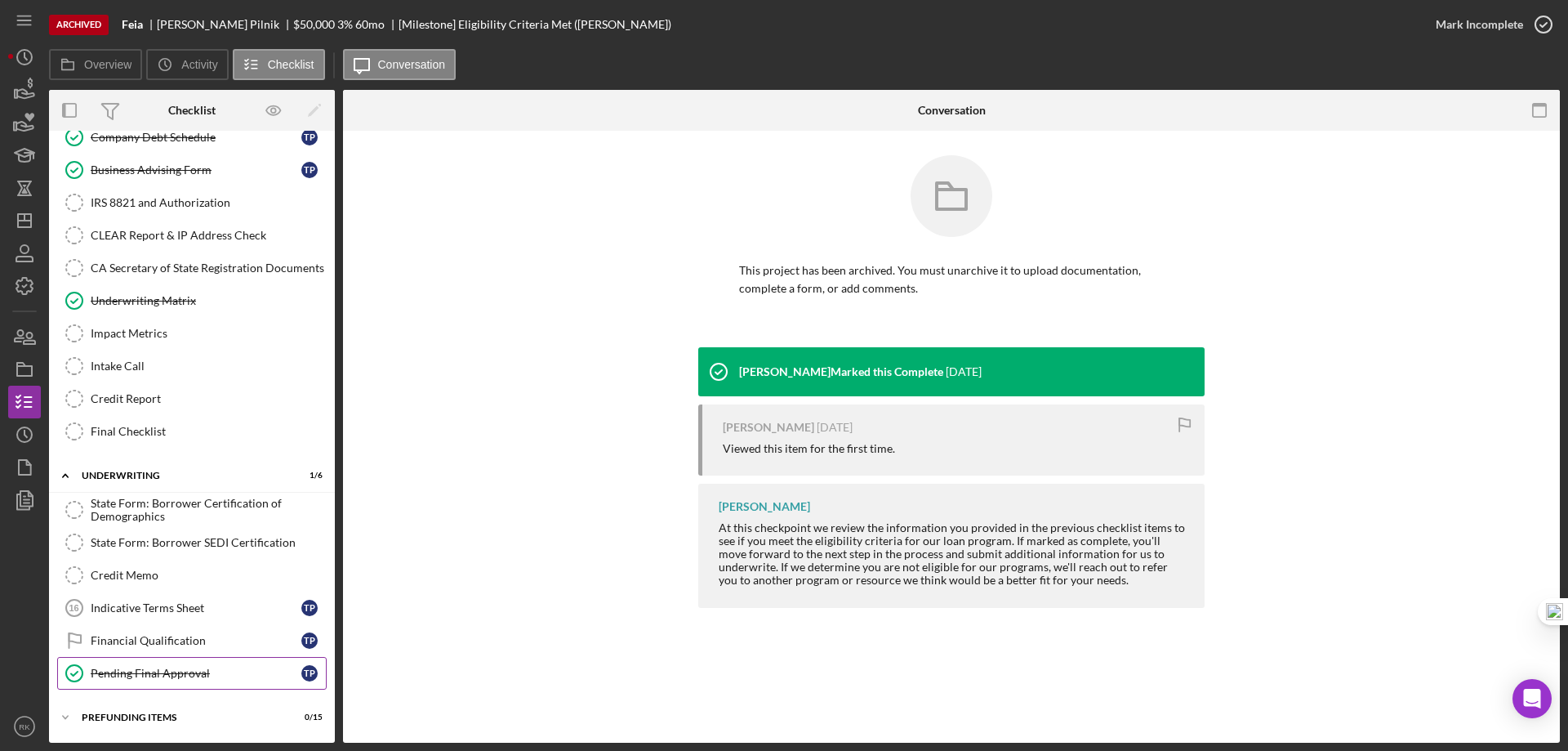
click at [154, 676] on div "Pending Final Approval" at bounding box center [196, 674] width 211 height 13
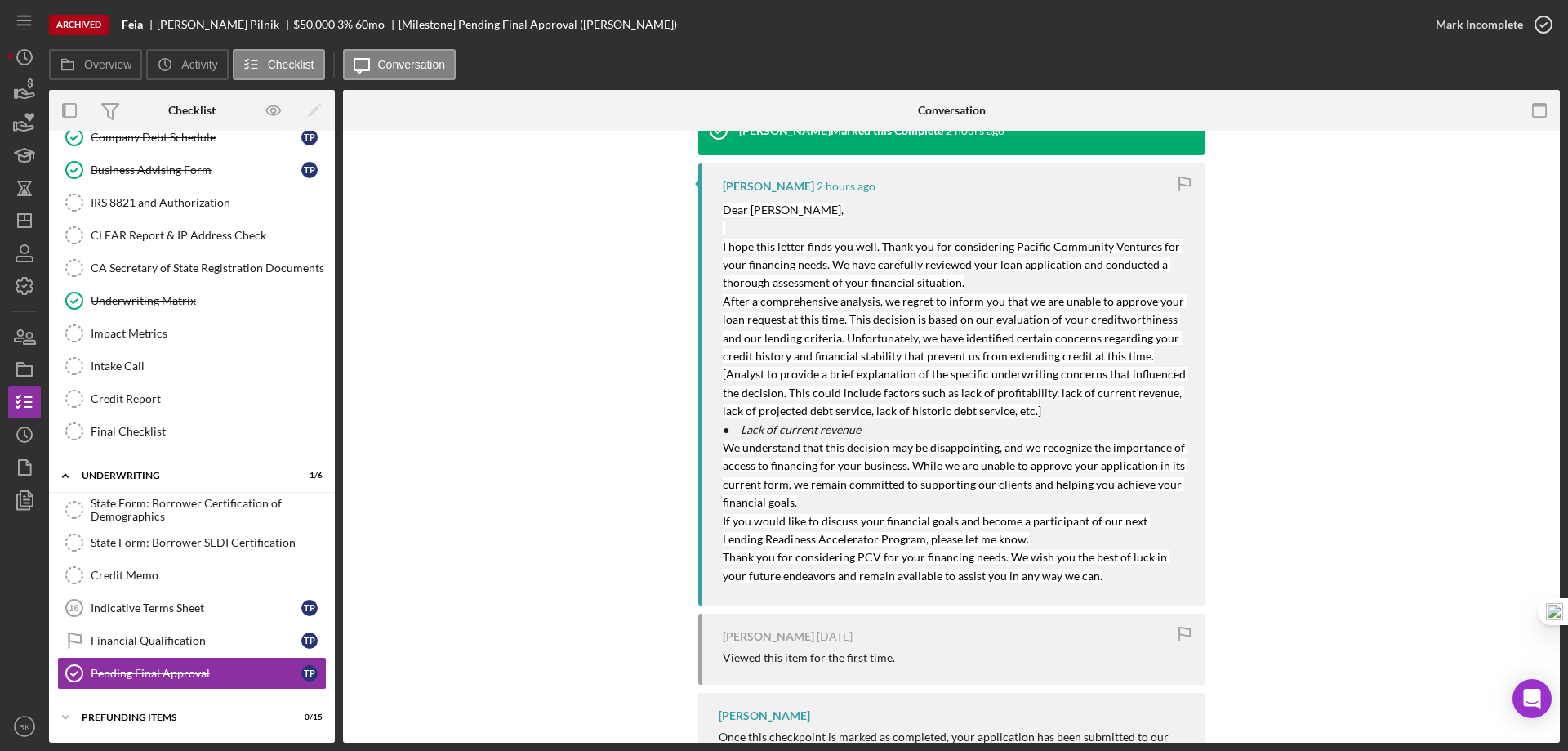
scroll to position [240, 0]
click at [711, 382] on div "Lameisha Williams 2 hours ago Dear Thomas Plinik, I hope this letter finds you …" at bounding box center [951, 385] width 506 height 442
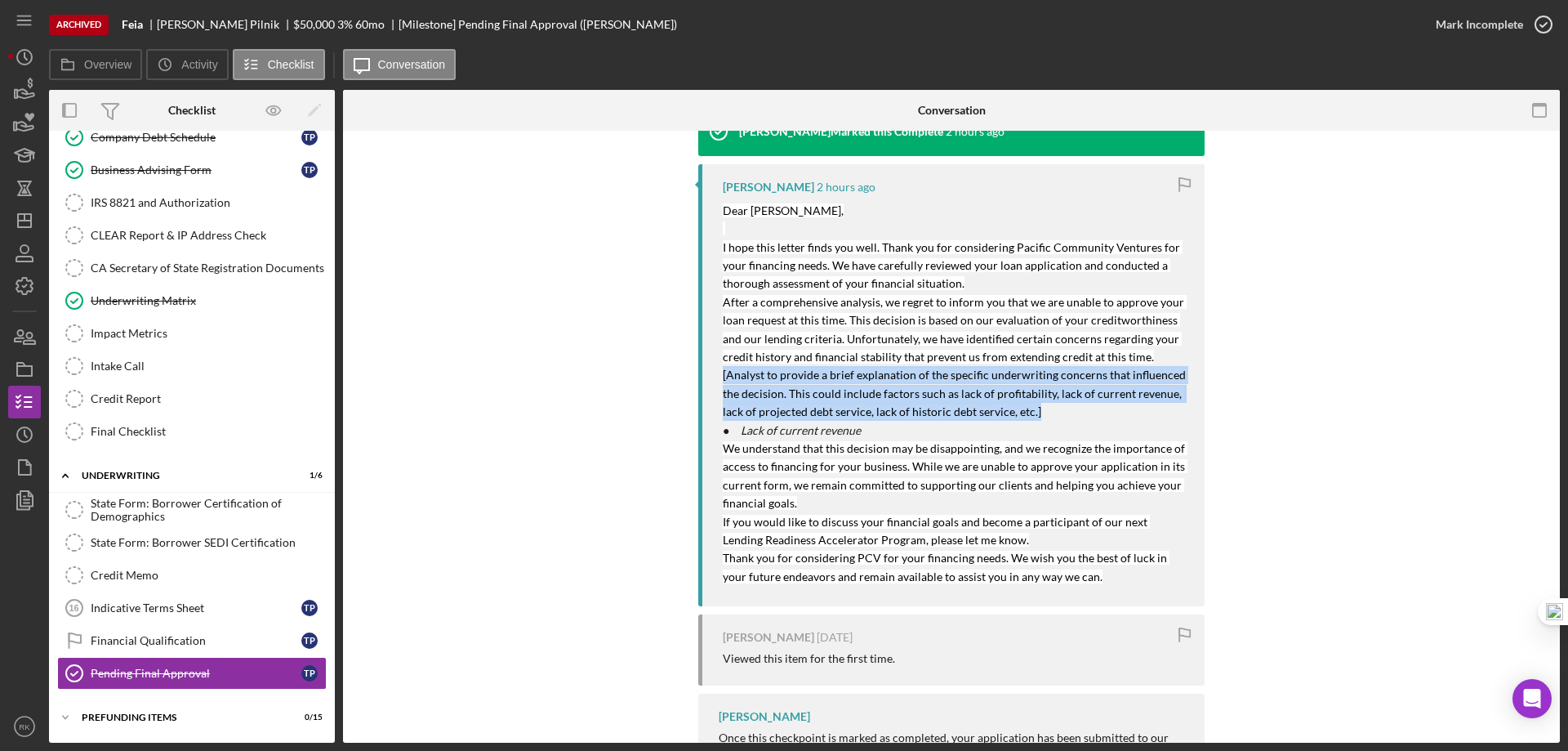
drag, startPoint x: 718, startPoint y: 376, endPoint x: 1066, endPoint y: 411, distance: 349.8
click at [1066, 411] on div "Lameisha Williams 2 hours ago Dear Thomas Plinik, I hope this letter finds you …" at bounding box center [951, 385] width 506 height 442
drag, startPoint x: 761, startPoint y: 381, endPoint x: 749, endPoint y: 381, distance: 12.0
click at [760, 380] on mark "[Analyst to provide a brief explanation of the specific underwriting concerns t…" at bounding box center [956, 393] width 466 height 51
click at [716, 376] on div "Lameisha Williams 2 hours ago Dear Thomas Plinik, I hope this letter finds you …" at bounding box center [951, 385] width 506 height 442
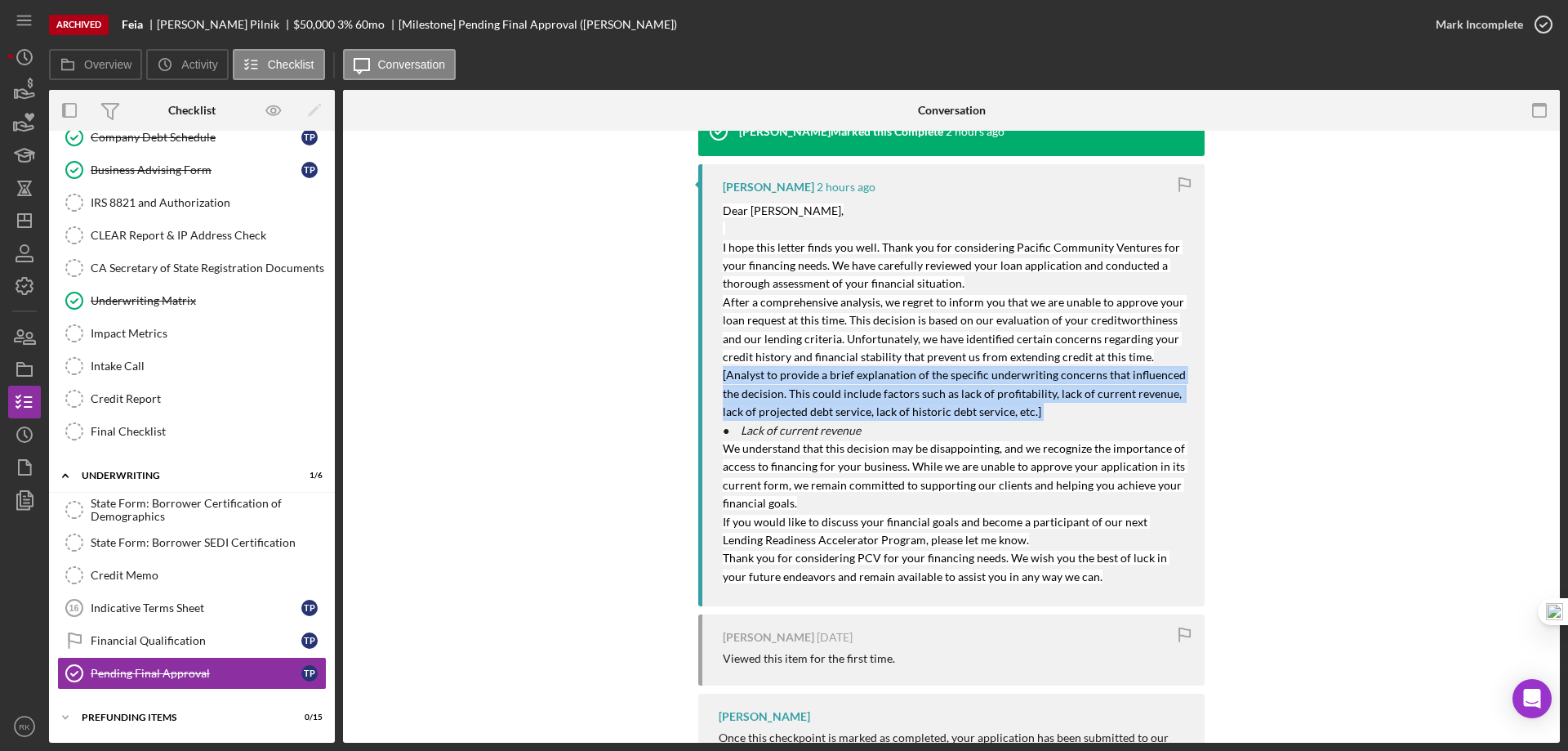
drag, startPoint x: 717, startPoint y: 376, endPoint x: 1032, endPoint y: 410, distance: 316.8
click at [1032, 410] on div "Lameisha Williams 2 hours ago Dear Thomas Plinik, I hope this letter finds you …" at bounding box center [951, 385] width 506 height 442
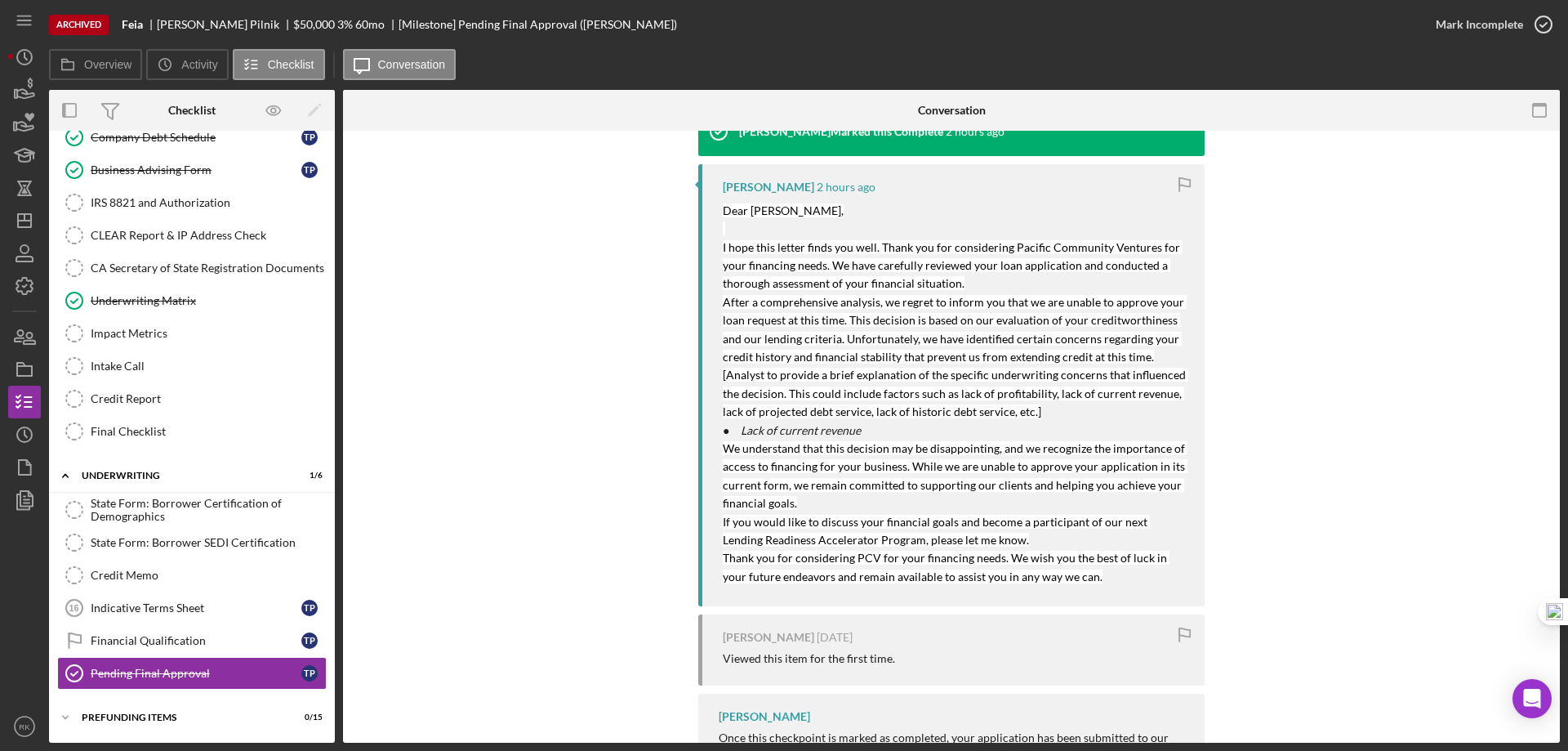
click at [720, 212] on div "Lameisha Williams 2 hours ago Dear Thomas Plinik, I hope this letter finds you …" at bounding box center [951, 385] width 506 height 442
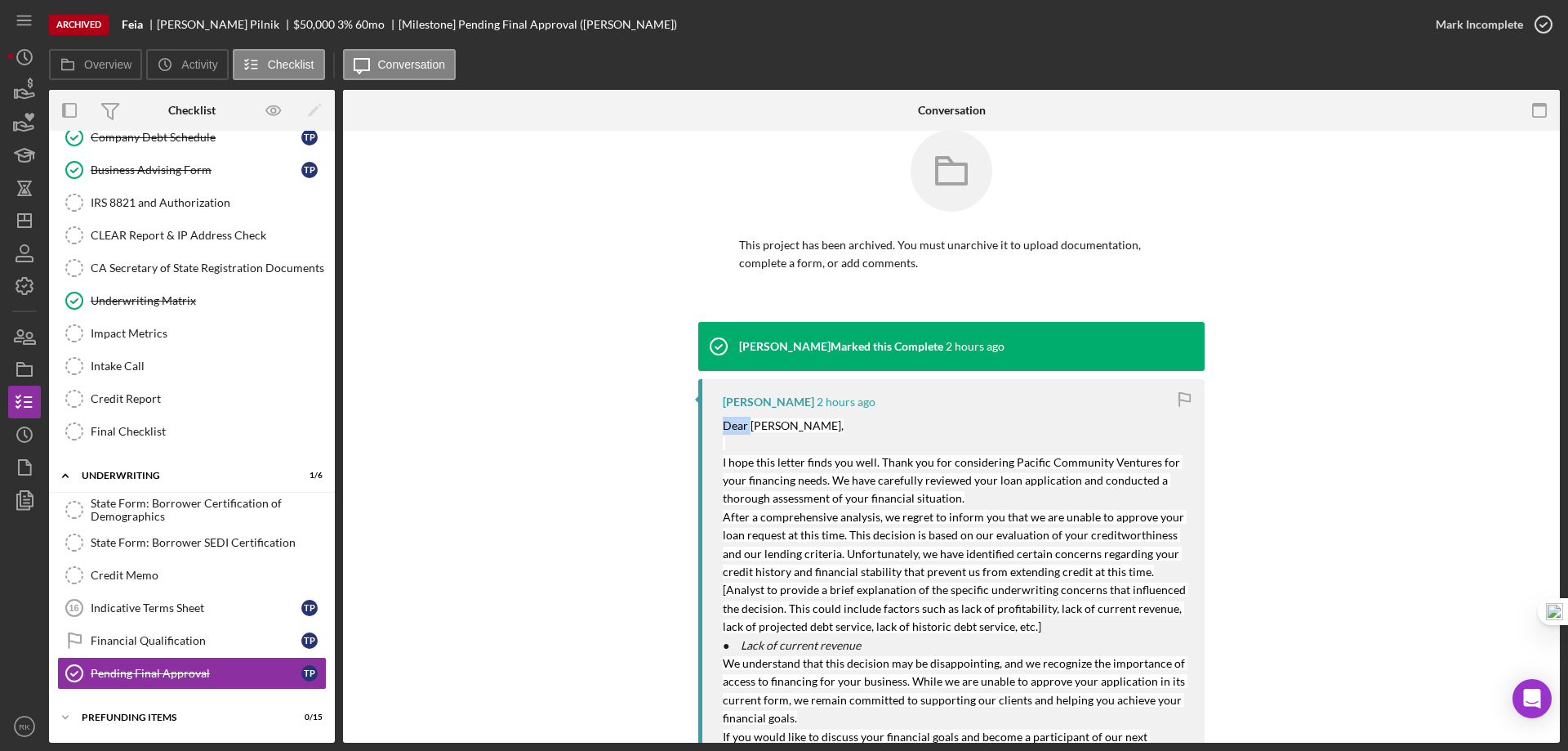
scroll to position [0, 0]
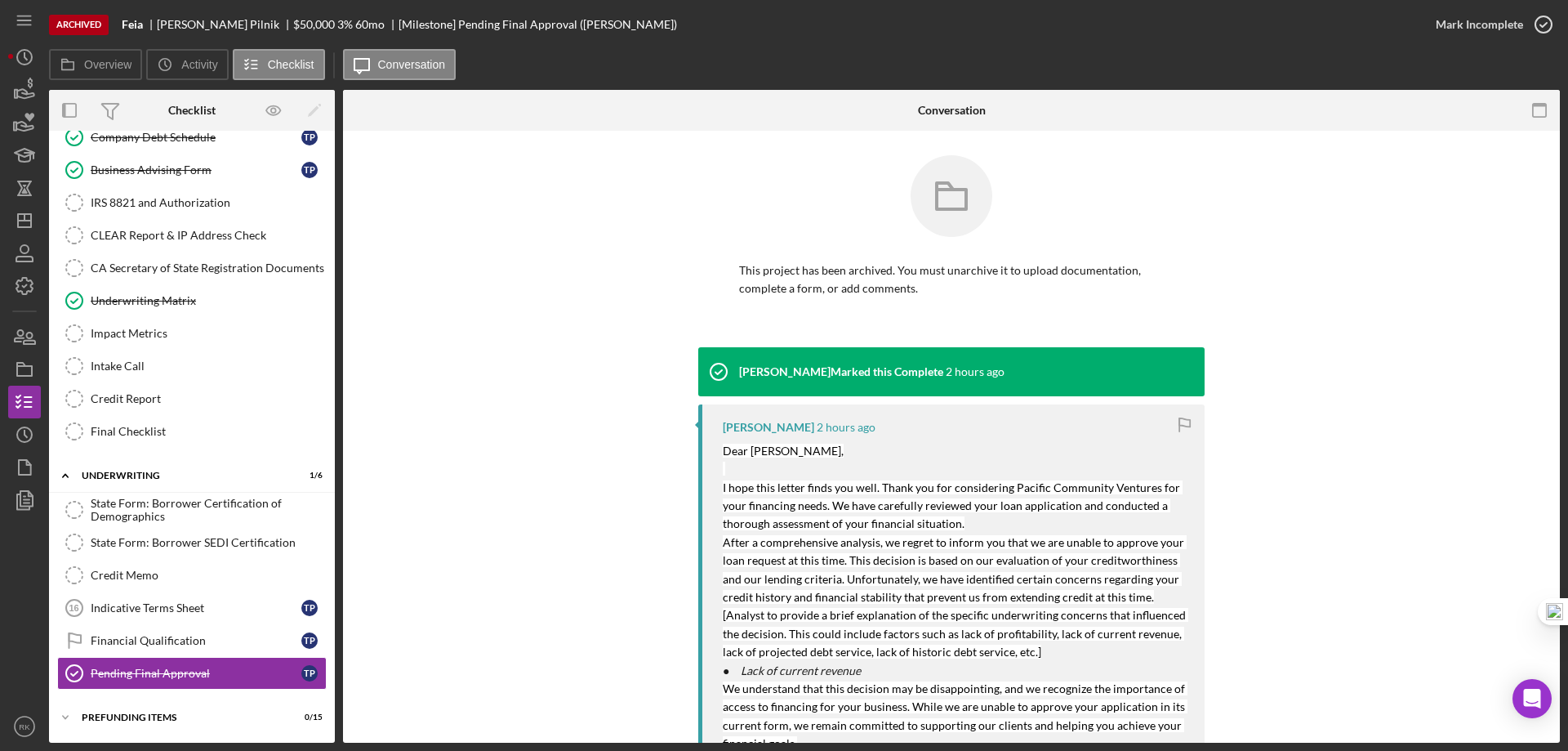
click at [474, 348] on div "Lameisha Williams Marked this Complete 2 hours ago Lameisha Williams 2 hours ag…" at bounding box center [951, 707] width 1168 height 719
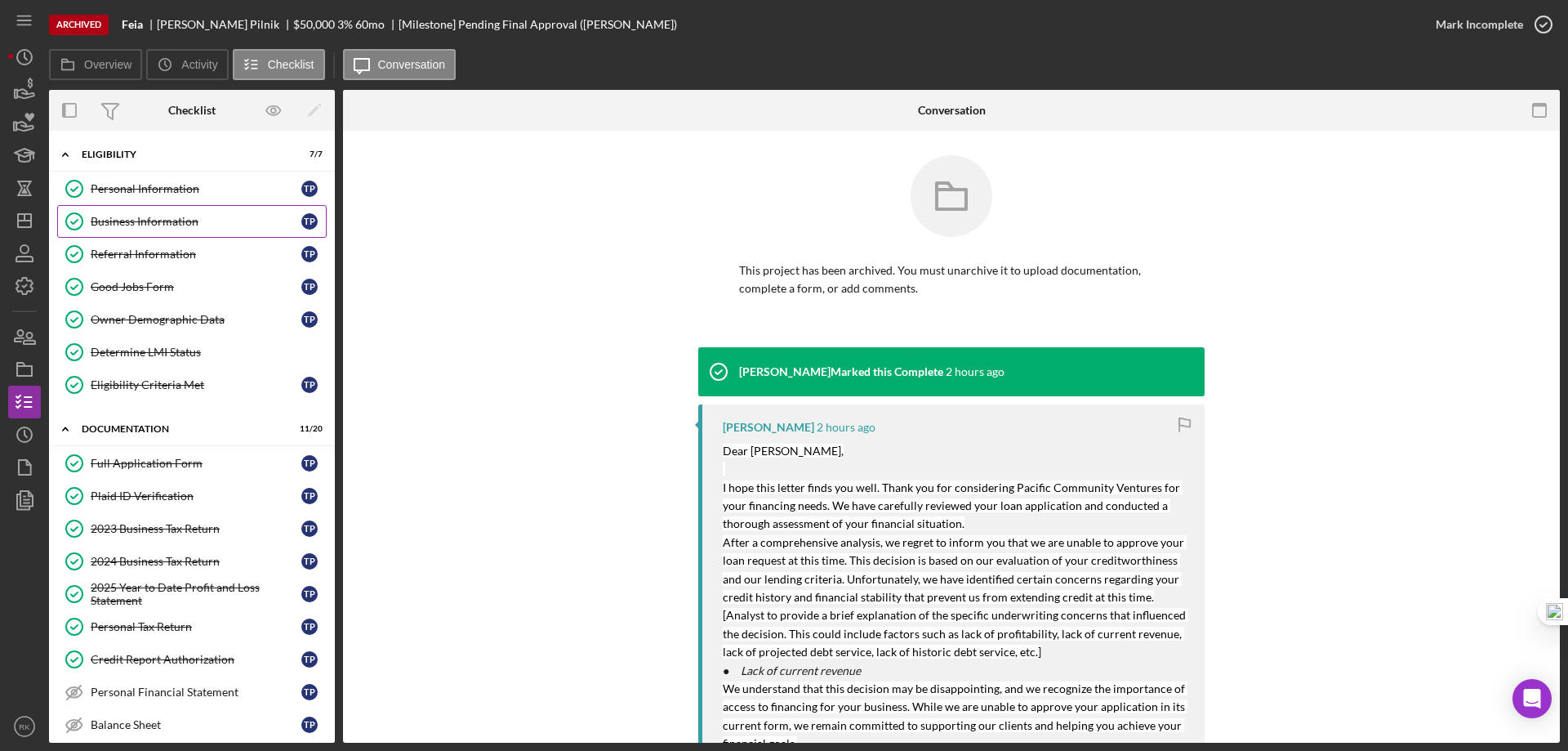
drag, startPoint x: 194, startPoint y: 225, endPoint x: 197, endPoint y: 234, distance: 9.5
click at [194, 225] on div "Business Information" at bounding box center [196, 222] width 211 height 13
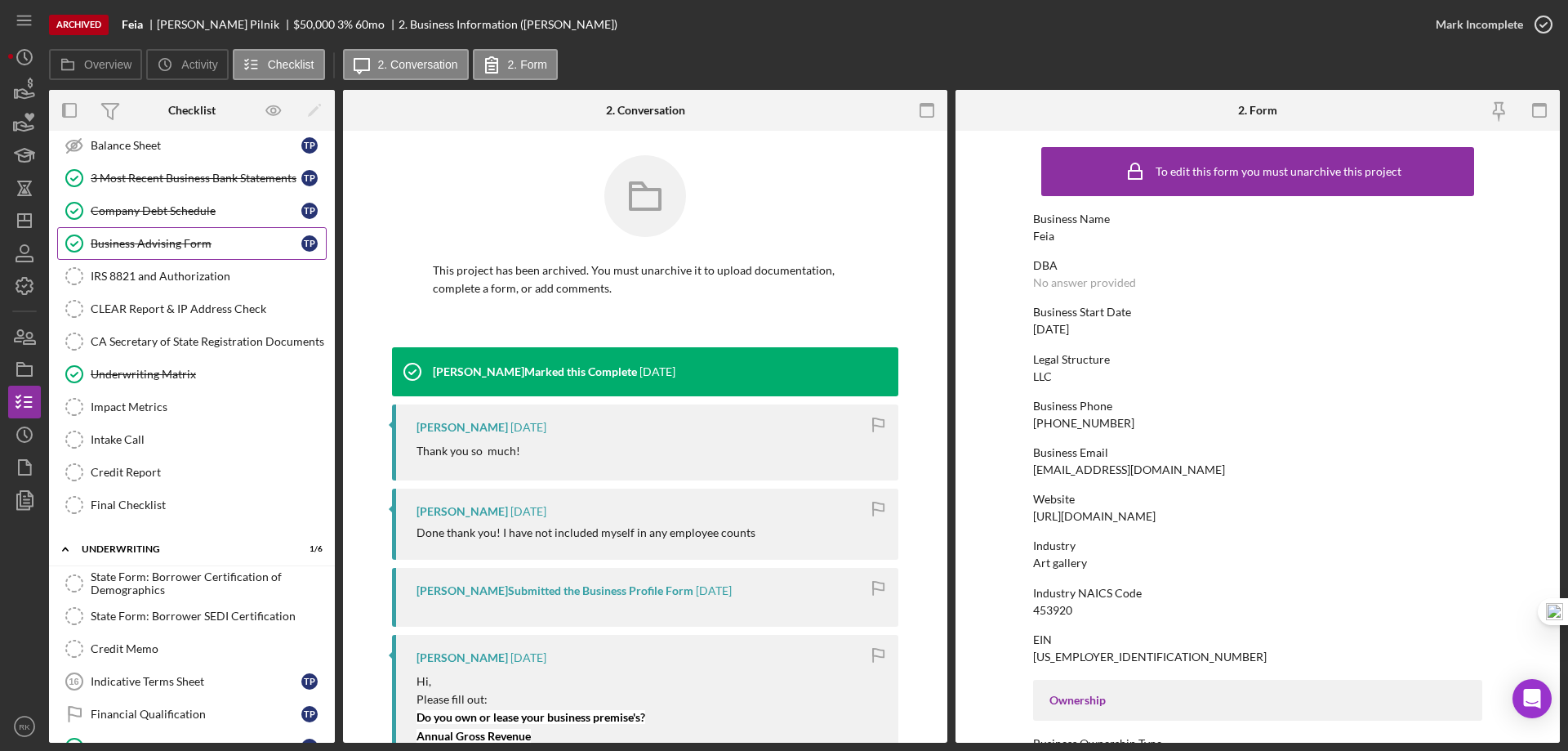
scroll to position [545, 0]
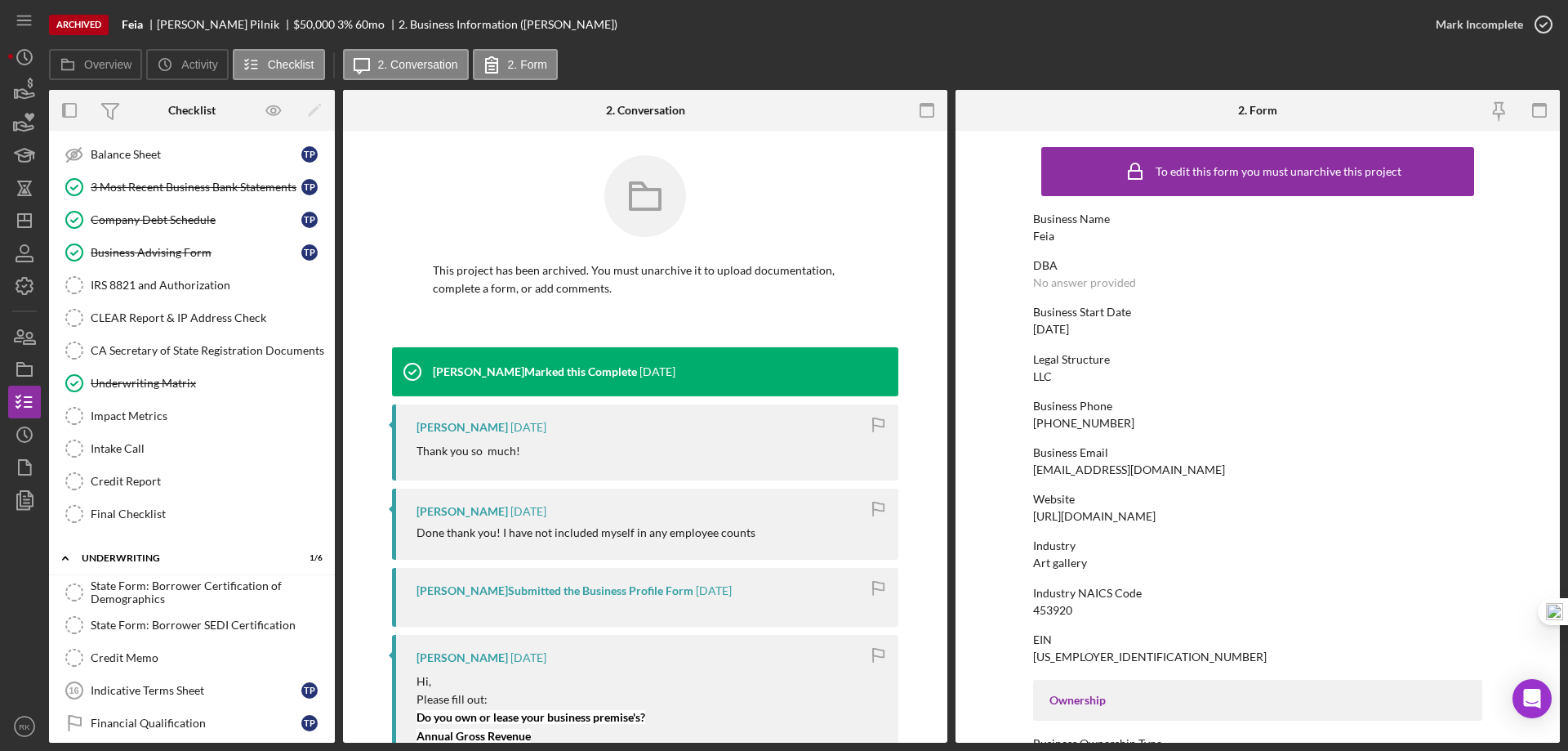
drag, startPoint x: 175, startPoint y: 387, endPoint x: 509, endPoint y: 389, distance: 334.0
click at [176, 387] on div "Underwriting Matrix" at bounding box center [208, 383] width 235 height 13
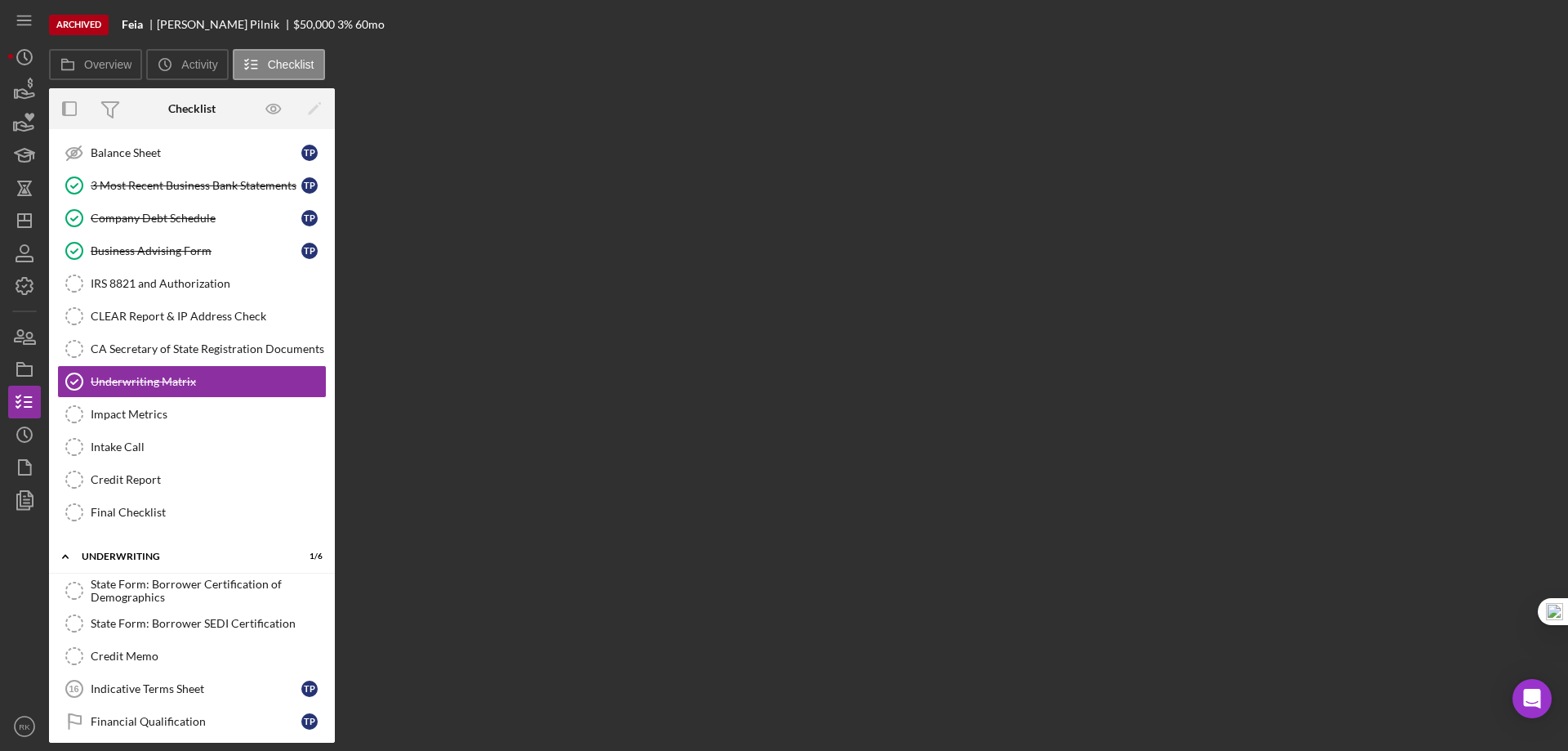
scroll to position [571, 0]
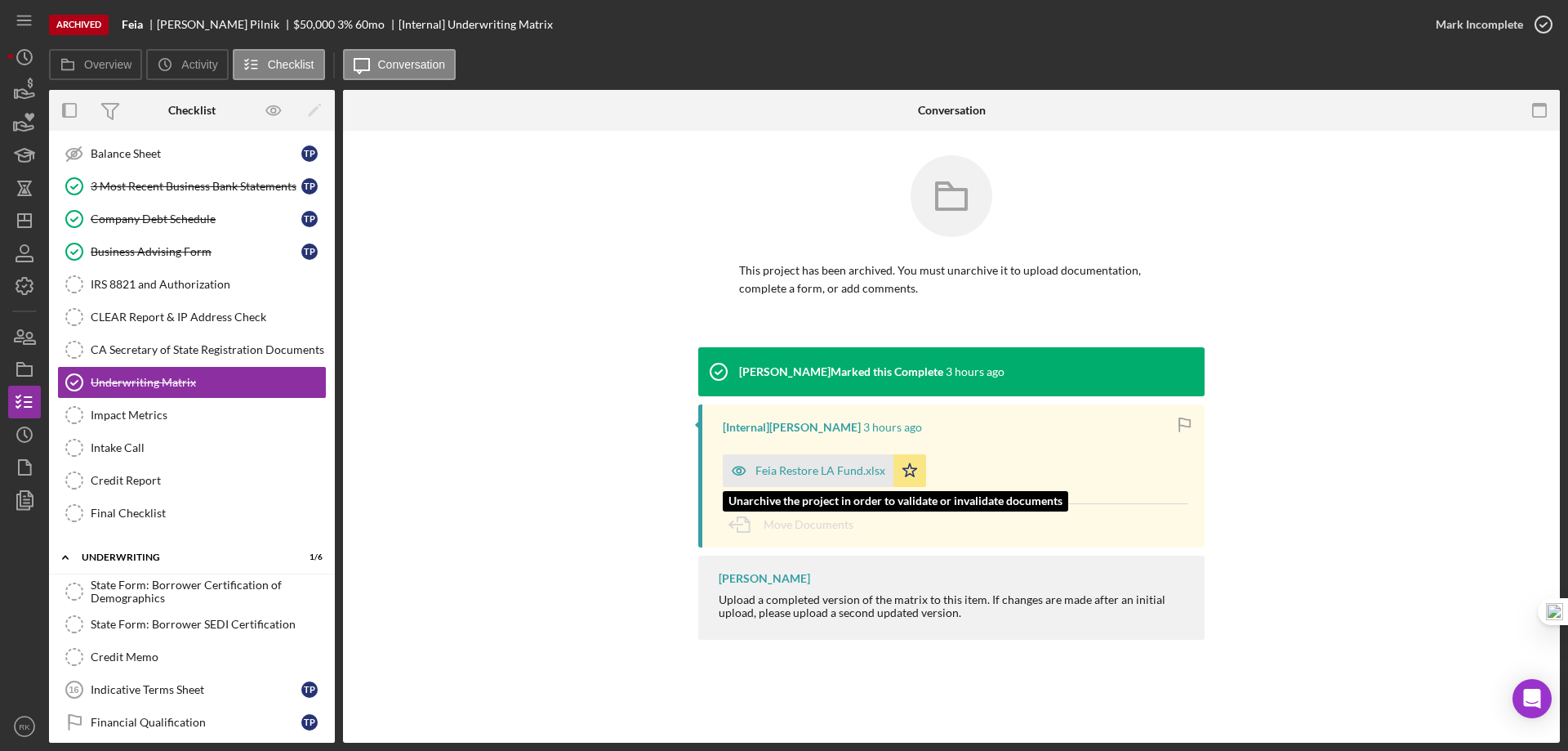
click at [835, 474] on div "Feia Restore LA Fund.xlsx" at bounding box center [820, 471] width 130 height 13
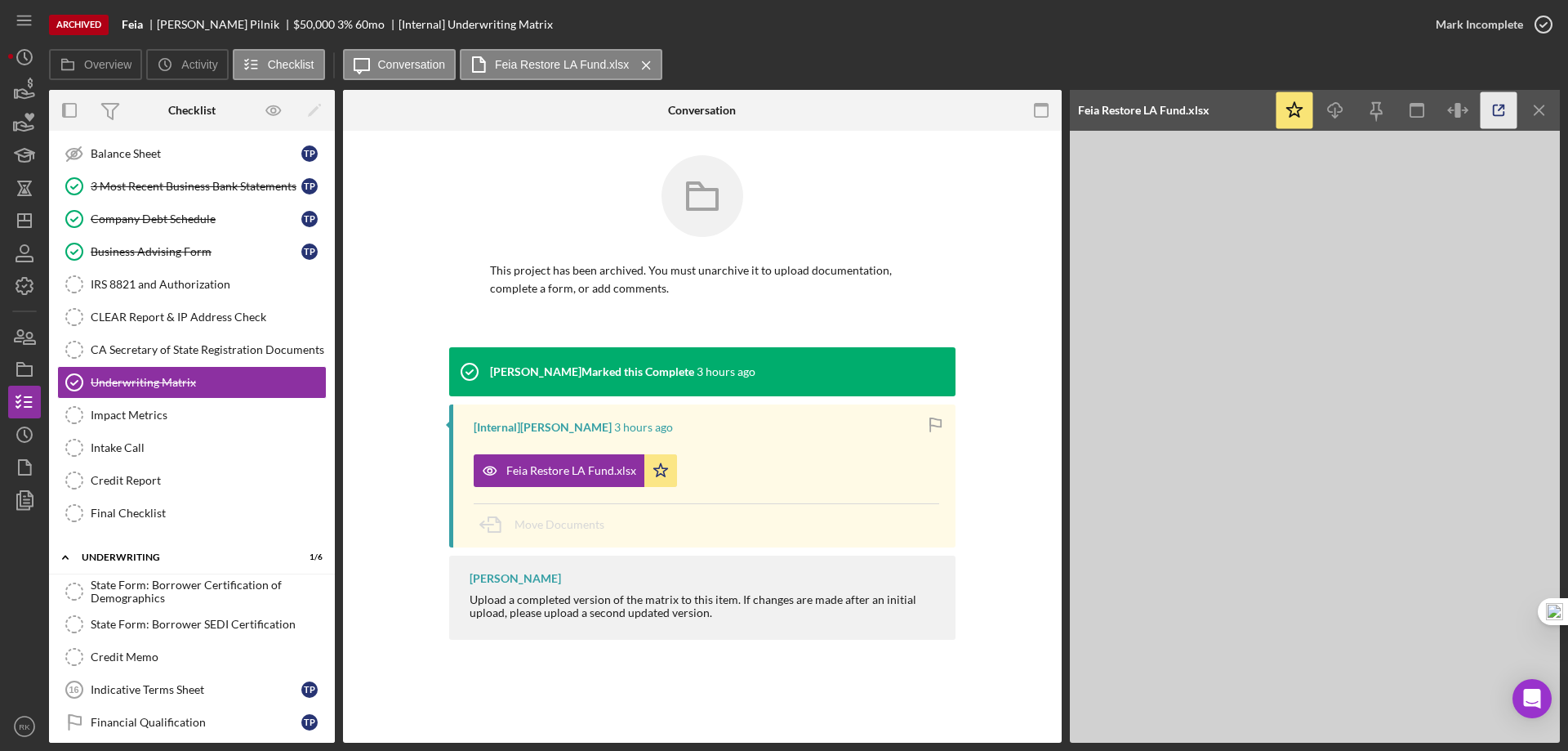
click at [1499, 110] on line "button" at bounding box center [1501, 107] width 5 height 5
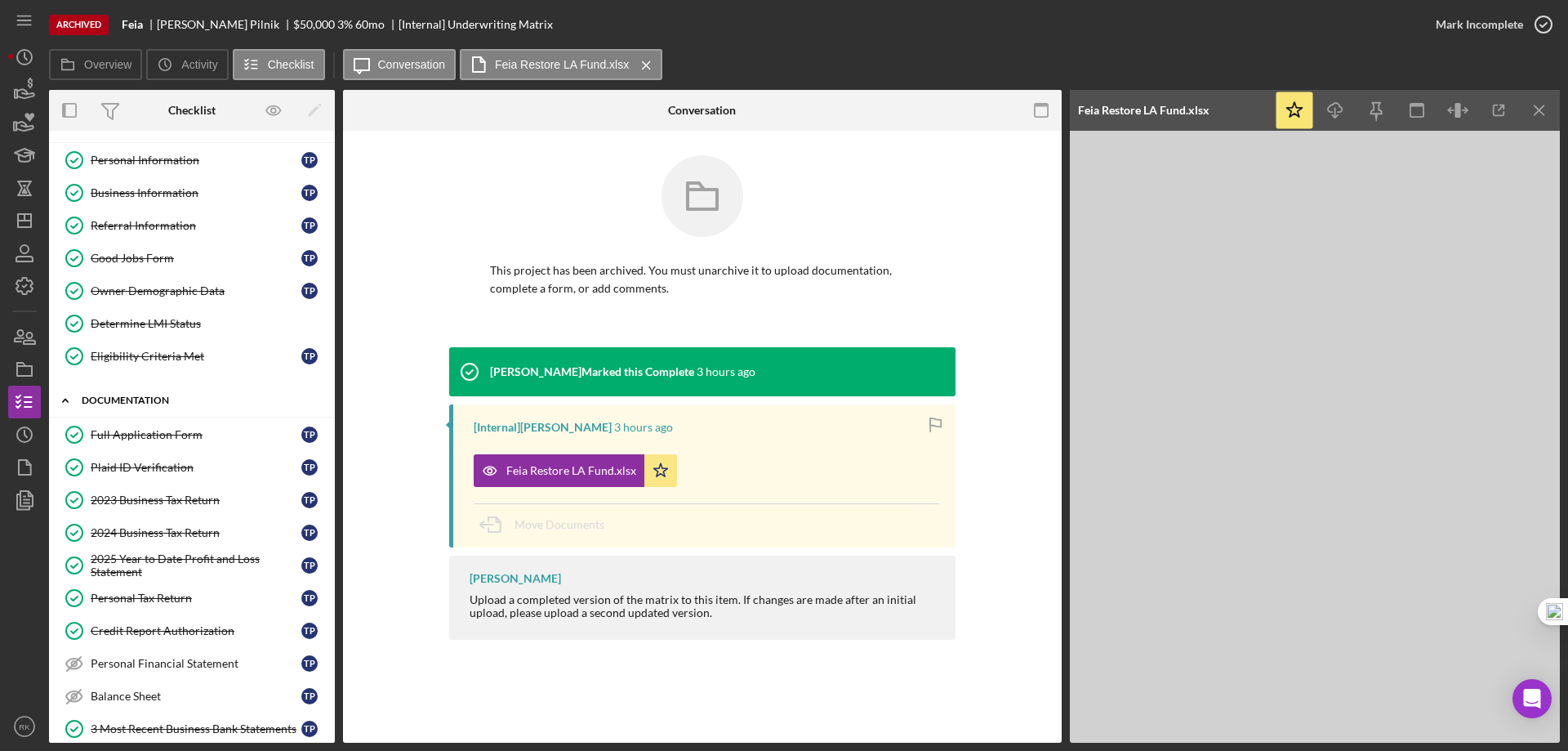
scroll to position [0, 0]
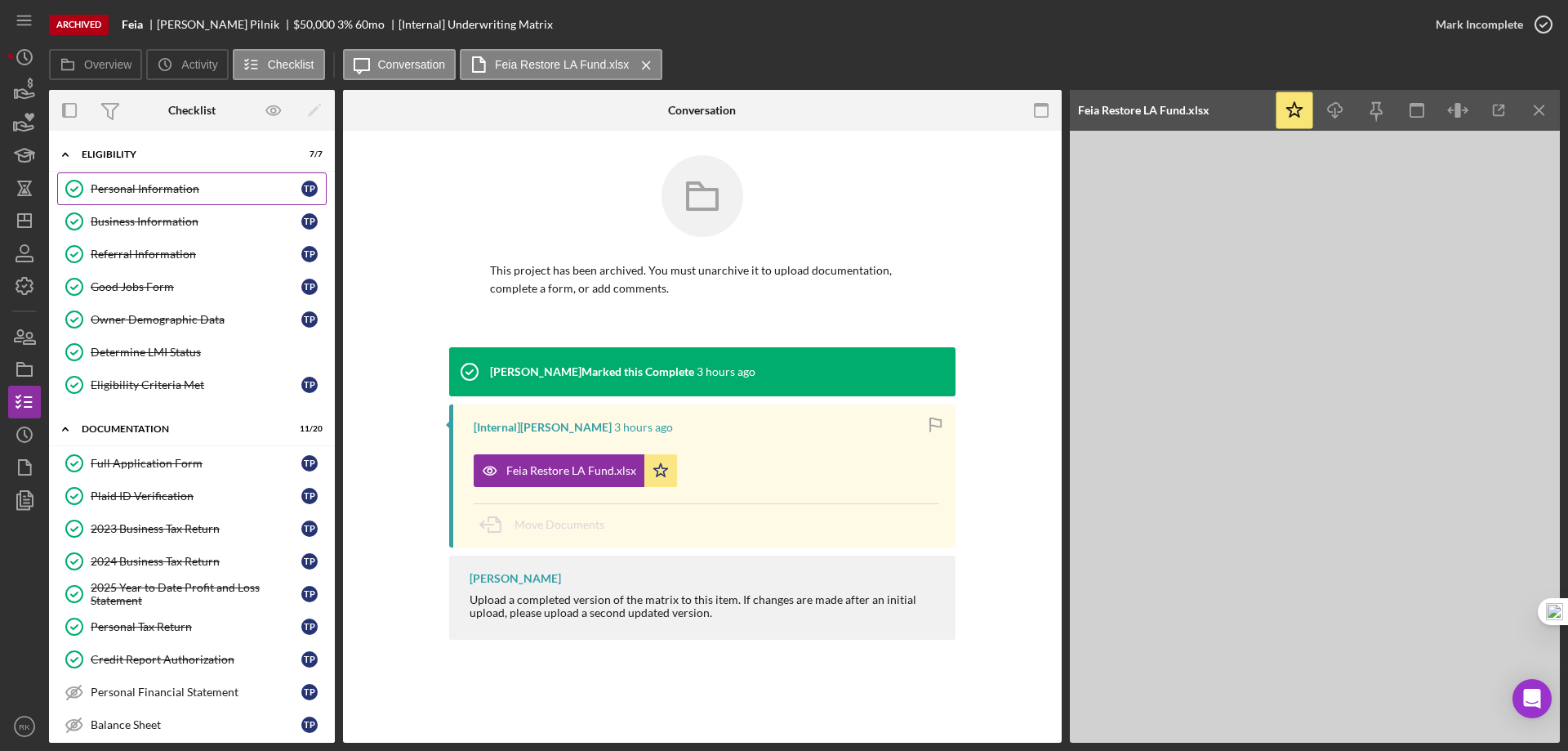
click at [178, 190] on div "Personal Information" at bounding box center [196, 189] width 211 height 13
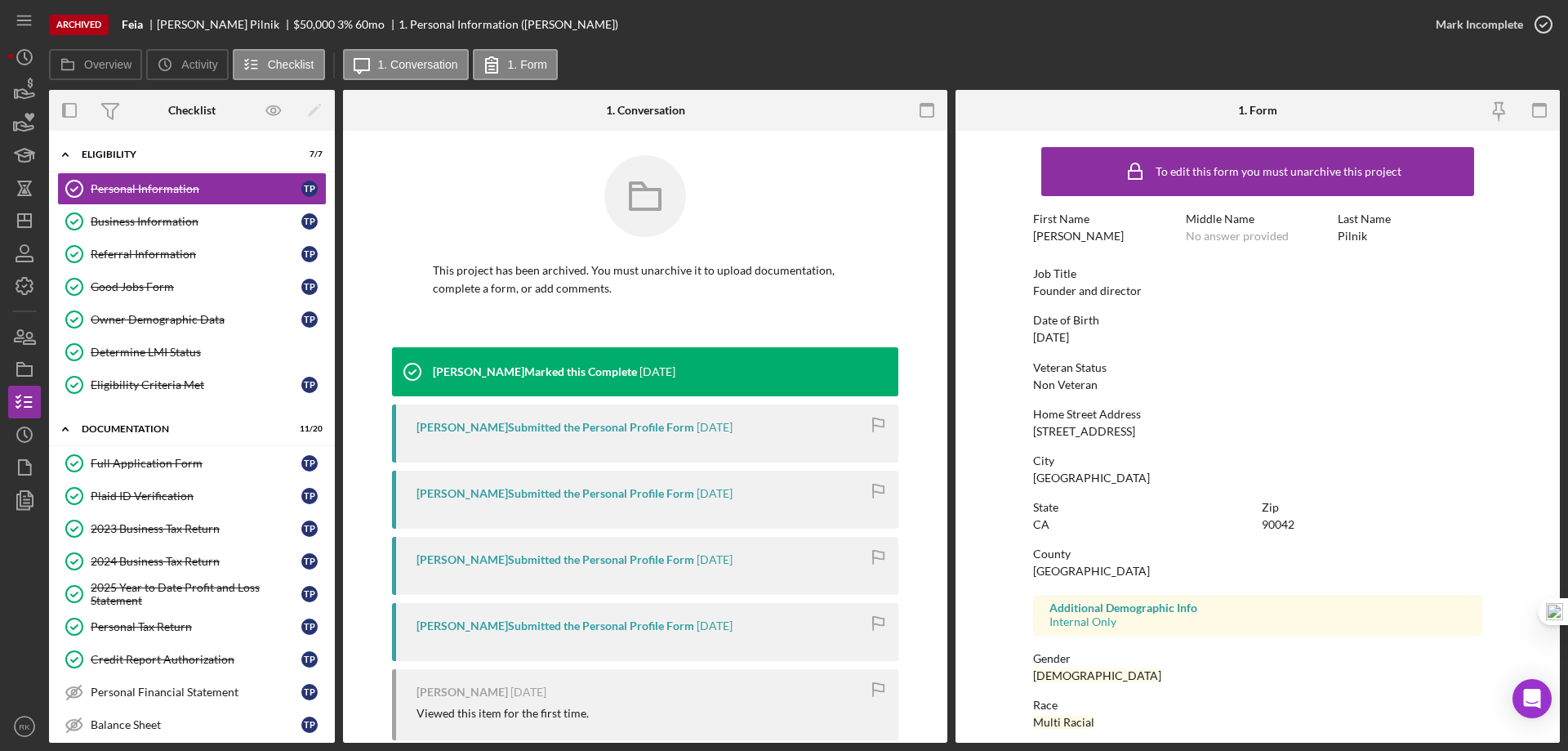
drag, startPoint x: 143, startPoint y: 465, endPoint x: 449, endPoint y: 498, distance: 307.8
click at [147, 465] on div "Full Application Form" at bounding box center [196, 463] width 211 height 13
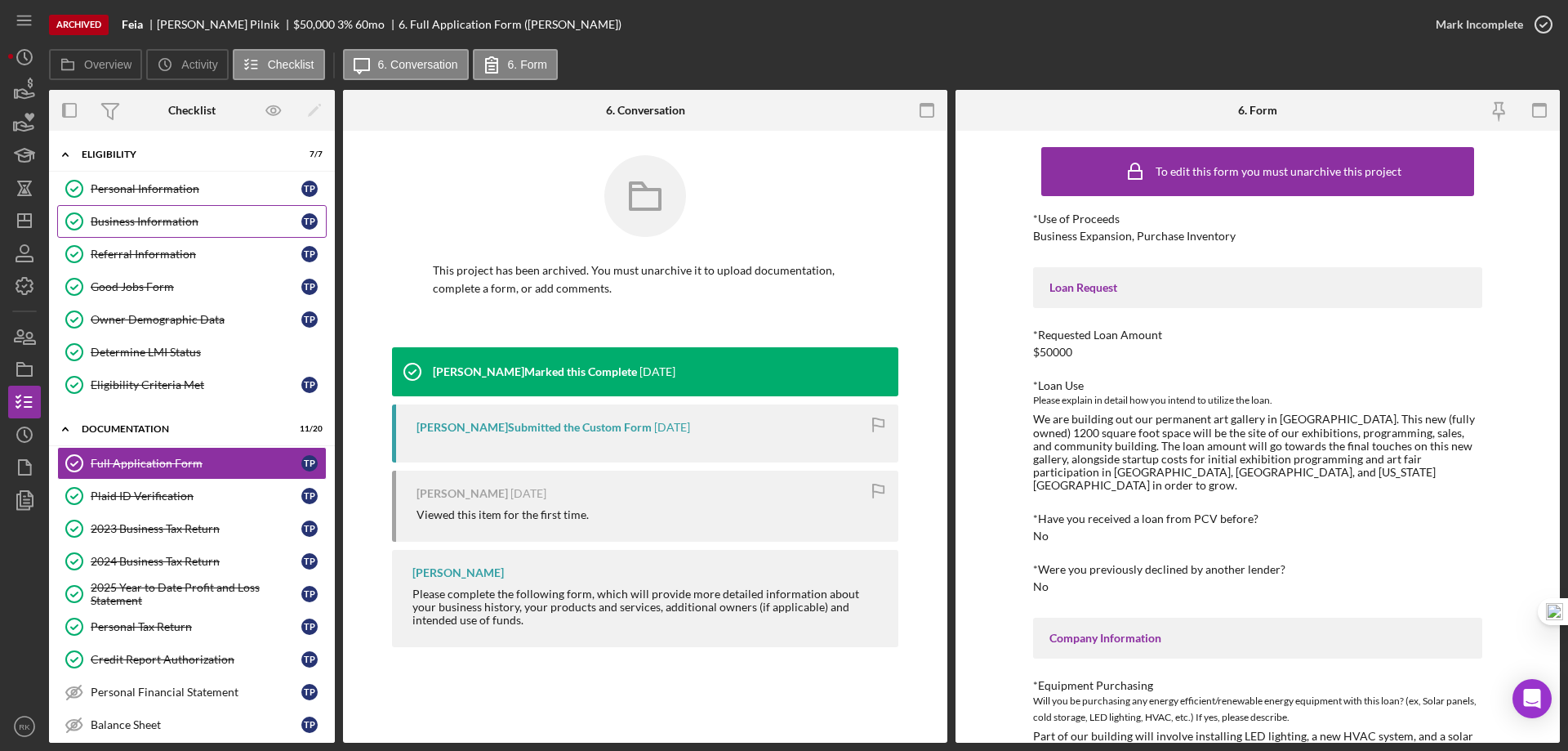
click at [211, 229] on link "Business Information Business Information T P" at bounding box center [192, 222] width 269 height 32
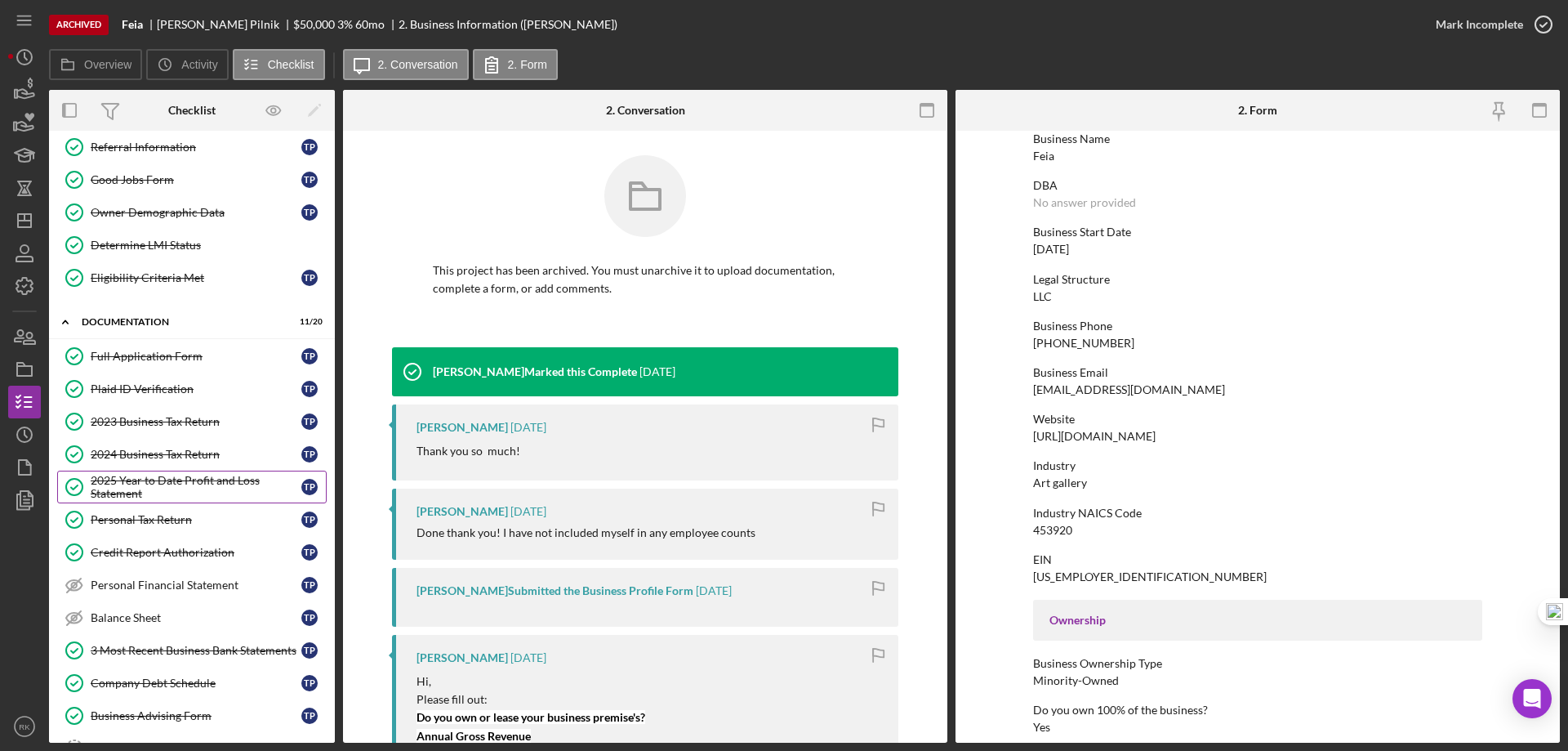
scroll to position [109, 0]
click at [32, 218] on icon "Icon/Dashboard" at bounding box center [24, 221] width 41 height 41
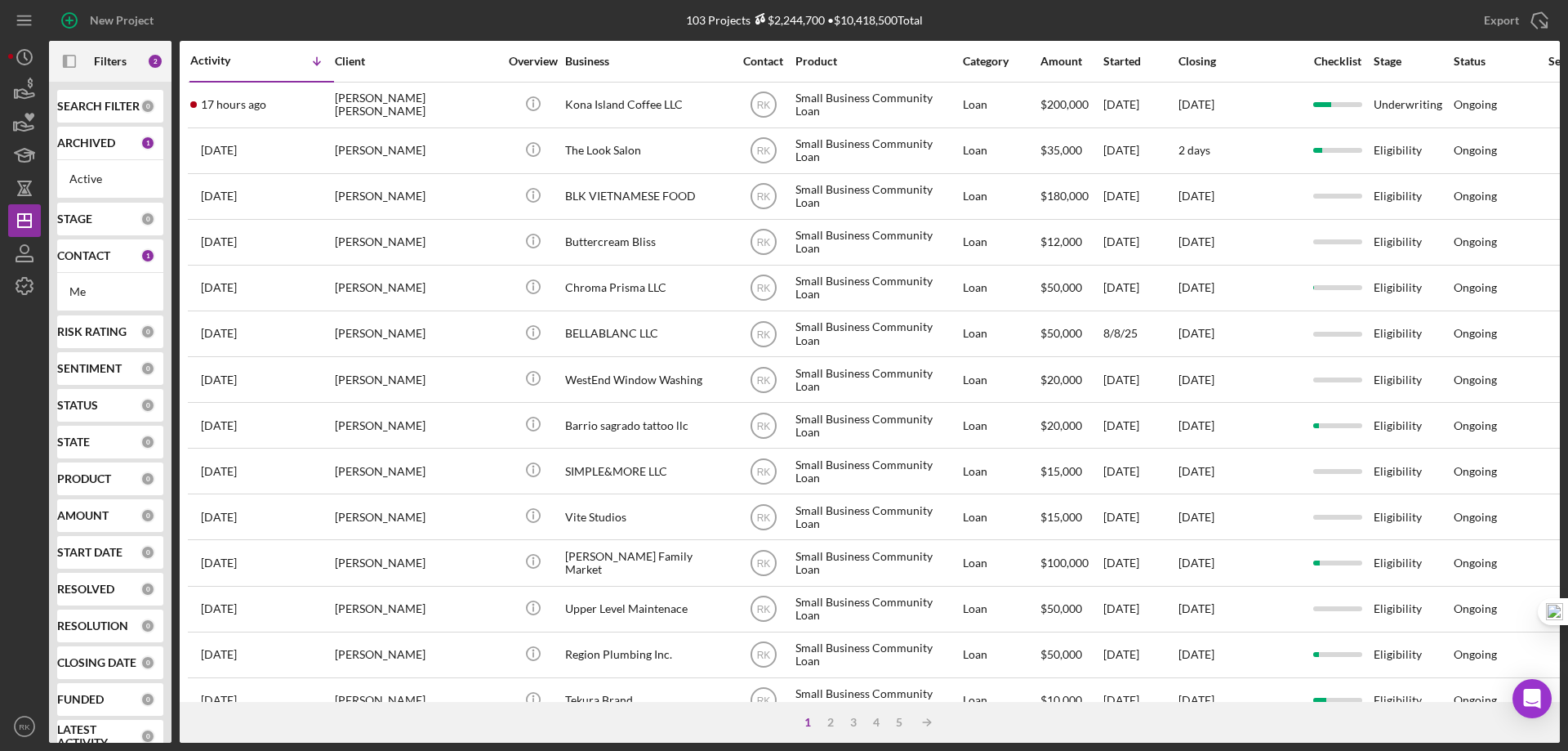
click at [109, 251] on b "CONTACT" at bounding box center [84, 256] width 53 height 13
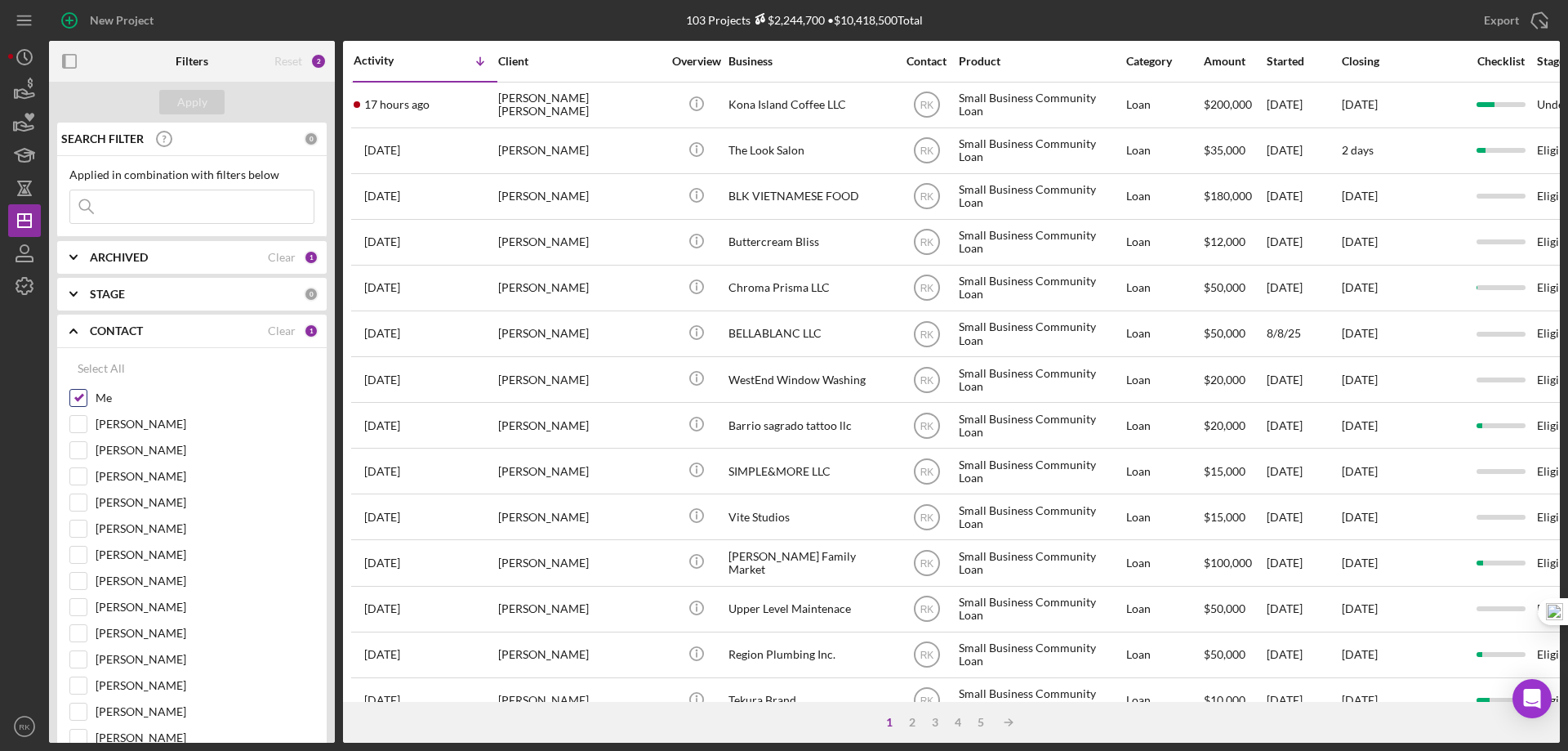
click at [79, 401] on input "Me" at bounding box center [78, 397] width 16 height 16
checkbox input "false"
drag, startPoint x: 74, startPoint y: 554, endPoint x: 92, endPoint y: 535, distance: 26.2
click at [74, 554] on input "[PERSON_NAME]" at bounding box center [78, 554] width 16 height 16
checkbox input "true"
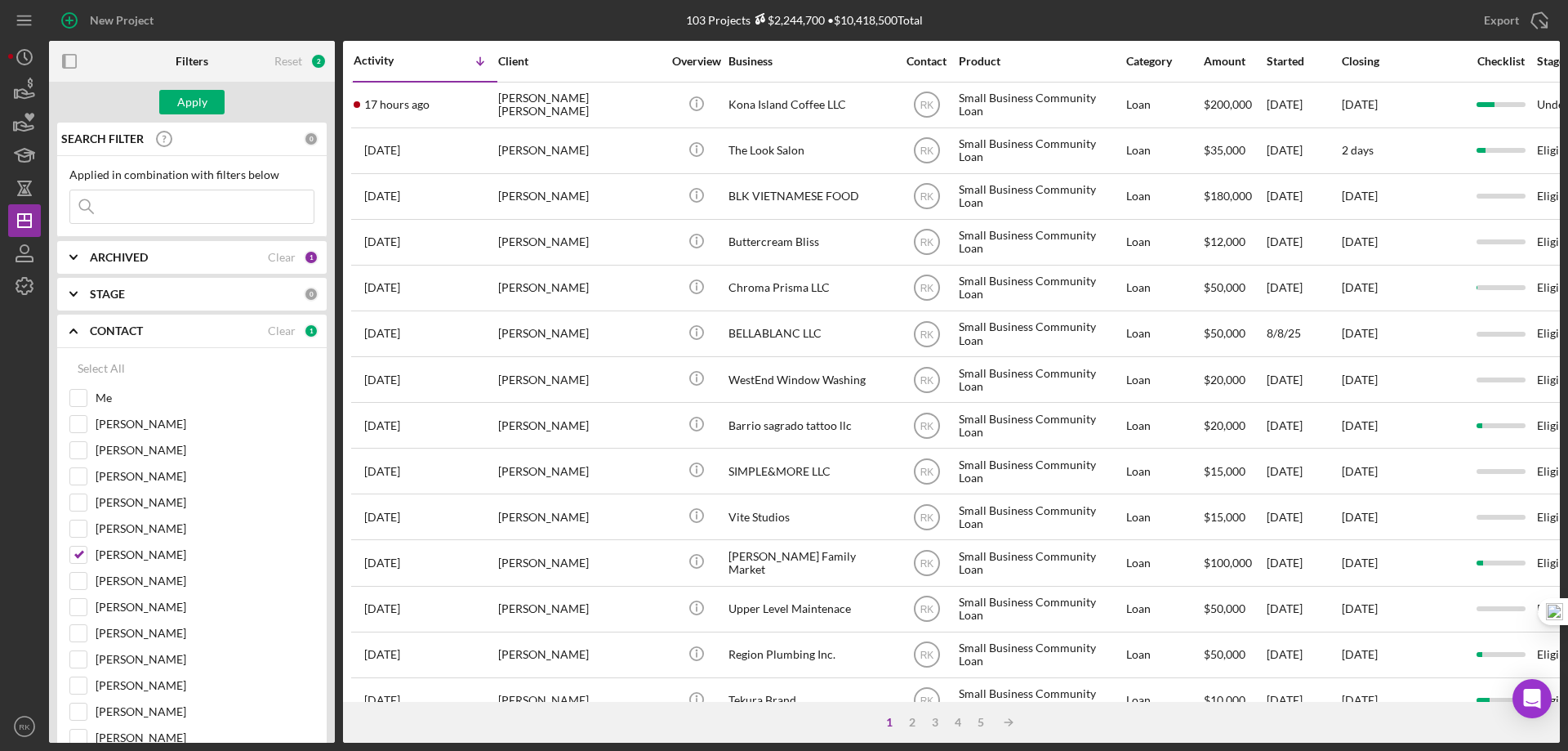
click at [137, 258] on b "ARCHIVED" at bounding box center [118, 258] width 58 height 13
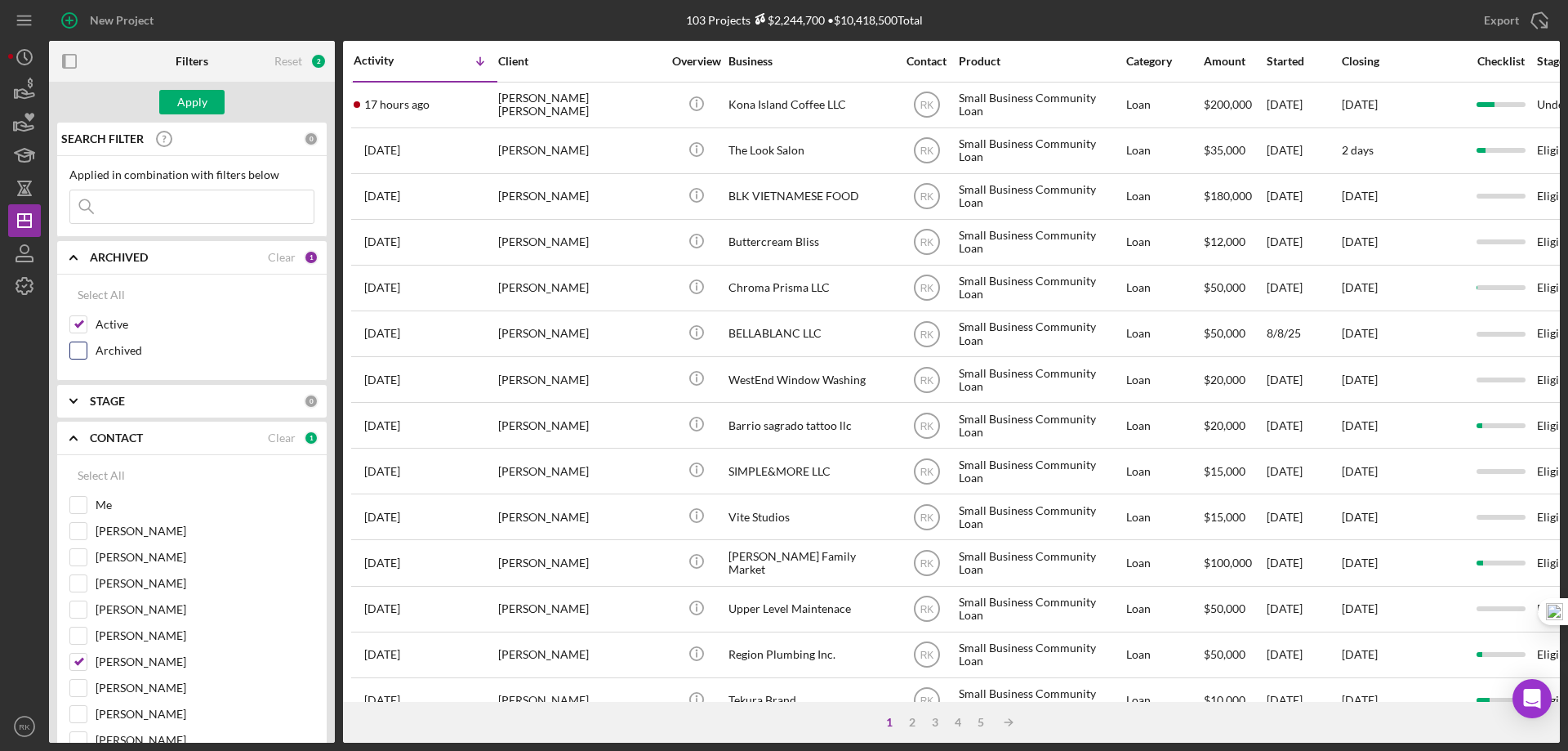
click at [87, 348] on div at bounding box center [78, 351] width 18 height 18
click at [77, 353] on input "Archived" at bounding box center [78, 350] width 16 height 16
checkbox input "true"
click at [190, 101] on div "Apply" at bounding box center [193, 102] width 31 height 25
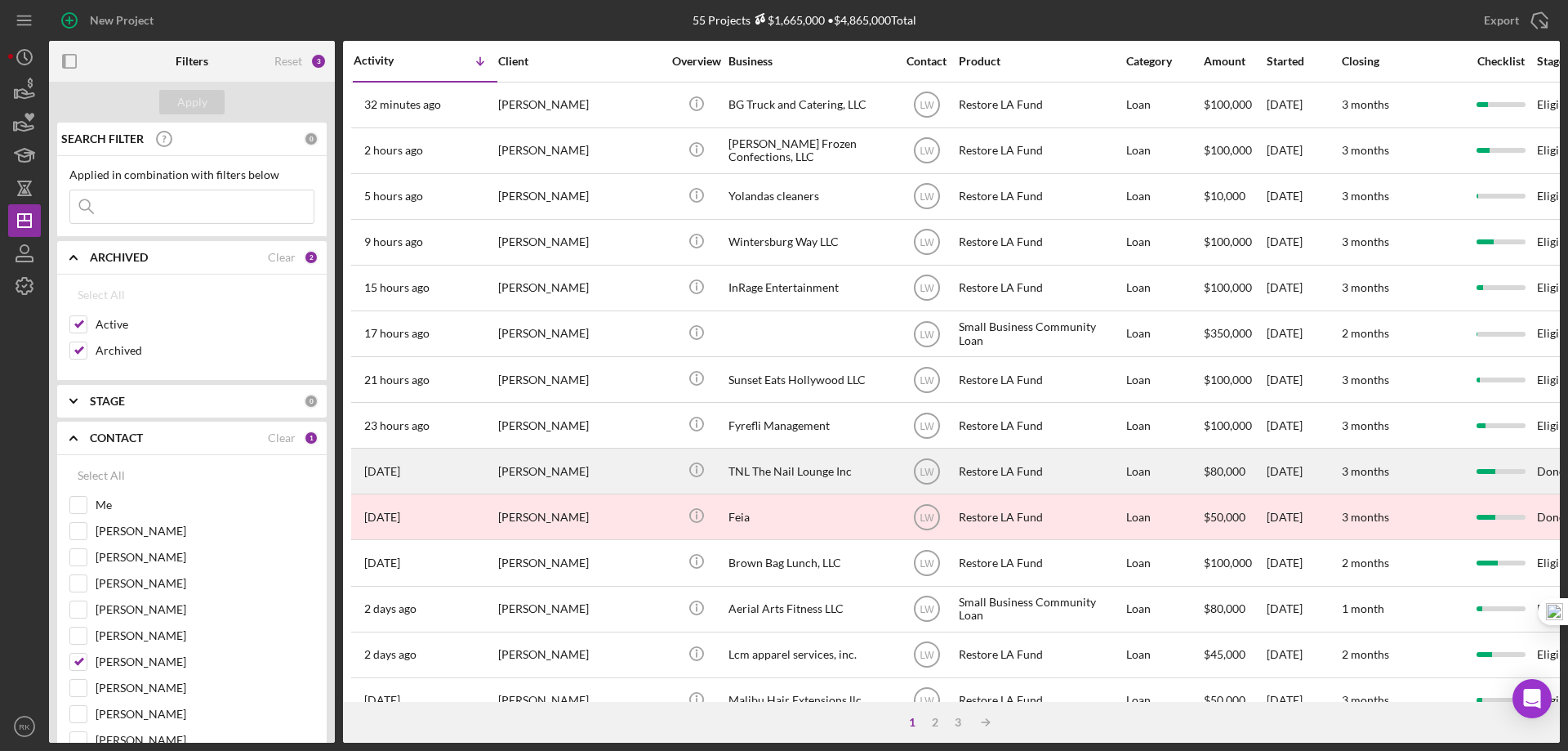
click at [754, 468] on div "TNL The Nail Lounge Inc" at bounding box center [810, 470] width 163 height 43
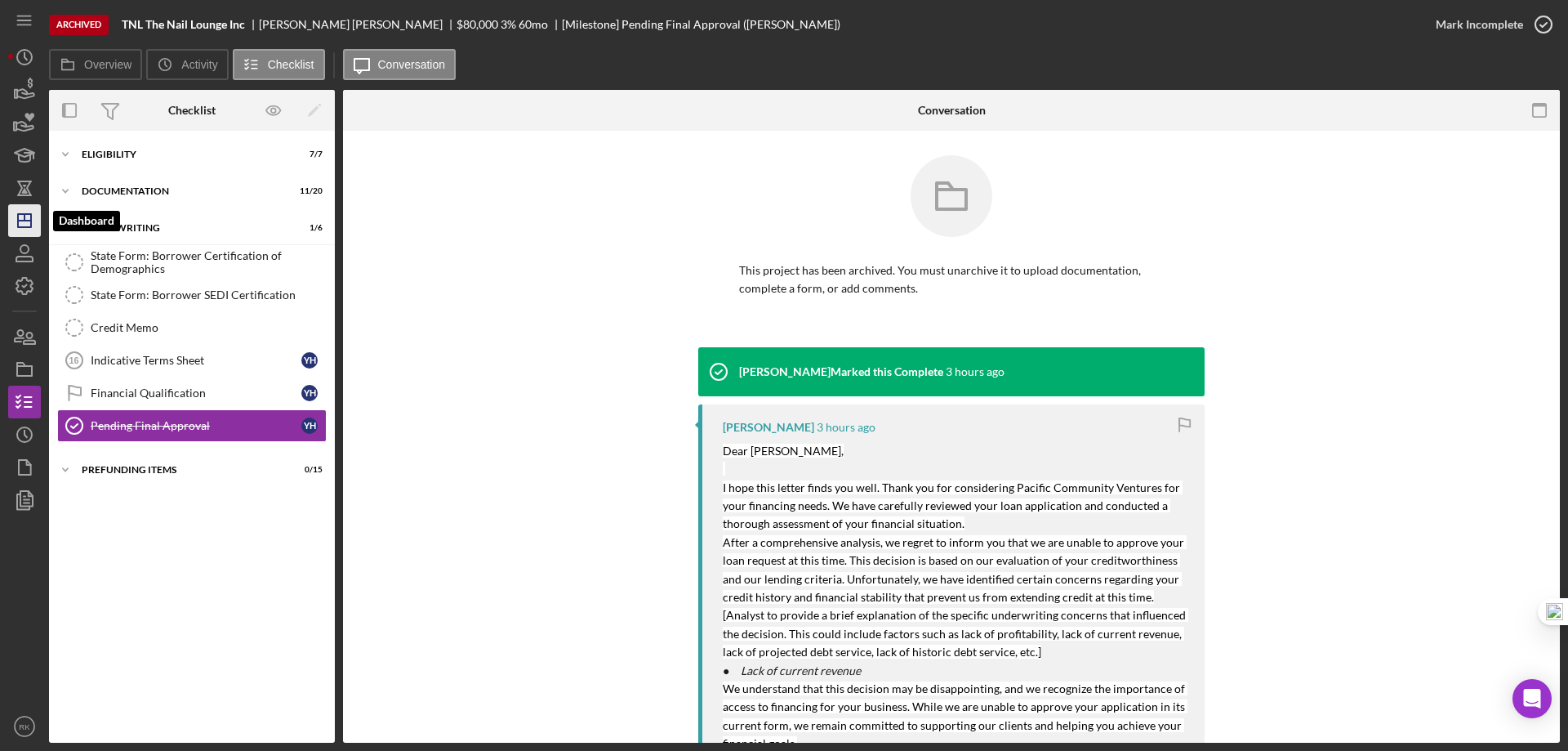
click at [26, 223] on icon "Icon/Dashboard" at bounding box center [24, 221] width 41 height 41
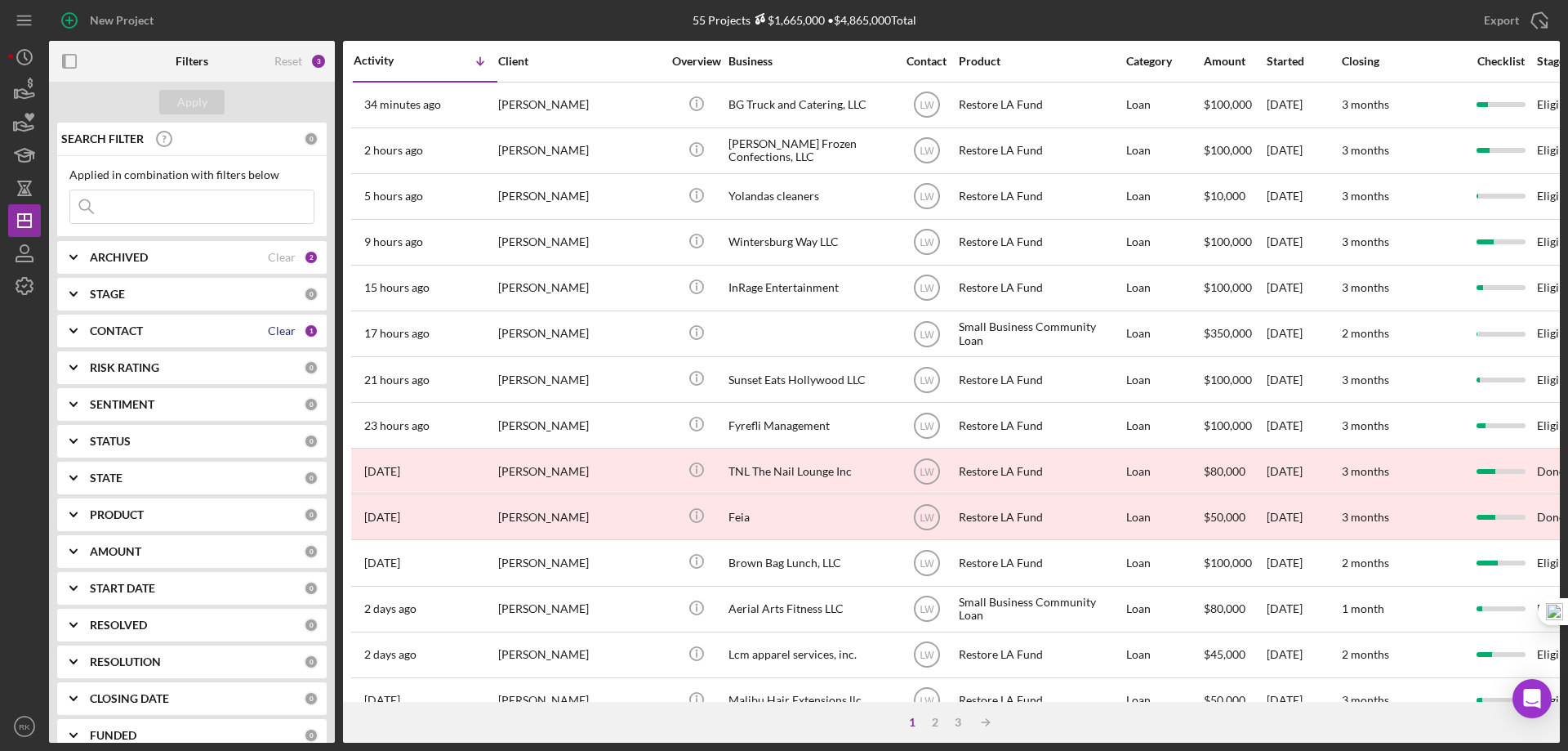
click at [281, 328] on div "Clear" at bounding box center [282, 332] width 28 height 13
click at [96, 330] on b "CONTACT" at bounding box center [117, 332] width 53 height 13
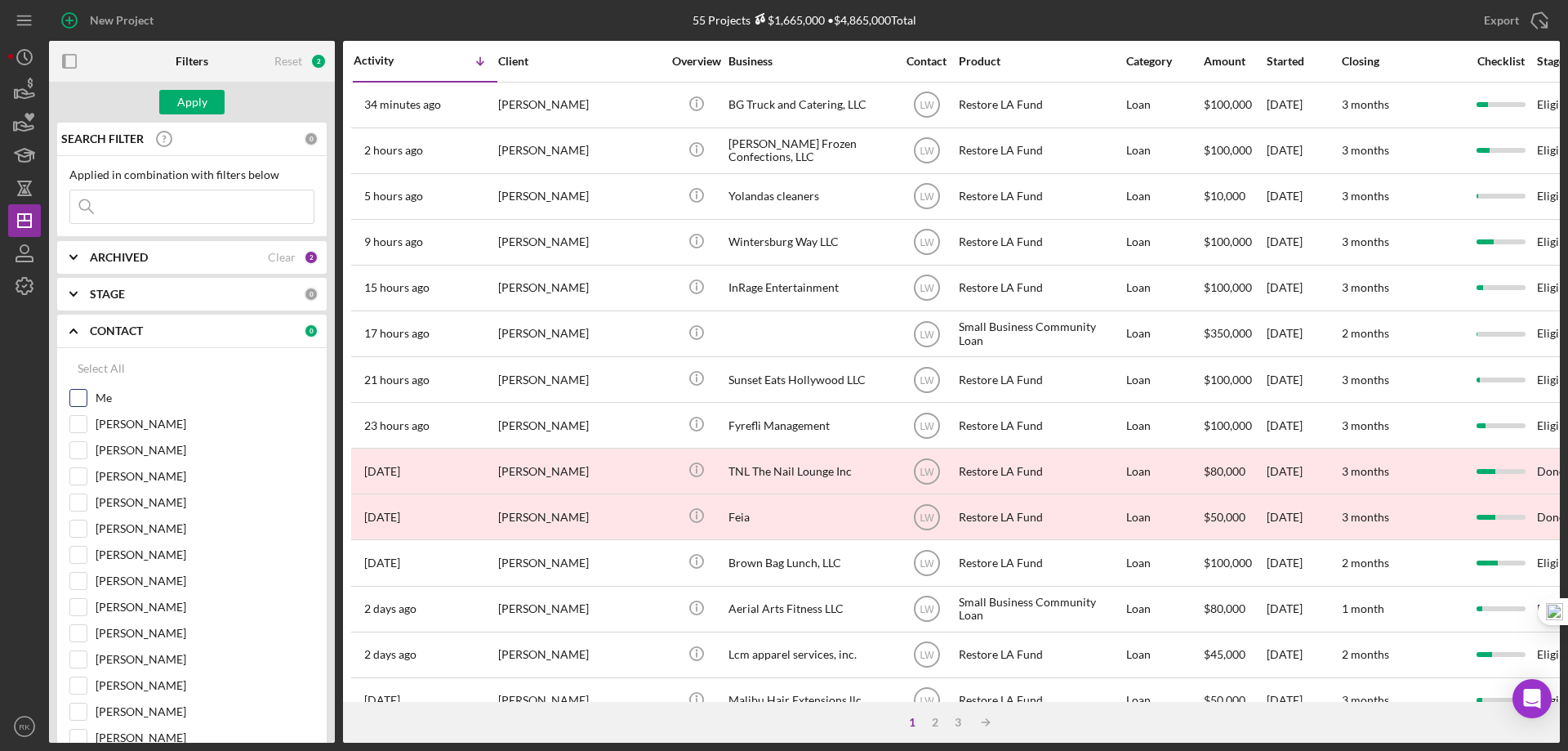
click at [82, 391] on input "Me" at bounding box center [78, 397] width 16 height 16
click at [273, 331] on div "Clear" at bounding box center [282, 332] width 28 height 13
checkbox input "false"
click at [81, 551] on input "[PERSON_NAME]" at bounding box center [78, 554] width 16 height 16
checkbox input "true"
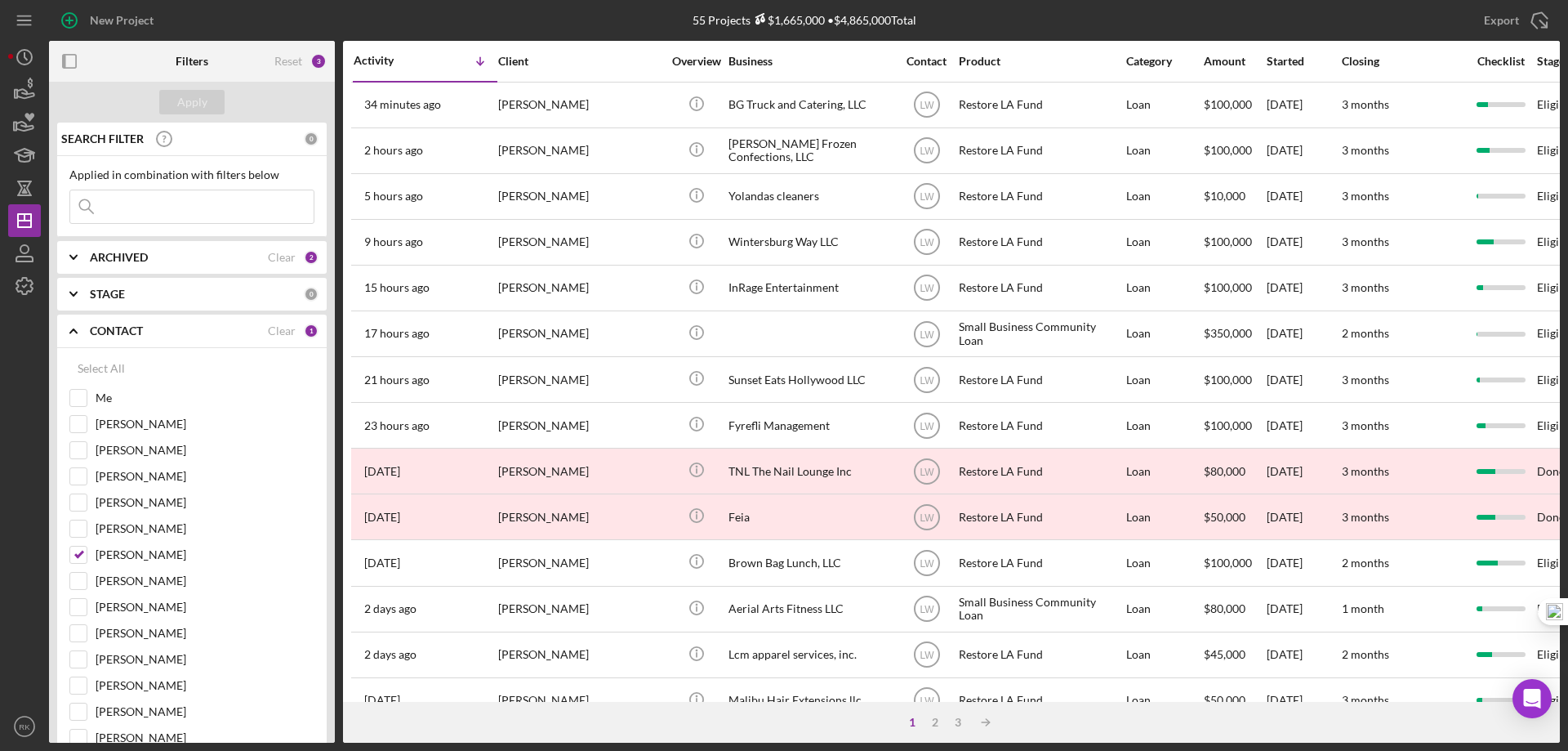
click at [122, 263] on b "ARCHIVED" at bounding box center [118, 258] width 58 height 13
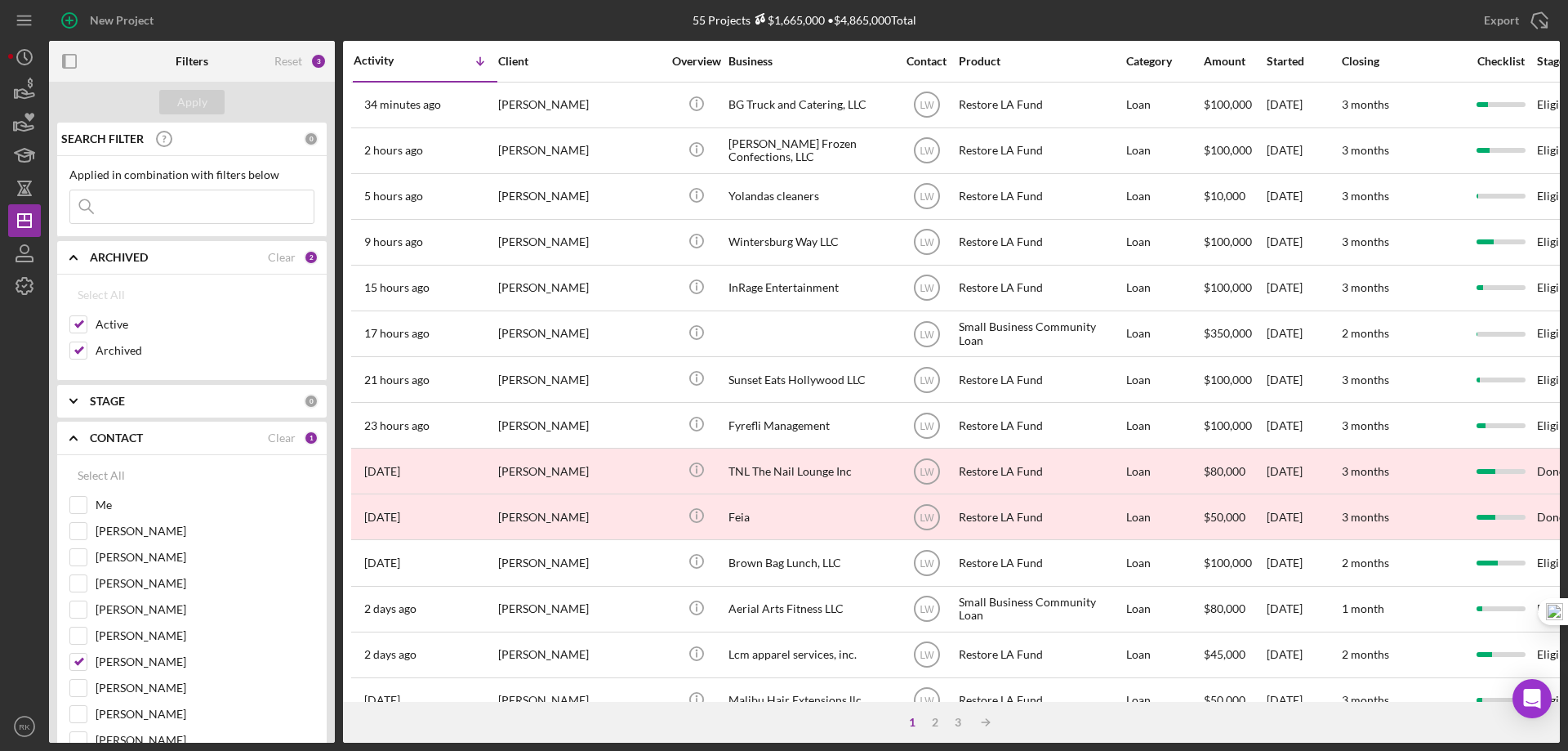
click at [122, 263] on b "ARCHIVED" at bounding box center [118, 258] width 58 height 13
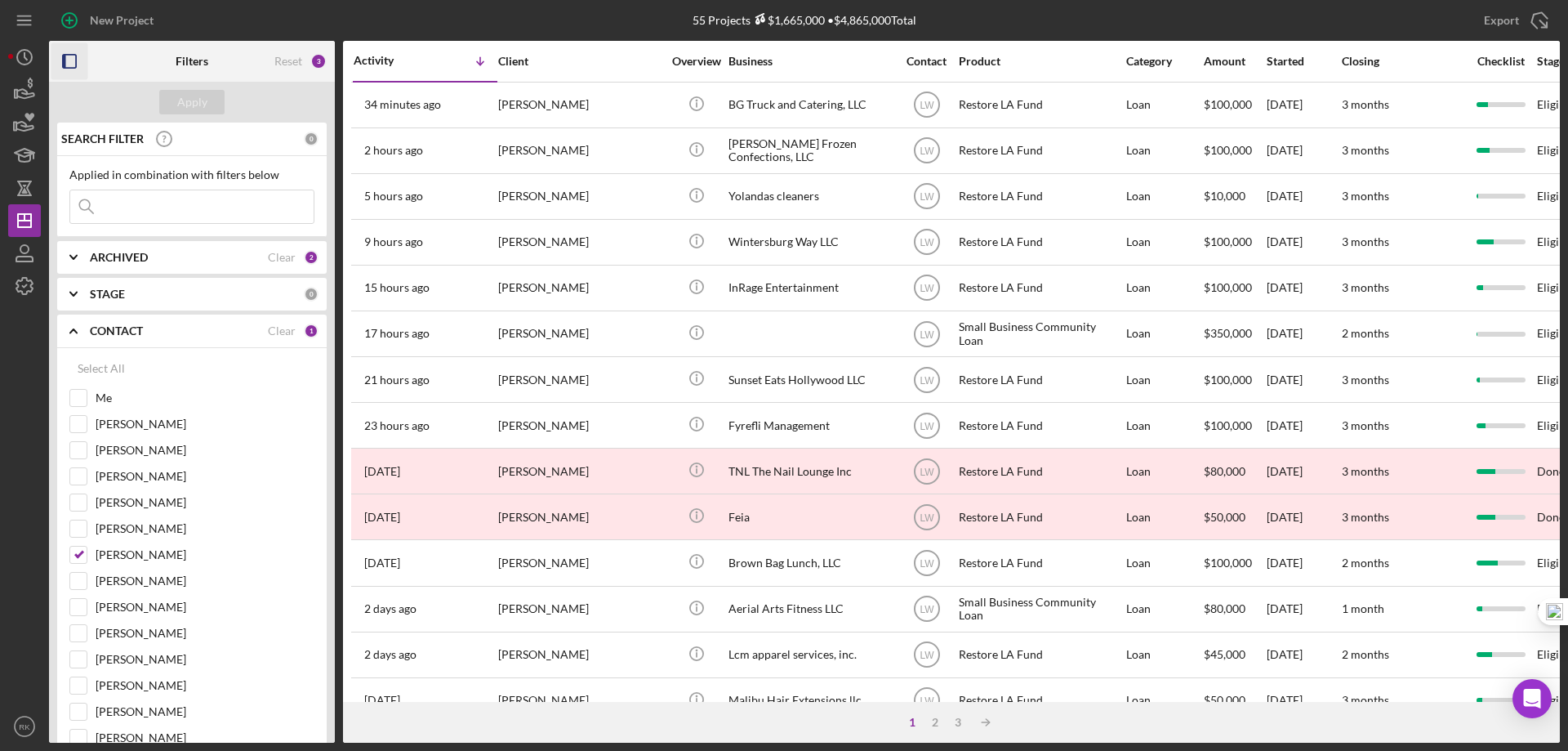
click at [74, 58] on icon "button" at bounding box center [70, 61] width 36 height 36
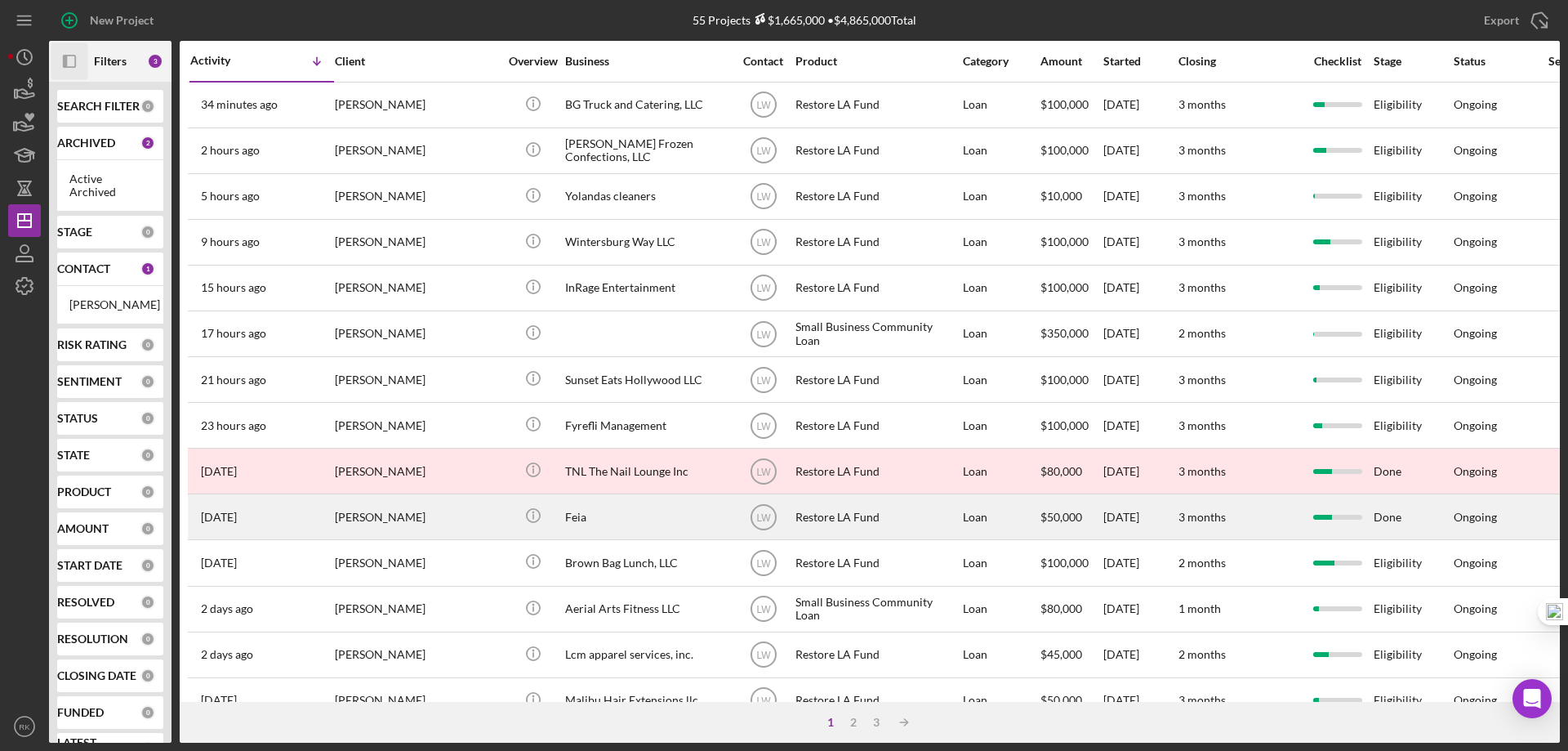
click at [571, 522] on div "Feia" at bounding box center [646, 516] width 163 height 43
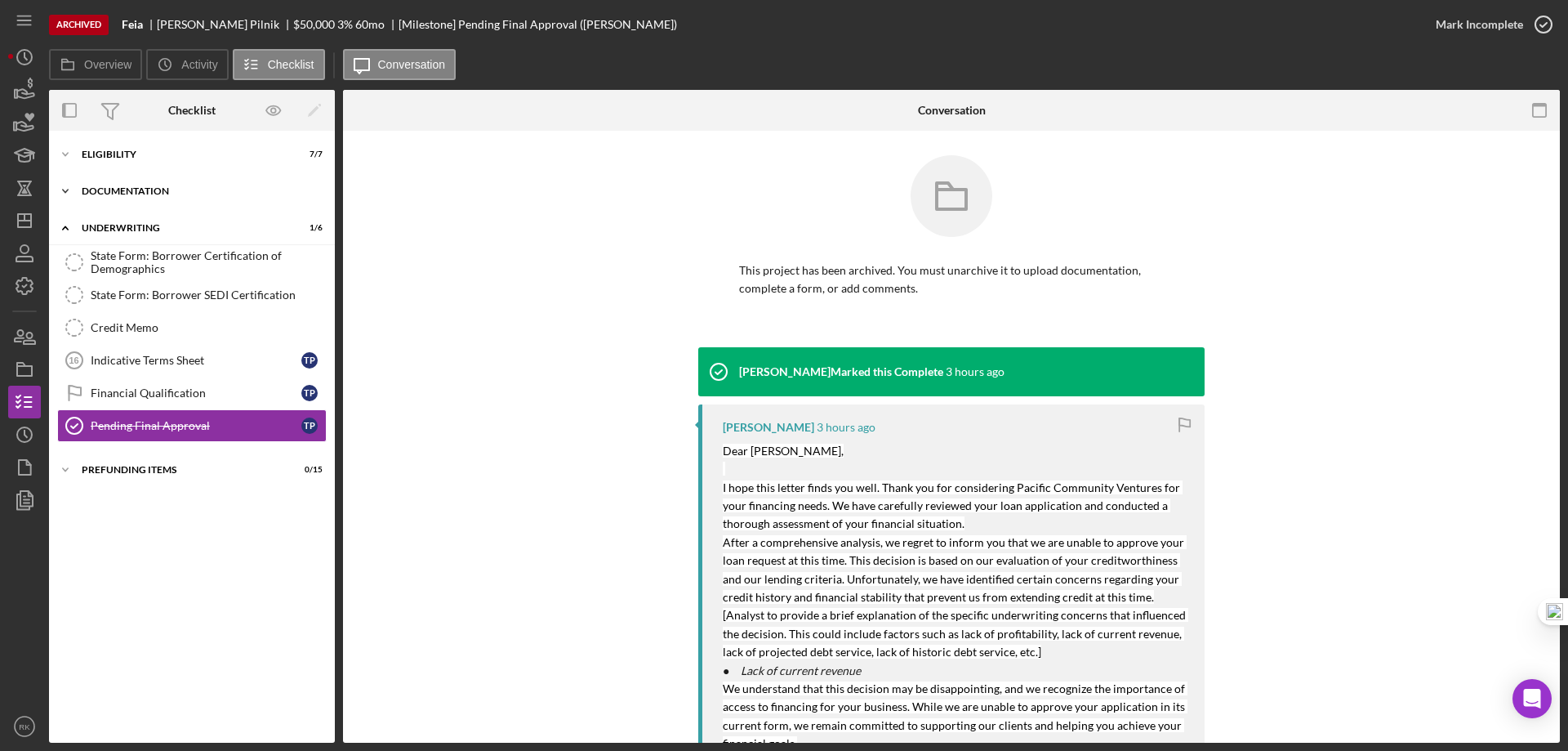
click at [127, 199] on div "Icon/Expander Documentation 11 / 20" at bounding box center [191, 191] width 286 height 32
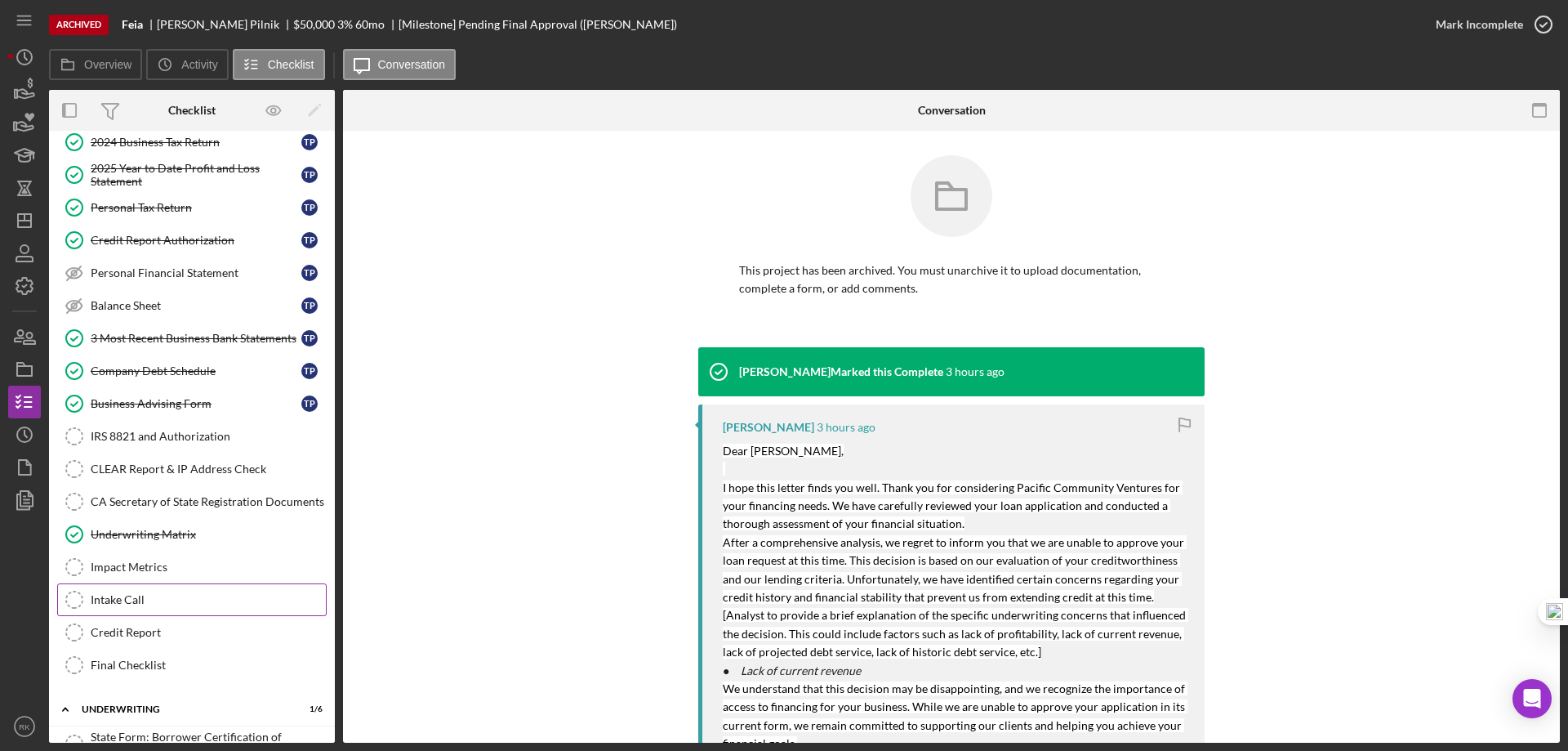
scroll to position [190, 0]
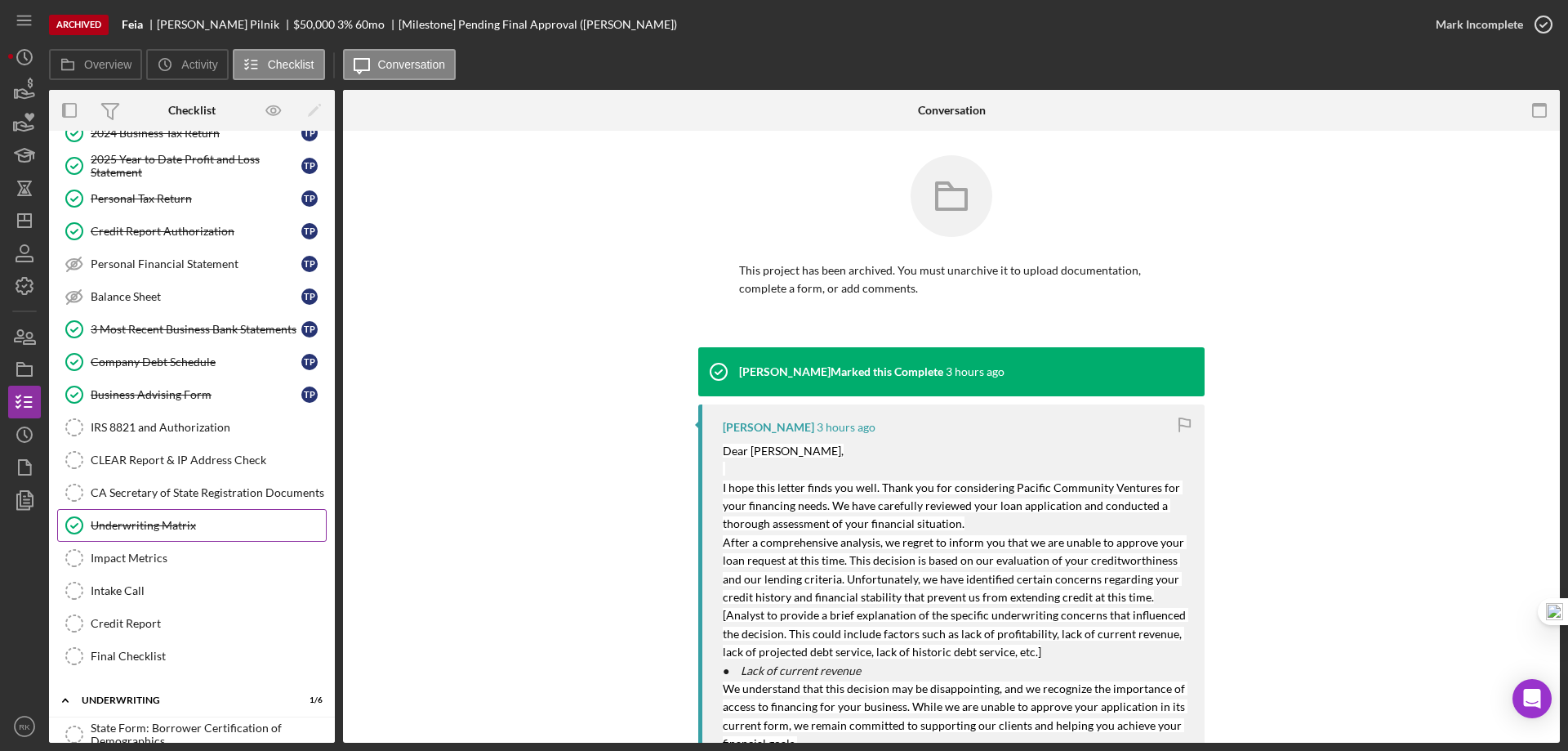
drag, startPoint x: 161, startPoint y: 528, endPoint x: 189, endPoint y: 533, distance: 28.4
click at [161, 528] on div "Underwriting Matrix" at bounding box center [208, 526] width 235 height 13
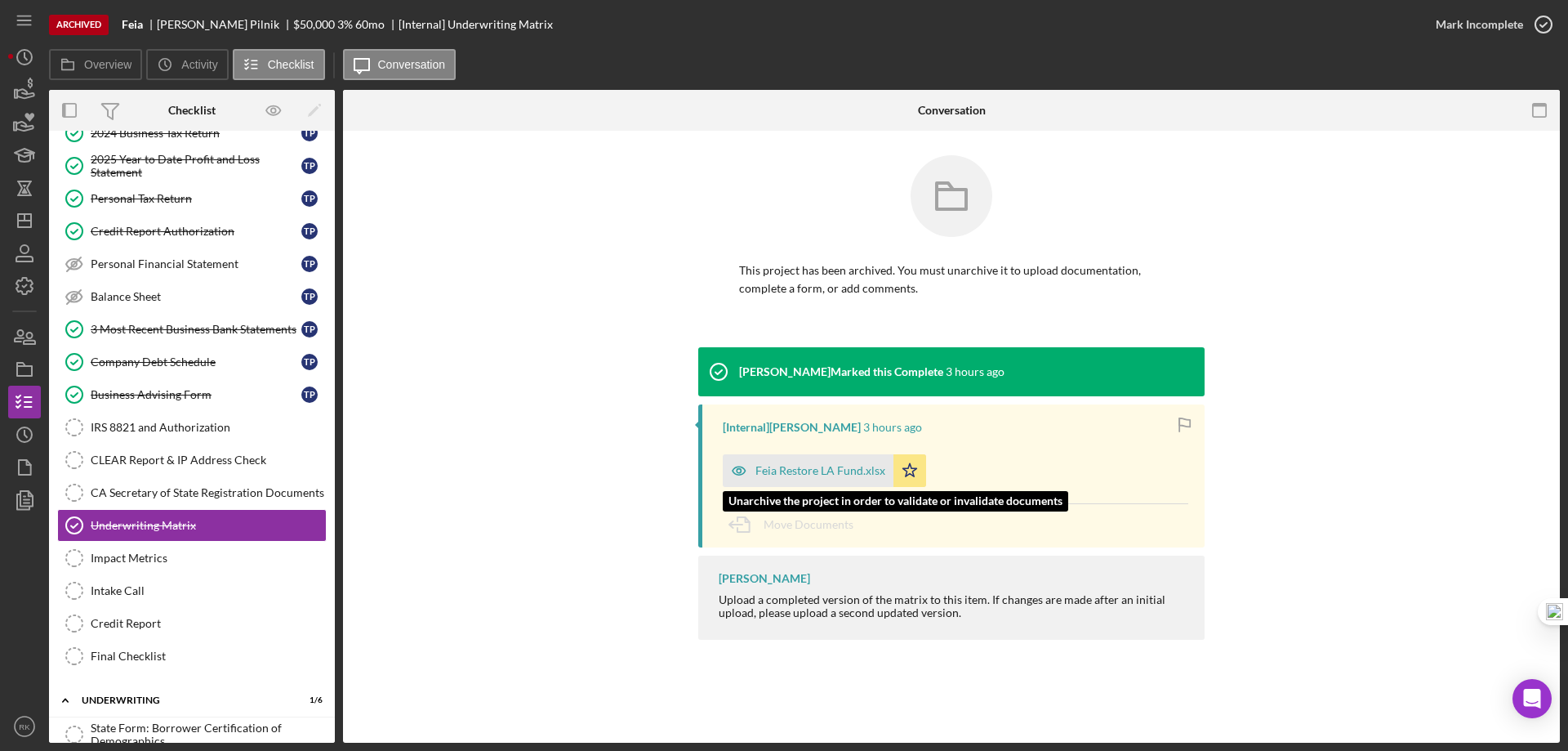
click at [808, 466] on div "Feia Restore LA Fund.xlsx" at bounding box center [820, 471] width 130 height 13
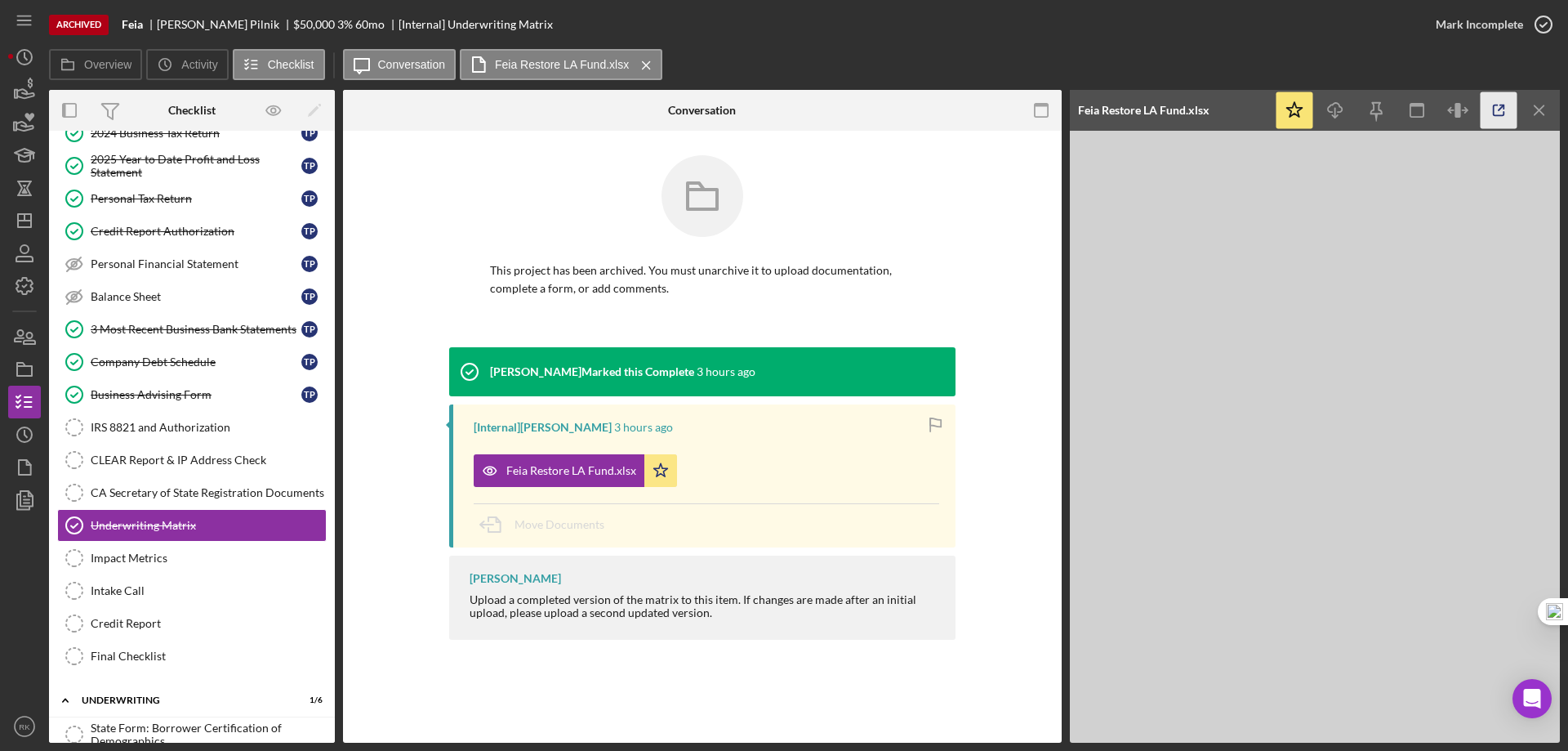
click at [1493, 111] on icon "button" at bounding box center [1499, 111] width 36 height 36
drag, startPoint x: 152, startPoint y: 325, endPoint x: 174, endPoint y: 336, distance: 24.6
click at [152, 324] on div "3 Most Recent Business Bank Statements" at bounding box center [196, 330] width 211 height 13
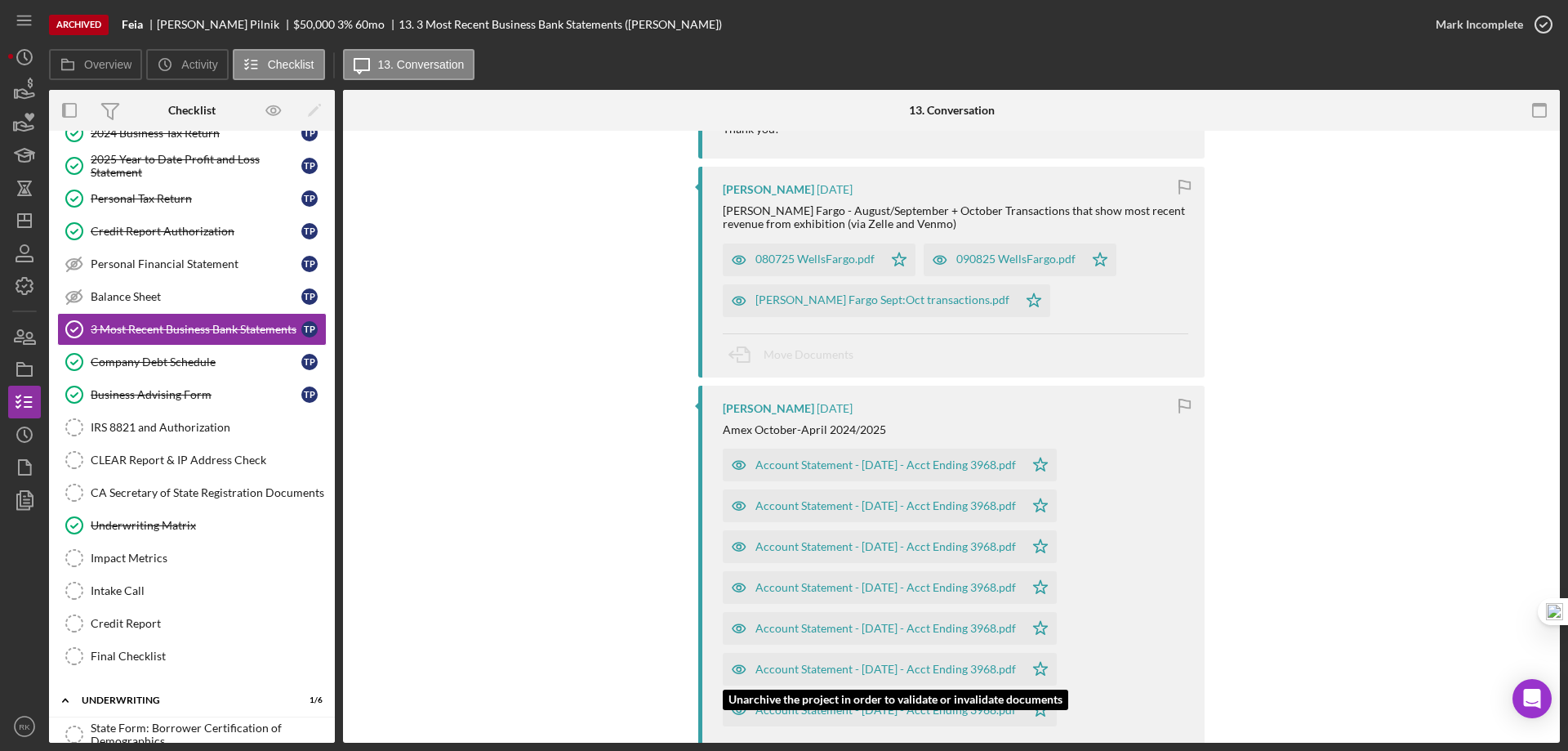
scroll to position [1579, 0]
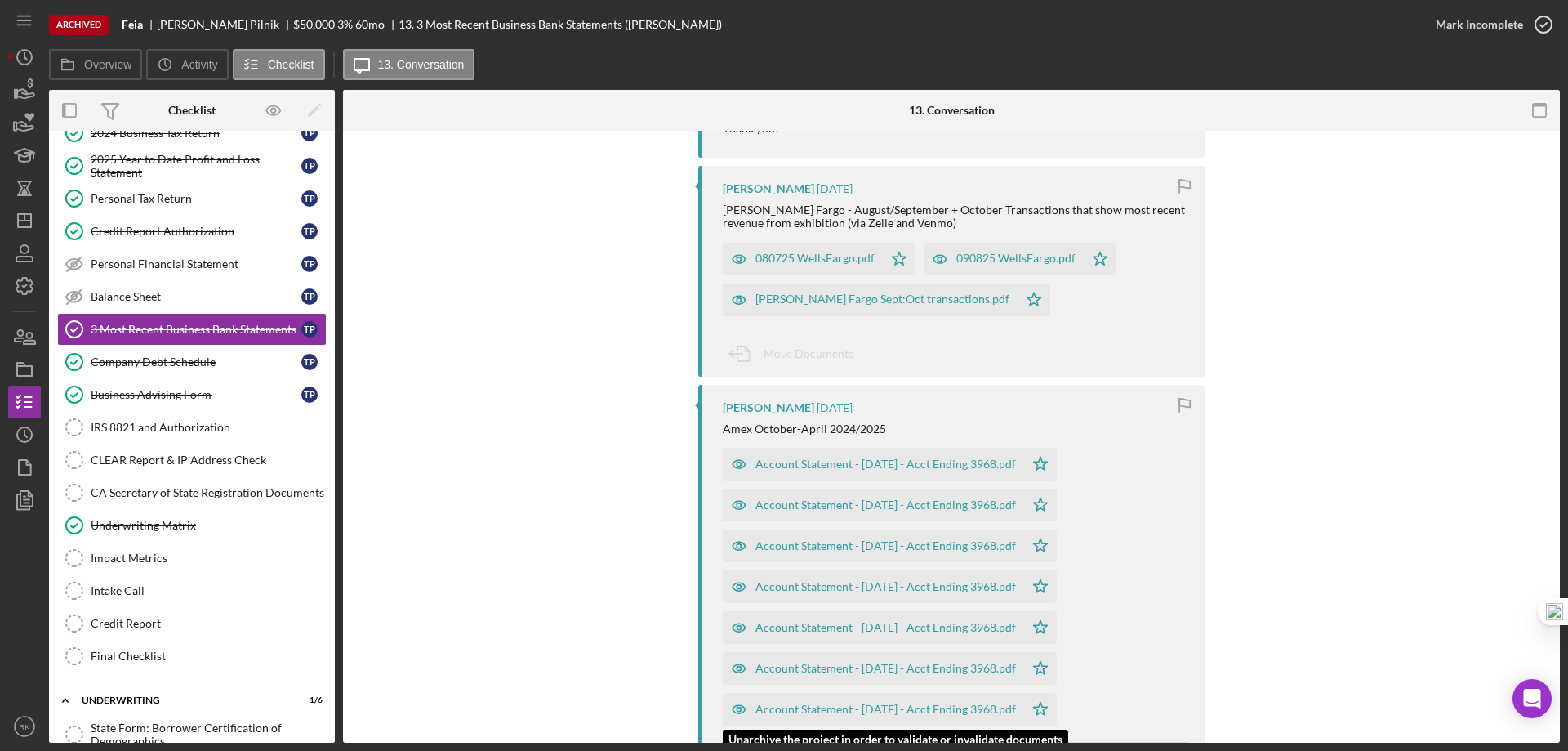
click at [891, 703] on div "Account Statement - October 2024 - Acct Ending 3968.pdf" at bounding box center [885, 710] width 261 height 13
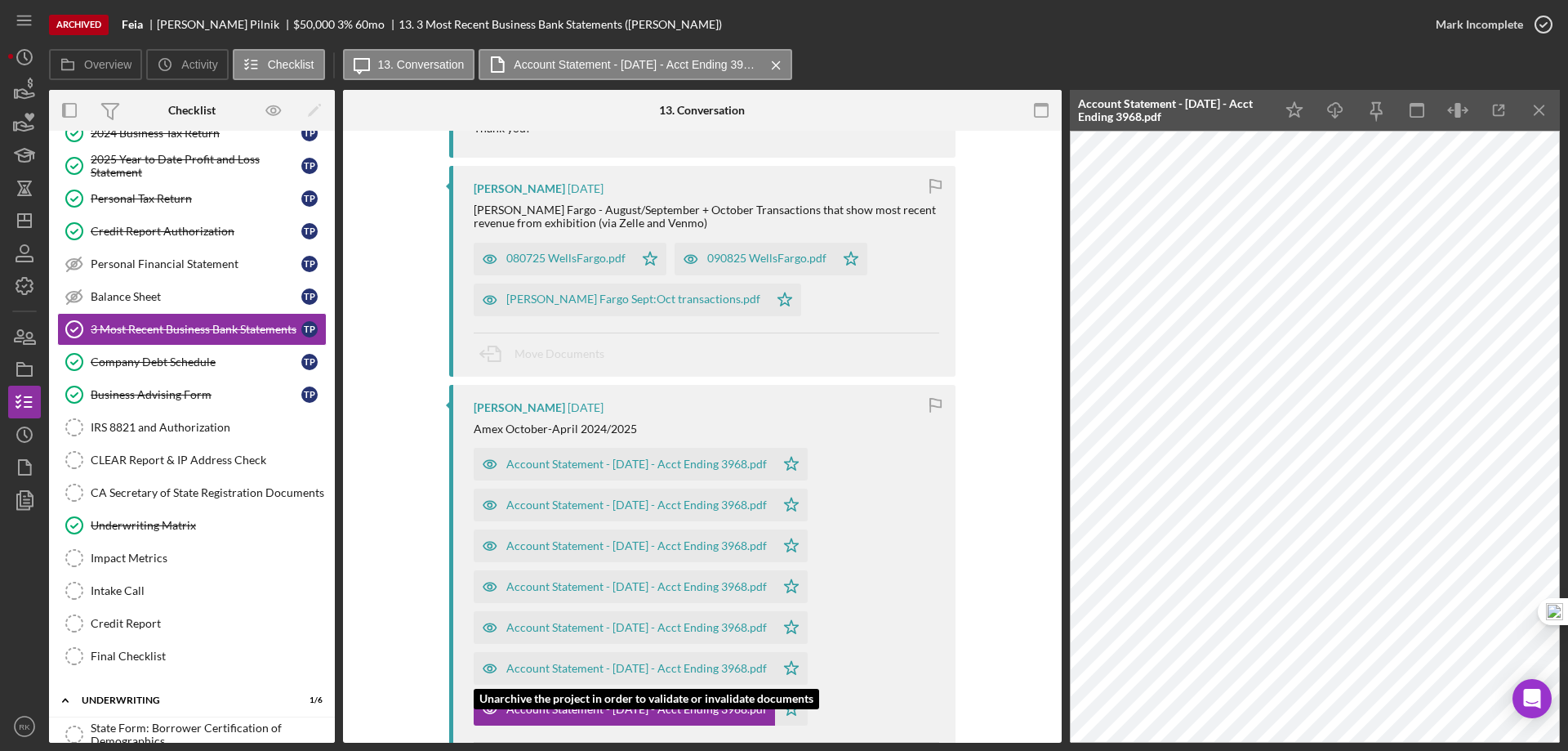
click at [714, 662] on div "Account Statement - November 2024 - Acct Ending 3968.pdf" at bounding box center [636, 669] width 261 height 13
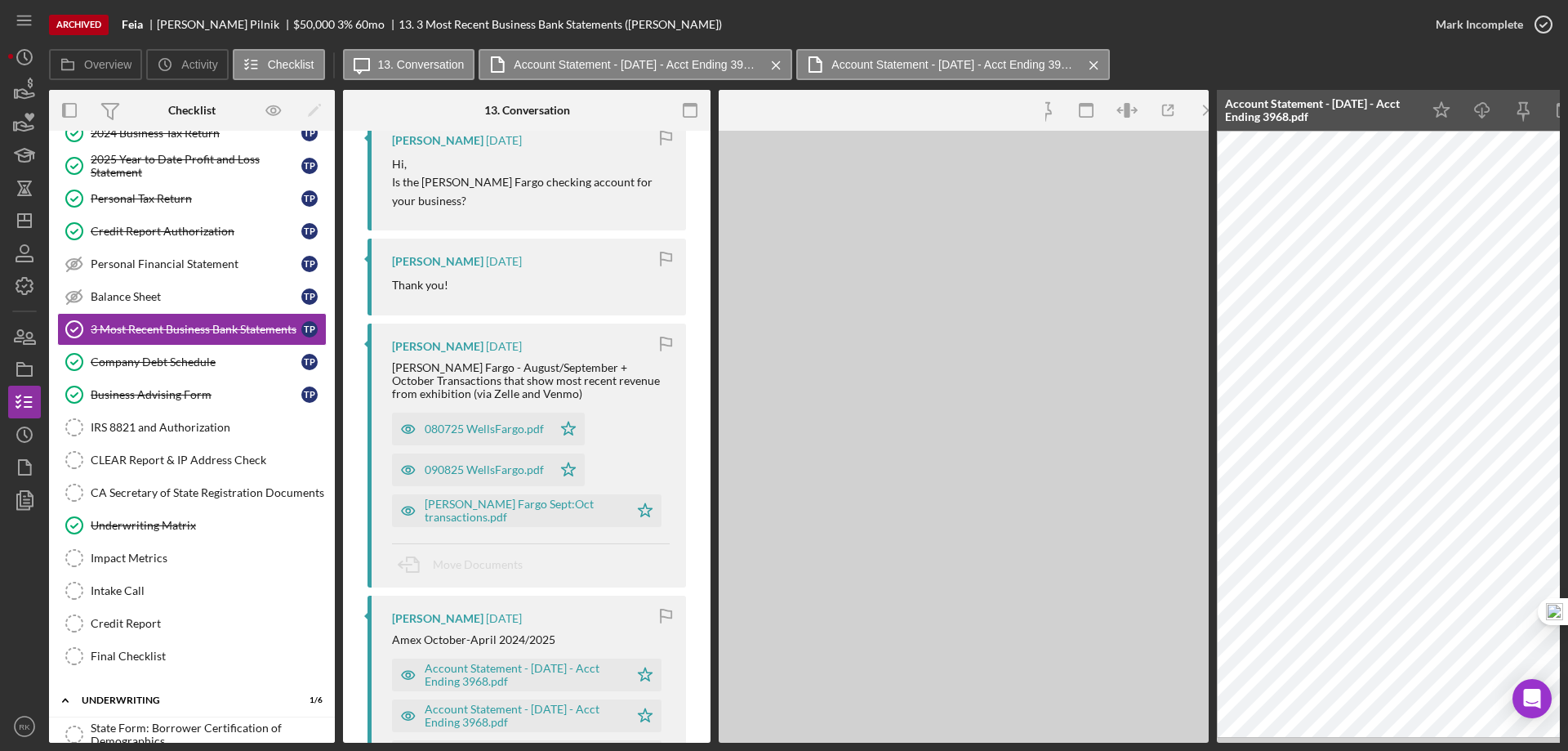
scroll to position [1772, 0]
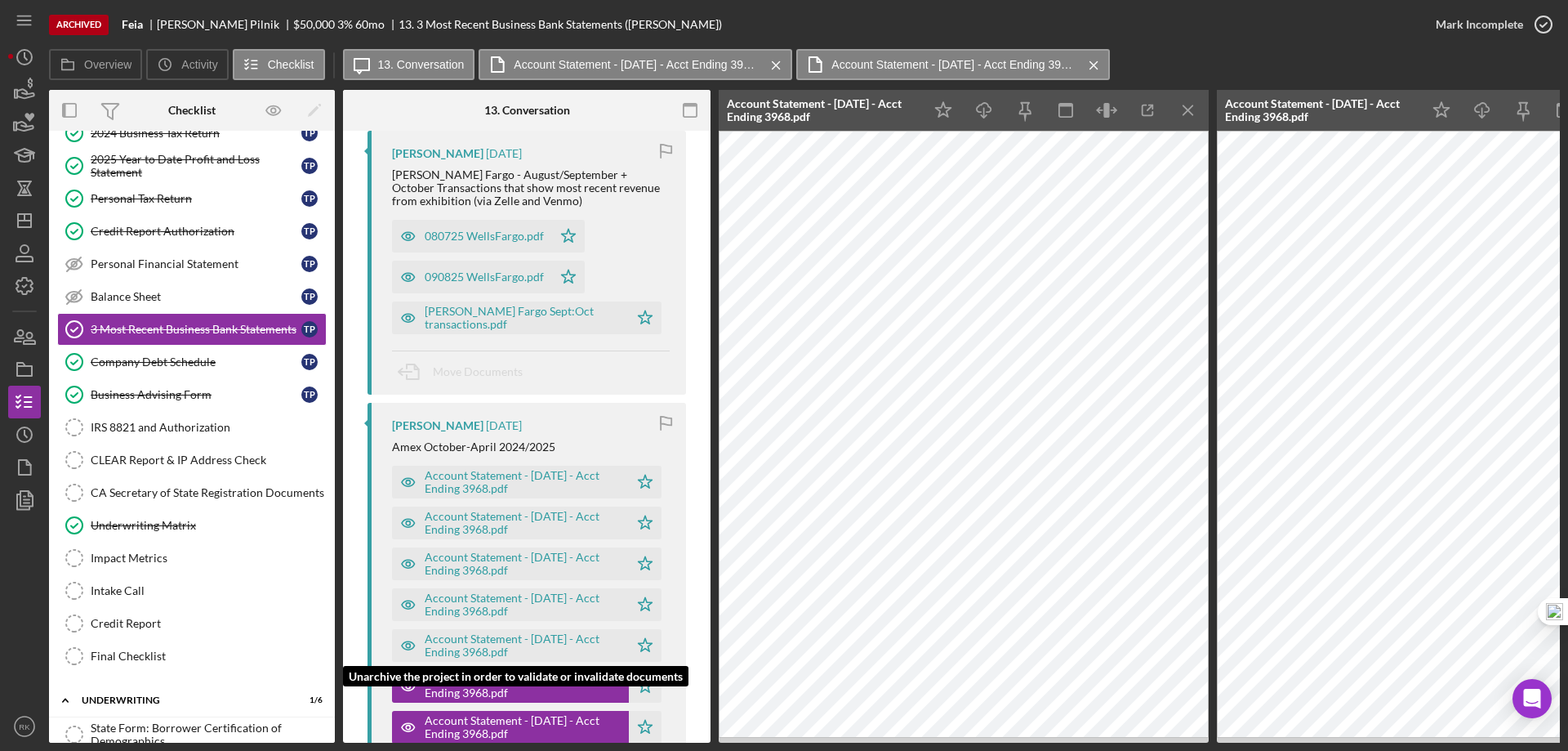
click at [530, 633] on div "Account Statement - December 2024 - Acct Ending 3968.pdf" at bounding box center [522, 645] width 196 height 26
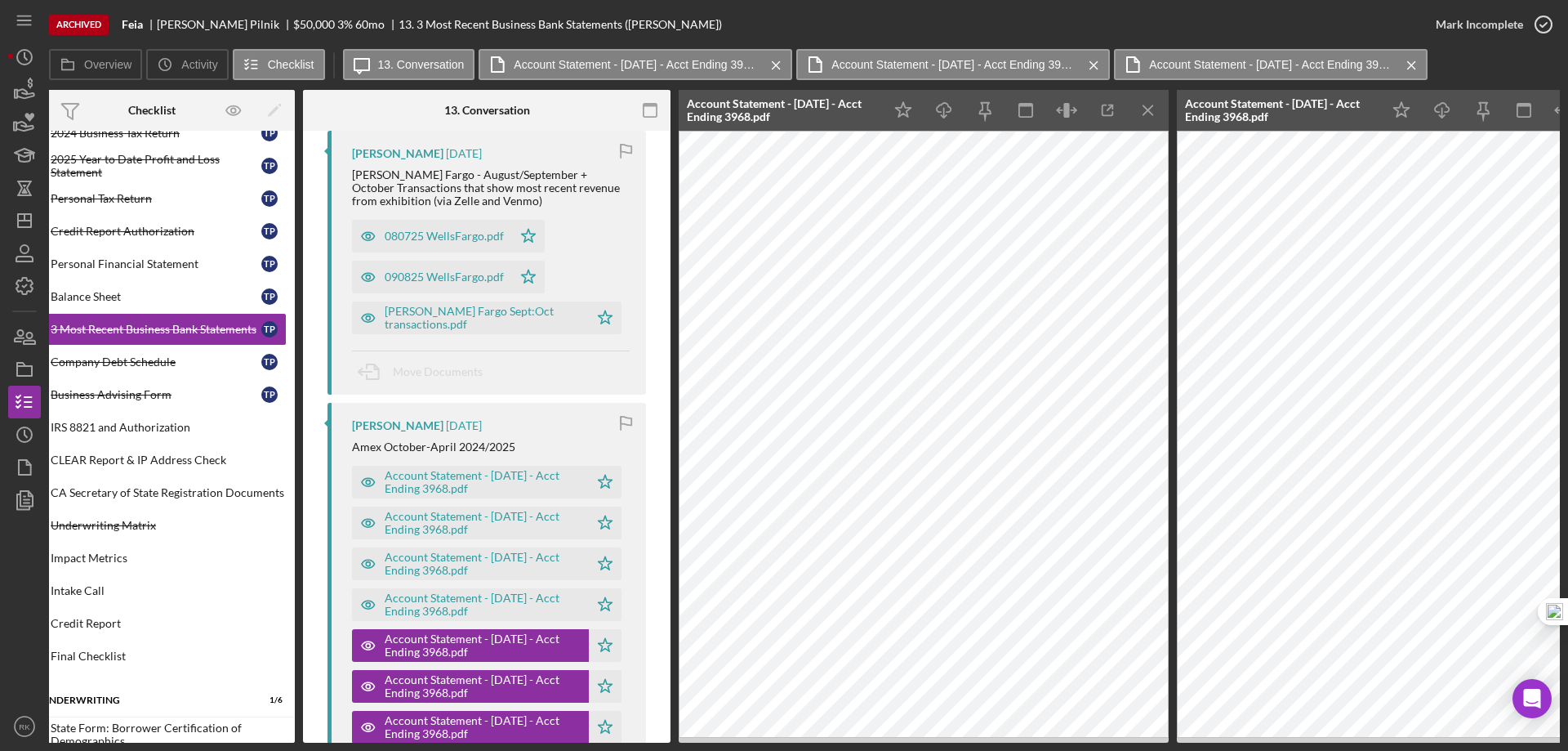
scroll to position [0, 25]
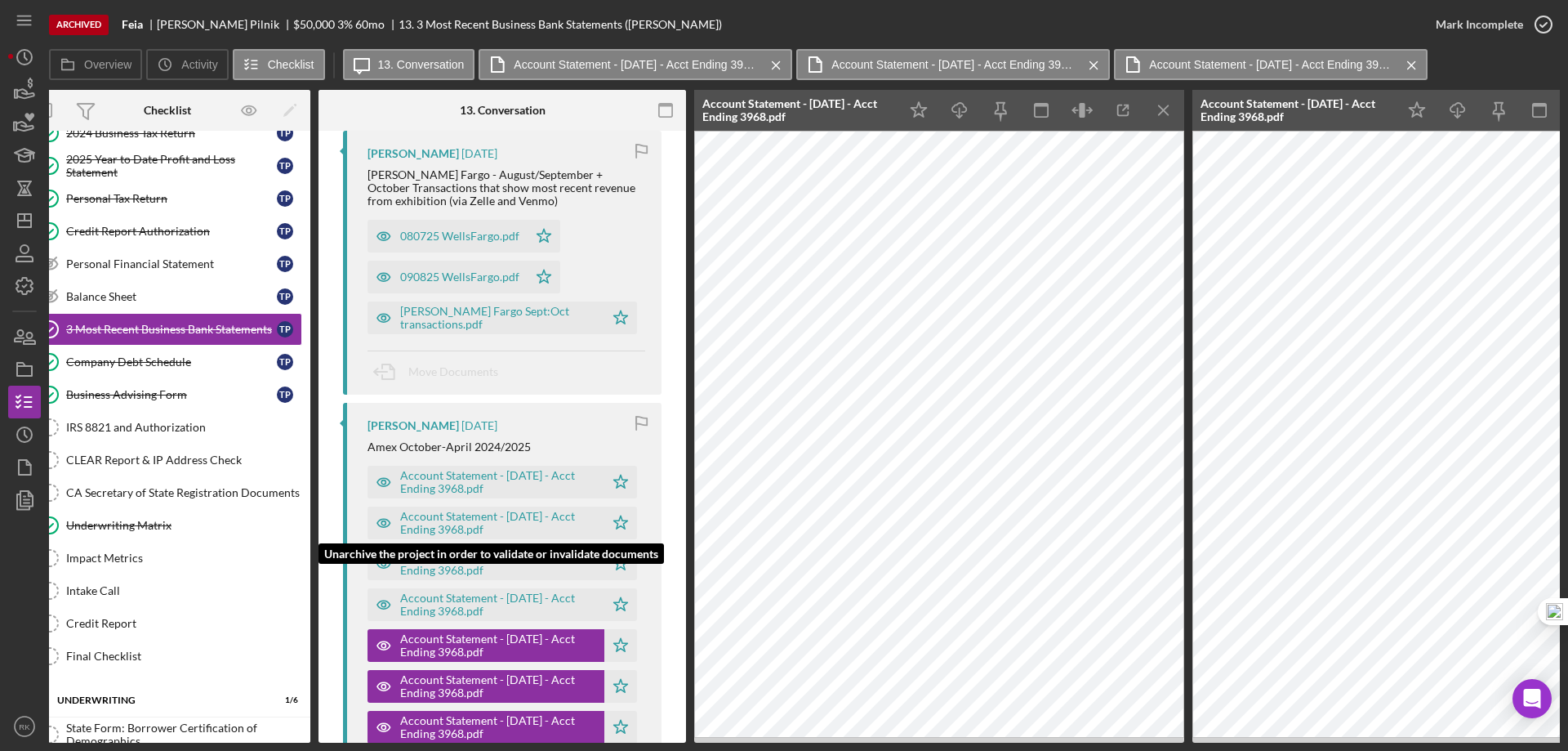
click at [534, 510] on div "Account Statement - March 2025 - Acct Ending 3968.pdf" at bounding box center [498, 523] width 196 height 26
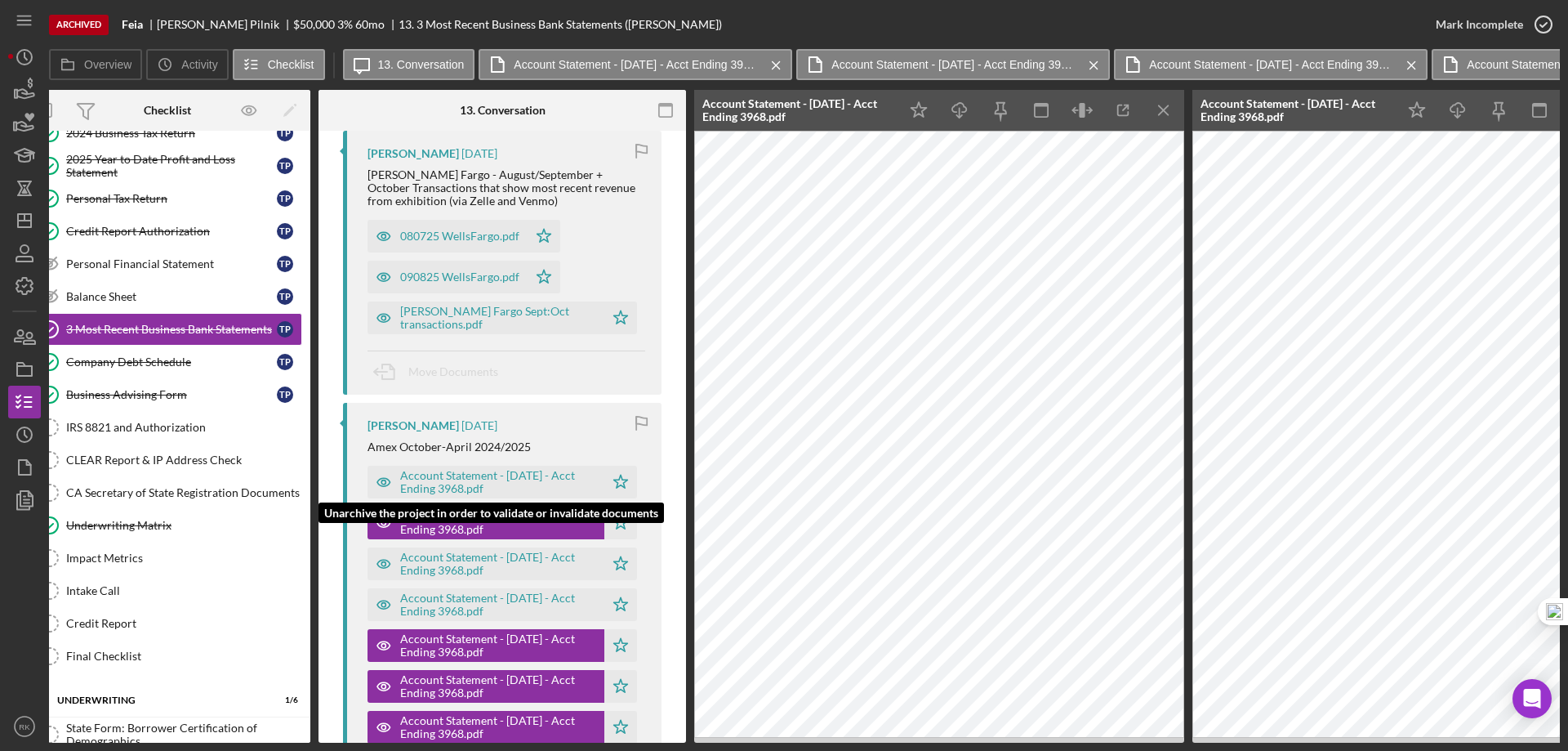
click at [537, 469] on div "Account Statement - April 2025 - Acct Ending 3968.pdf" at bounding box center [498, 482] width 196 height 26
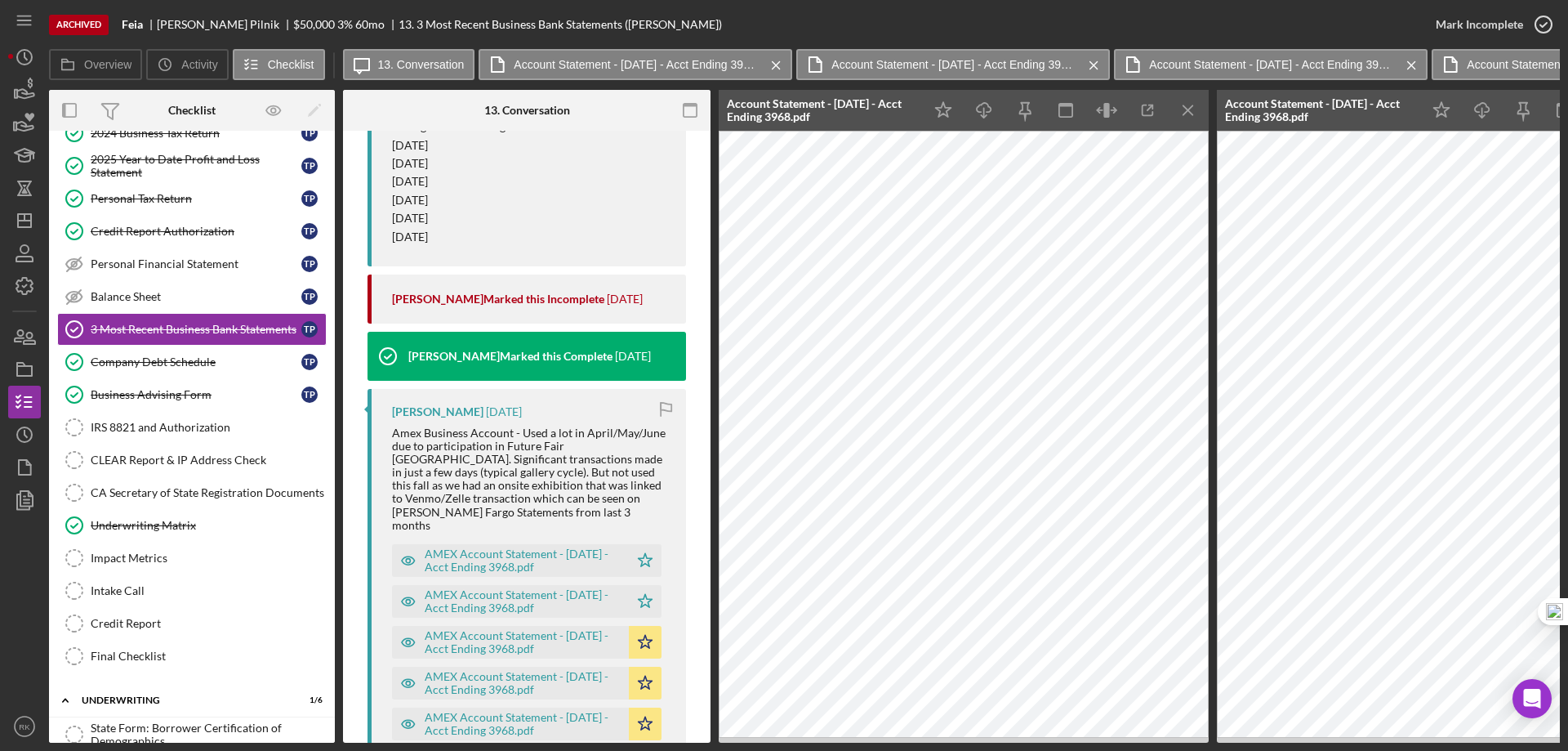
scroll to position [2617, 0]
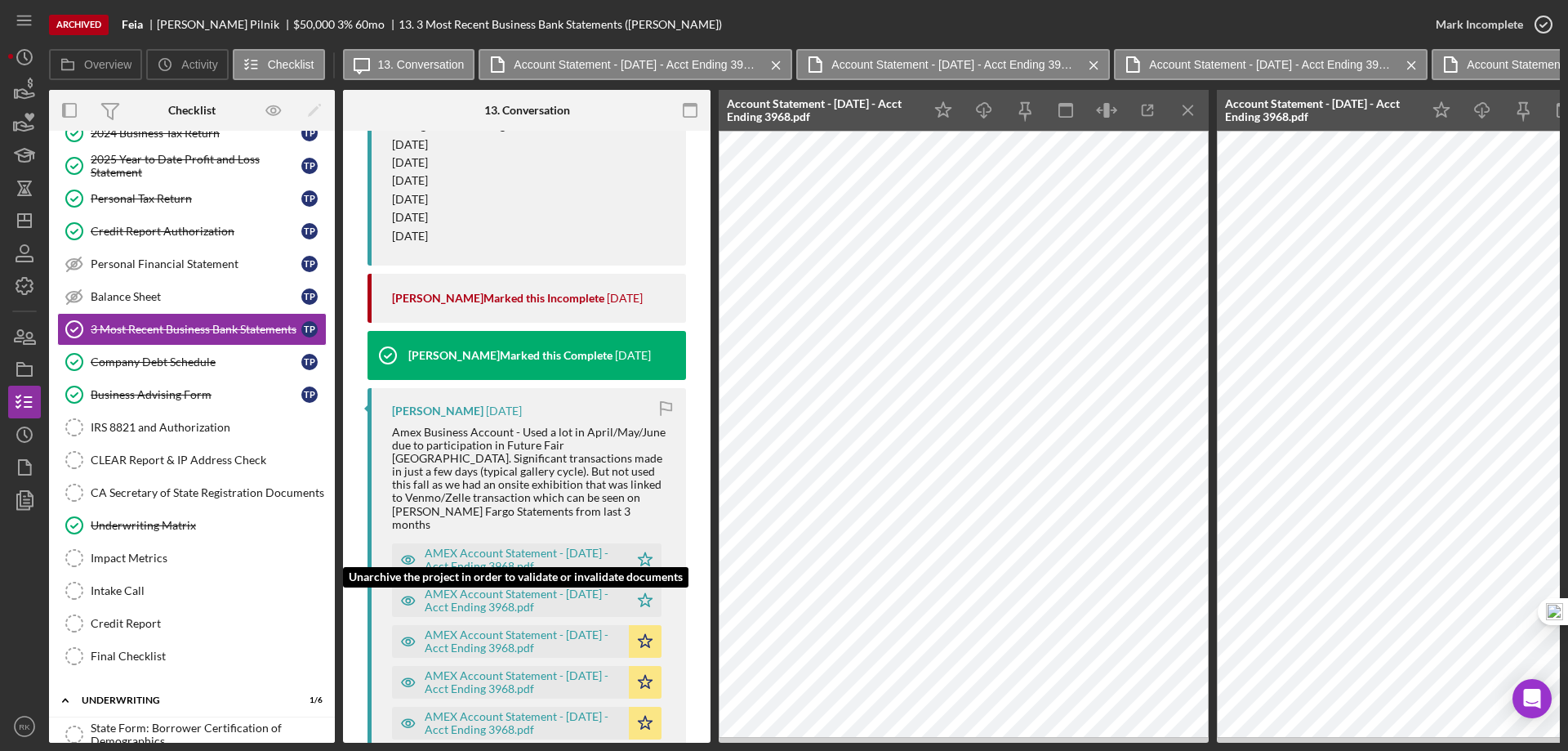
click at [562, 547] on div "AMEX Account Statement - May 2025 - Acct Ending 3968.pdf" at bounding box center [522, 559] width 196 height 26
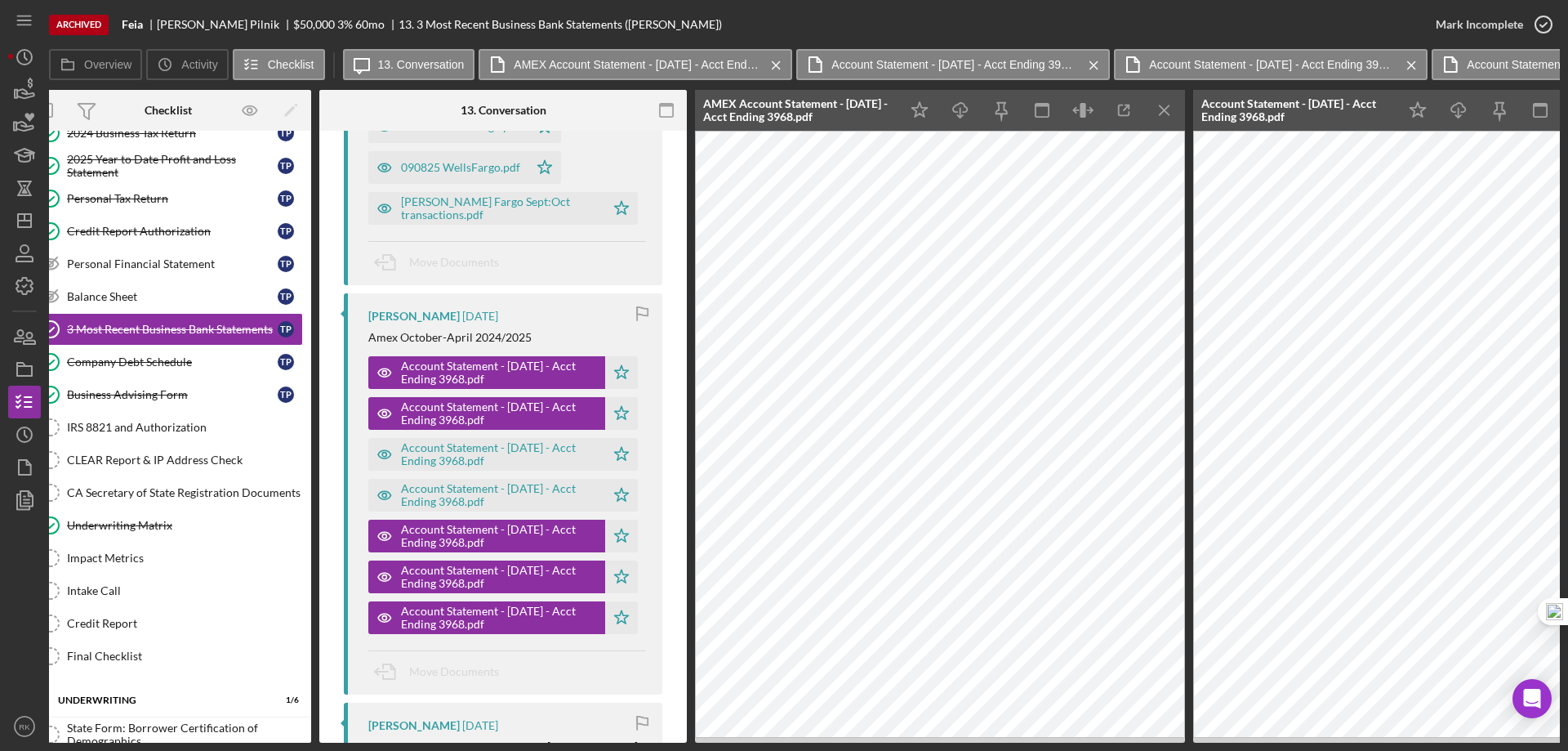
scroll to position [0, 0]
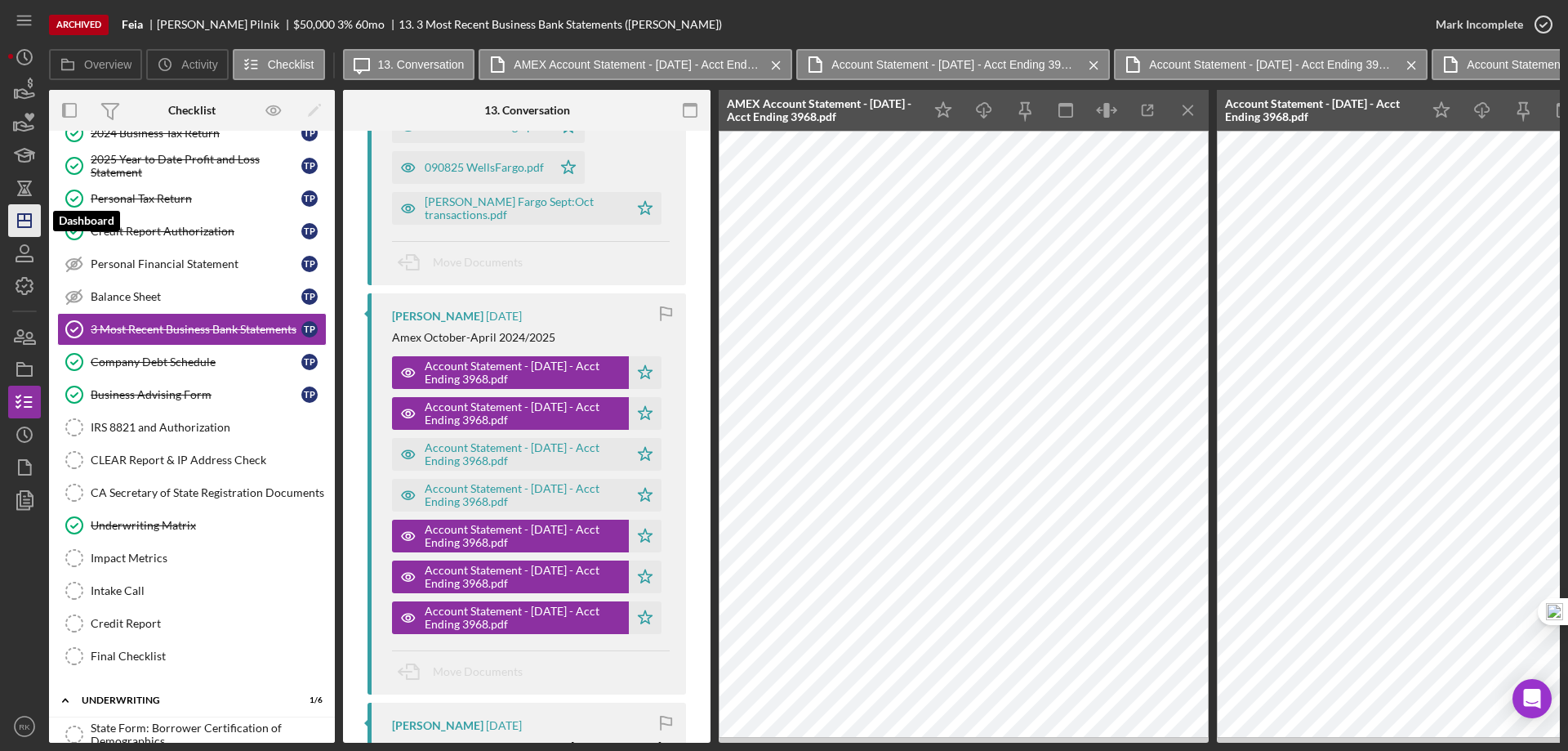
click at [22, 217] on icon "Icon/Dashboard" at bounding box center [24, 221] width 41 height 41
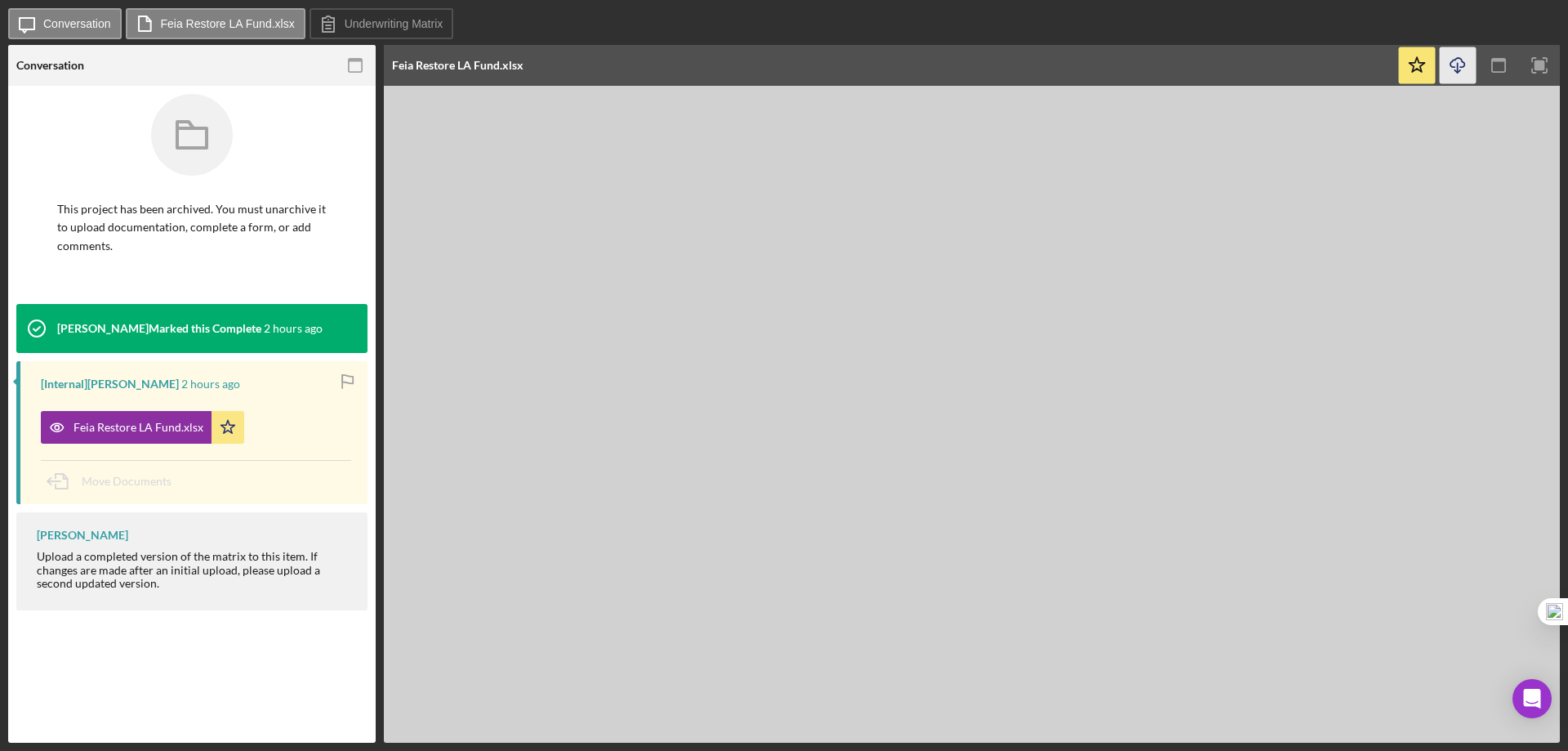
click at [1465, 59] on icon "Icon/Download" at bounding box center [1458, 66] width 36 height 36
click at [1455, 67] on icon "Icon/Download" at bounding box center [1458, 66] width 36 height 36
